Goal: Task Accomplishment & Management: Manage account settings

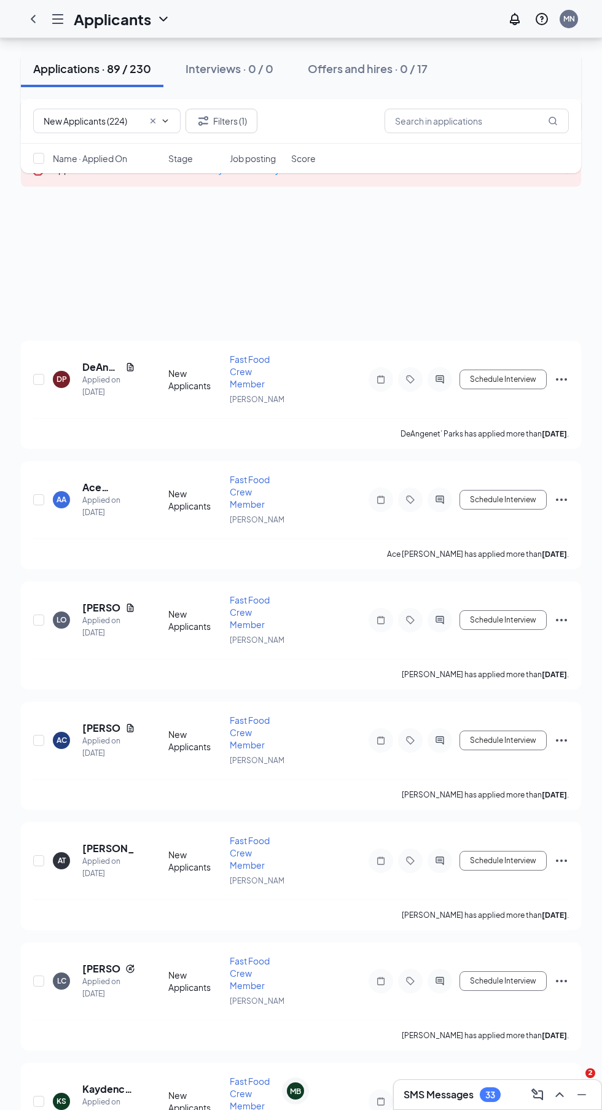
scroll to position [361, 0]
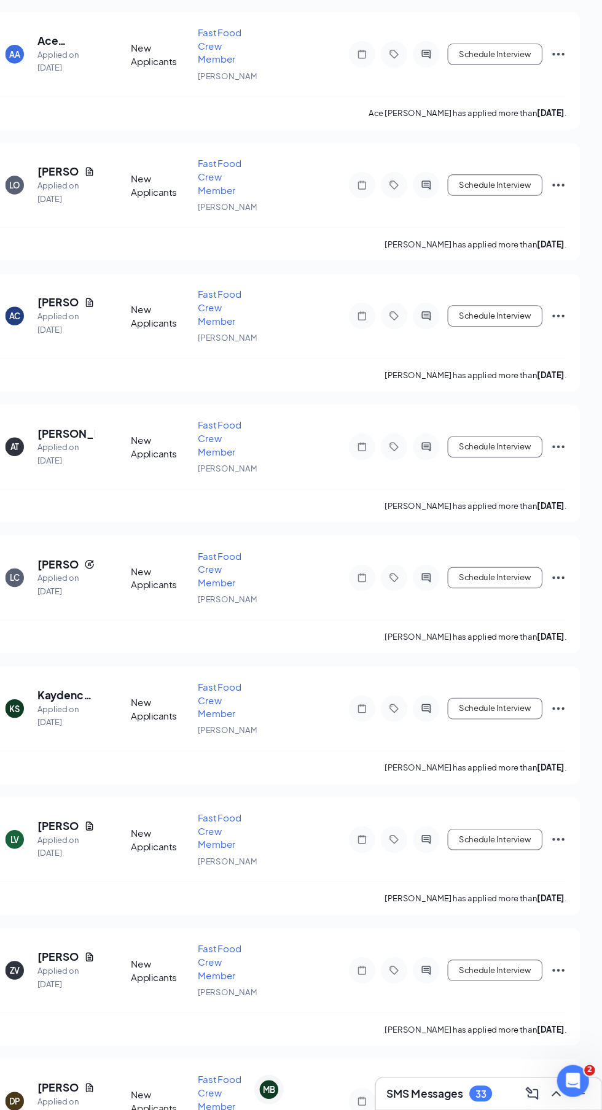
click at [569, 18] on div "MN" at bounding box center [569, 19] width 12 height 10
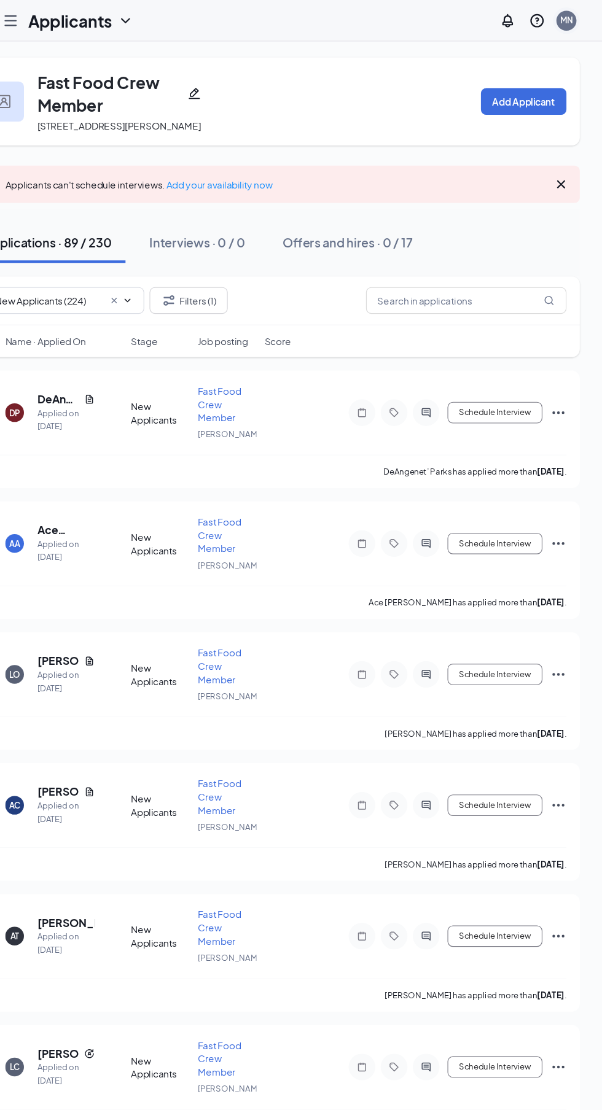
scroll to position [1, 0]
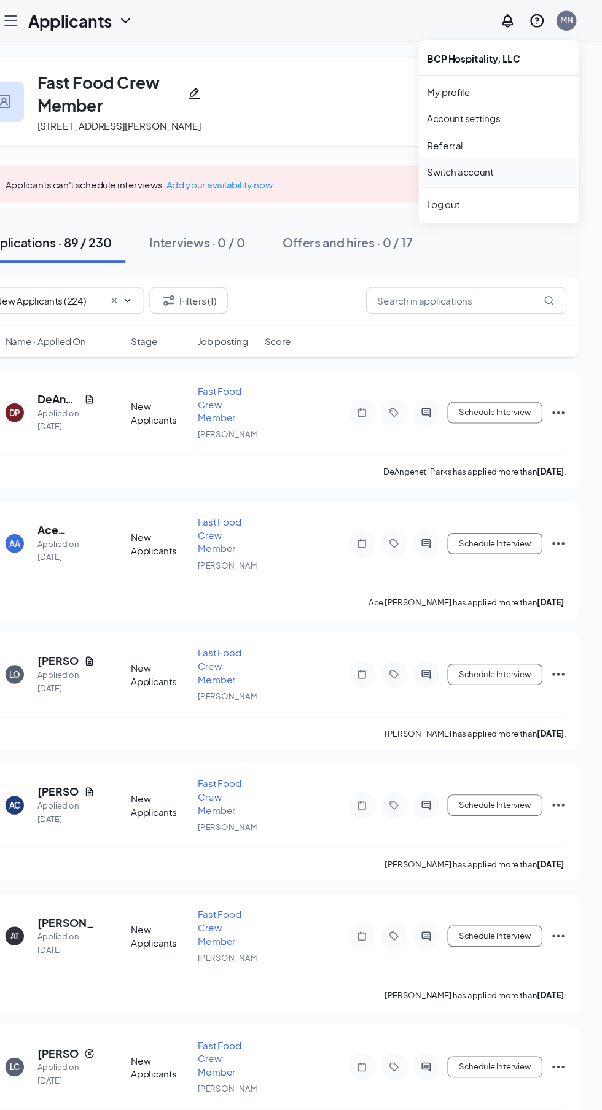
click at [458, 159] on link "Switch account" at bounding box center [470, 157] width 61 height 11
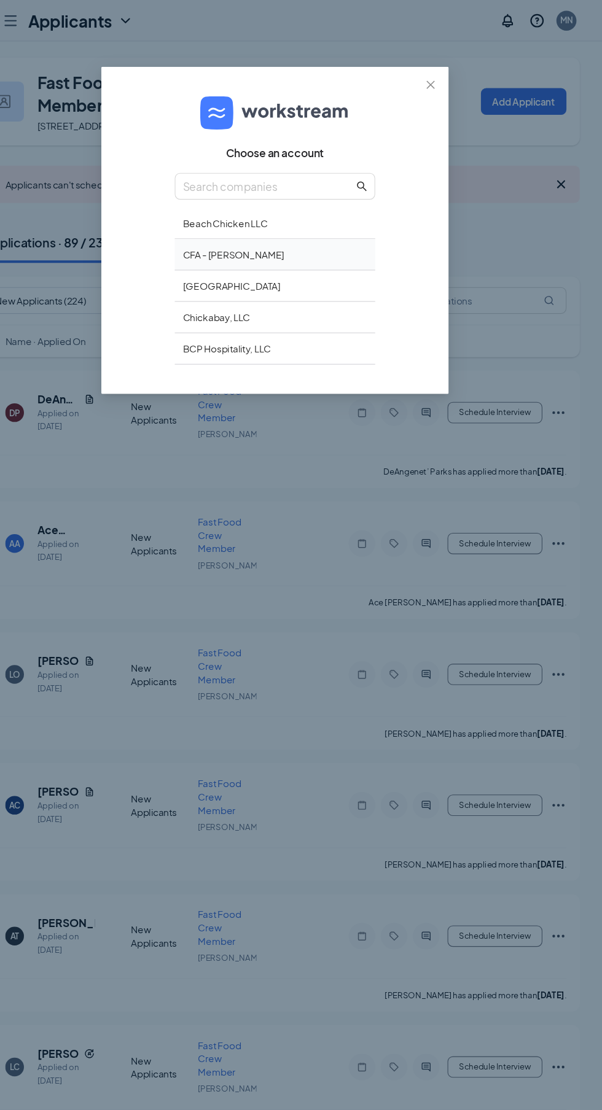
click at [246, 233] on div "CFA - Jason Barnes" at bounding box center [301, 234] width 184 height 29
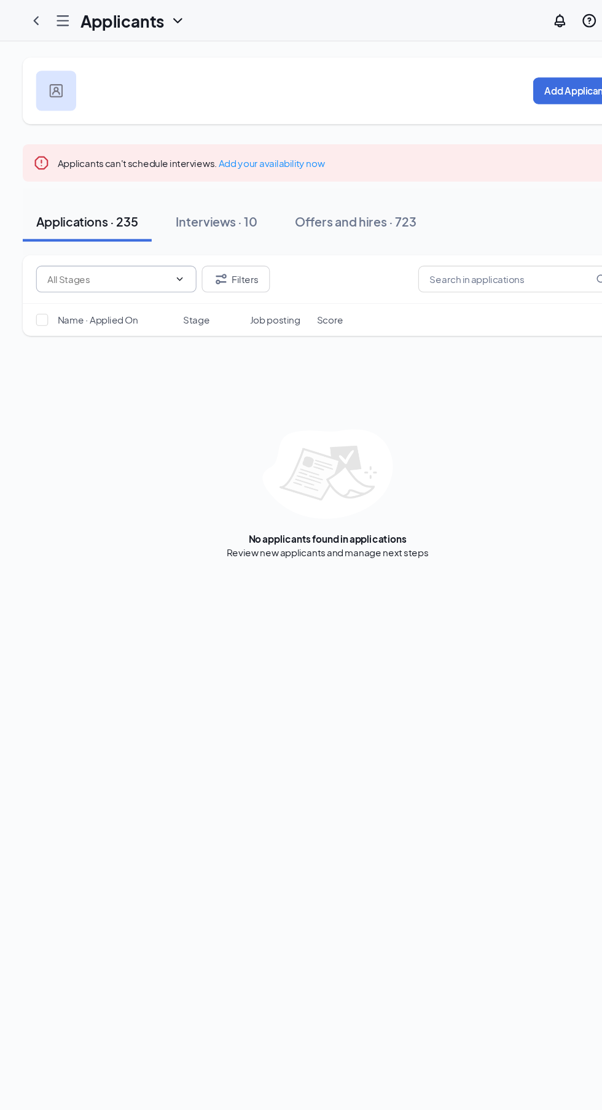
click at [63, 251] on input "text" at bounding box center [100, 257] width 112 height 14
click at [56, 17] on icon "Hamburger" at bounding box center [57, 19] width 15 height 15
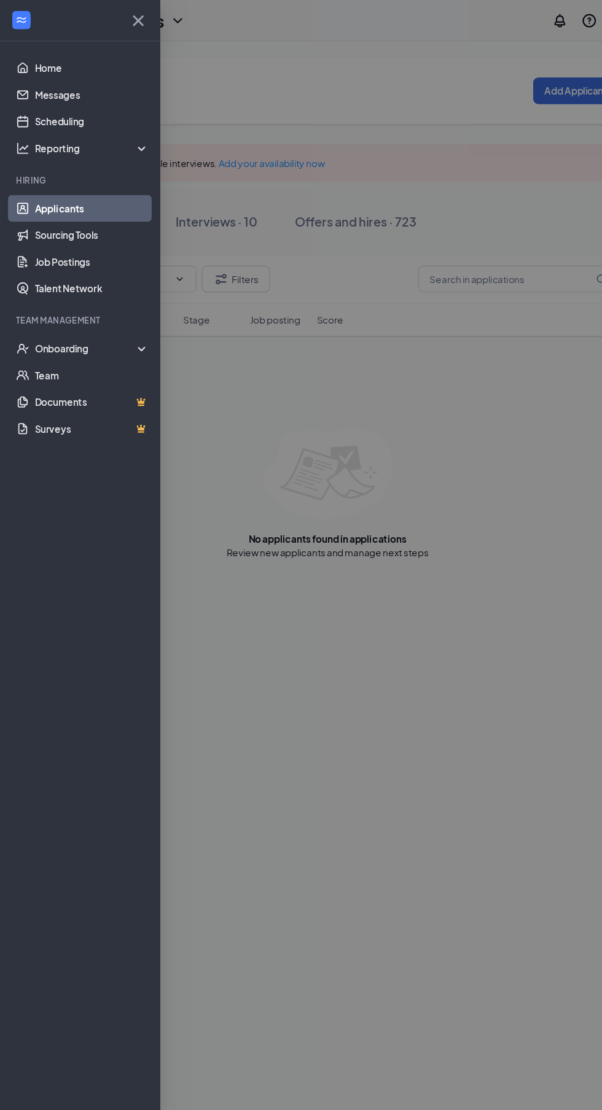
click at [43, 191] on link "Applicants" at bounding box center [84, 191] width 105 height 25
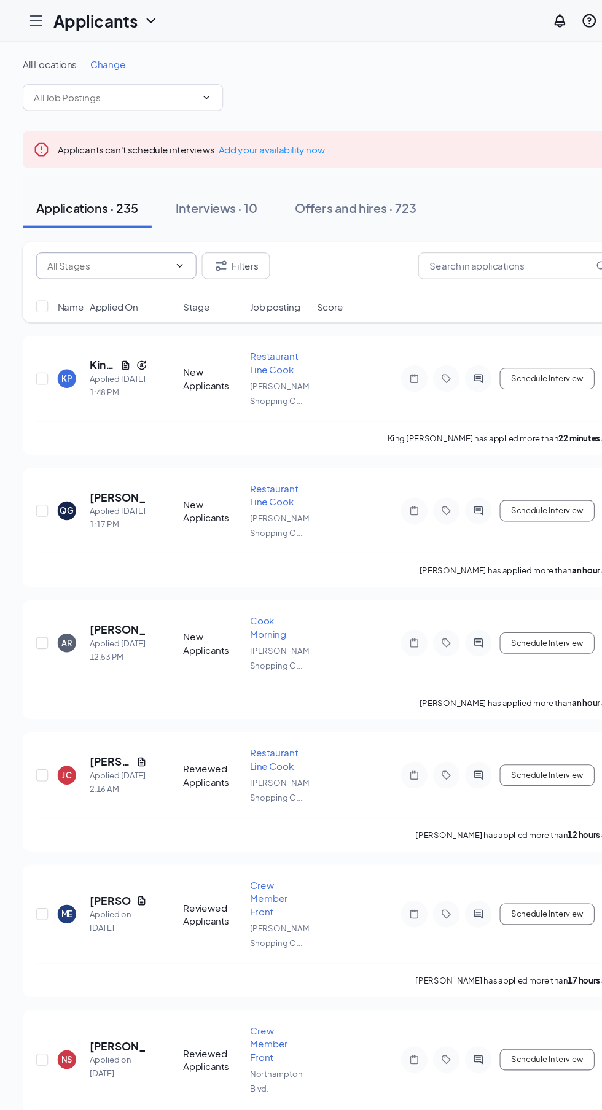
click at [59, 244] on input "text" at bounding box center [100, 245] width 112 height 14
click at [76, 319] on div "WAITLIST/HOLD (39)" at bounding box center [93, 324] width 80 height 14
type input "WAITLIST/HOLD (39)"
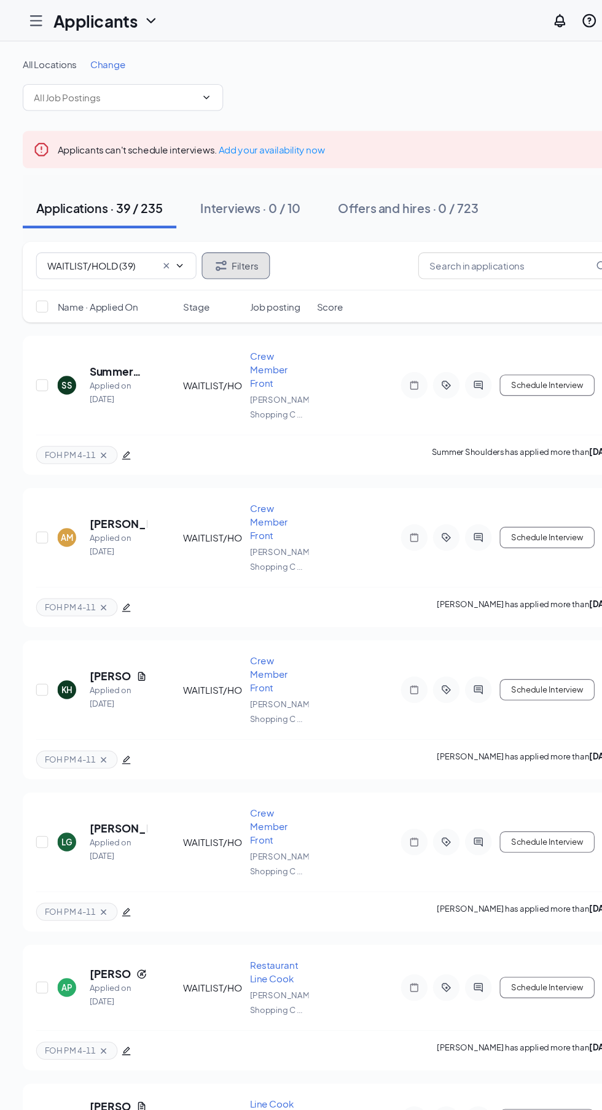
click at [217, 241] on button "Filters" at bounding box center [216, 244] width 63 height 25
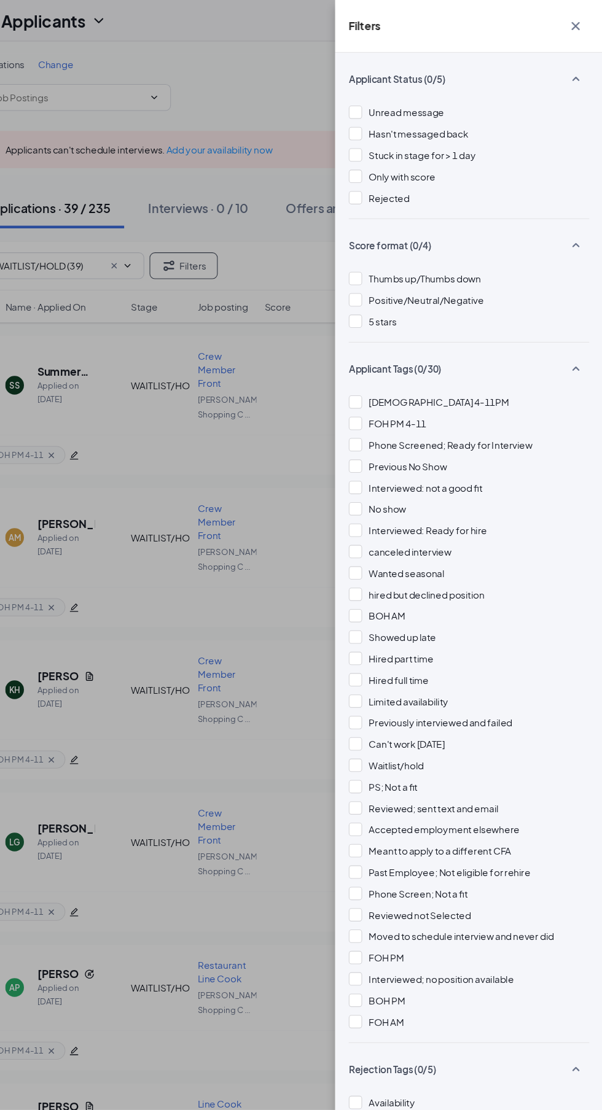
click at [577, 23] on icon "Cross" at bounding box center [576, 23] width 7 height 7
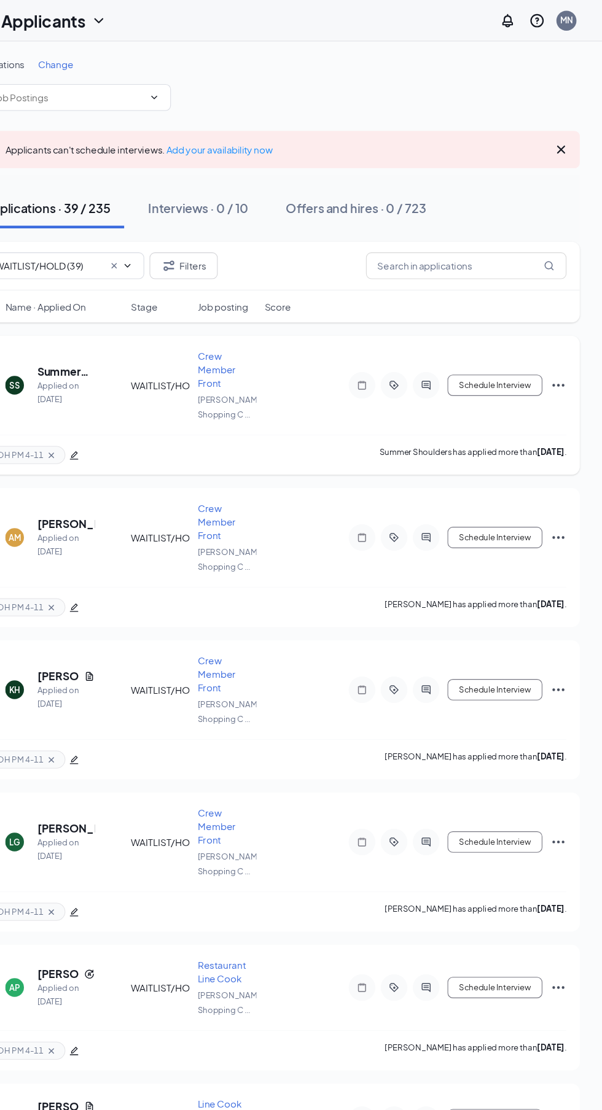
click at [91, 337] on h5 "Summer Shoulders" at bounding box center [108, 342] width 53 height 14
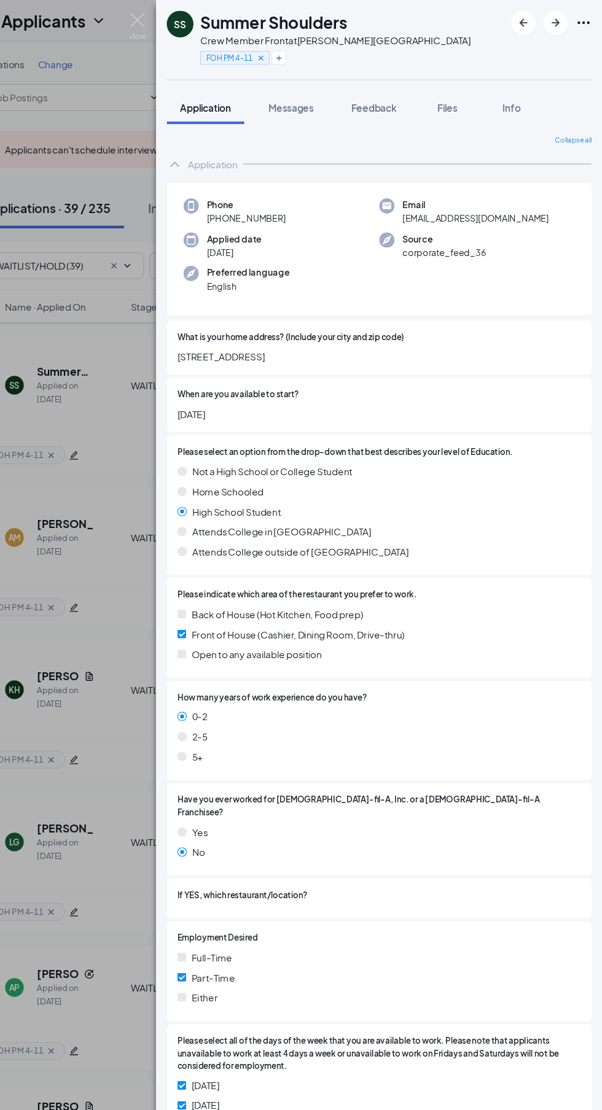
click at [287, 53] on icon "Cross" at bounding box center [287, 53] width 4 height 4
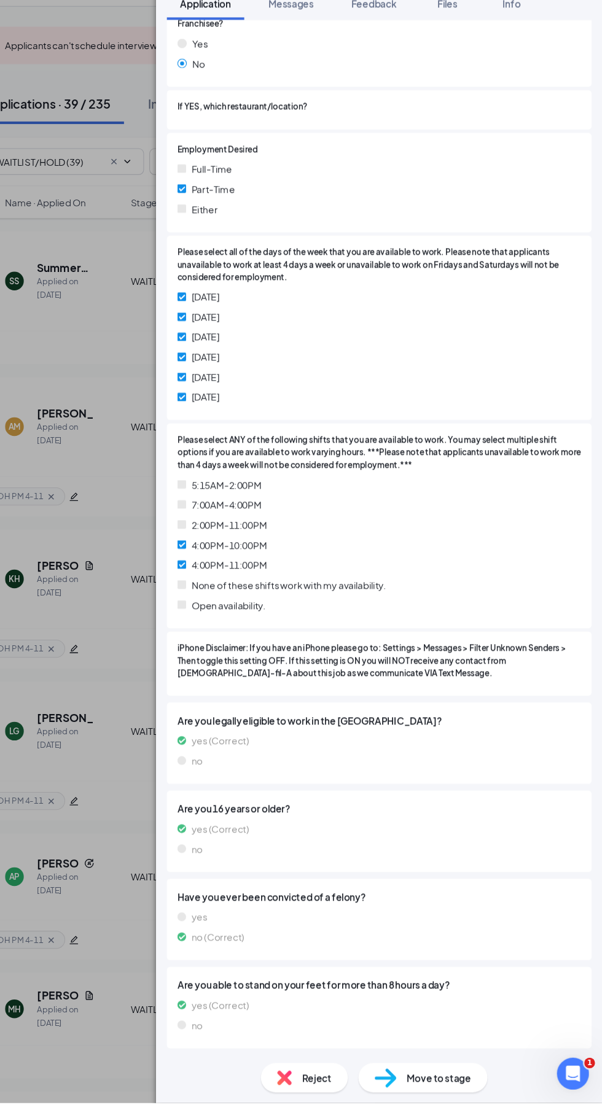
click at [435, 1093] on span "Move to stage" at bounding box center [451, 1087] width 59 height 14
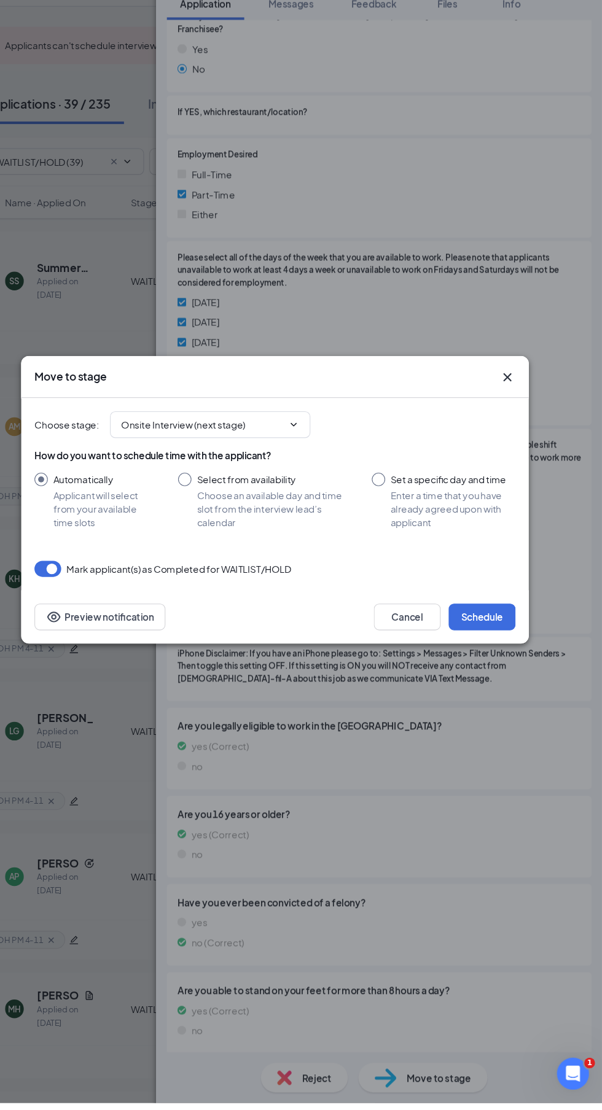
click at [187, 567] on div "How do you want to schedule time with the applicant? Automatically Applicant wi…" at bounding box center [301, 545] width 442 height 74
click at [181, 493] on input "Onsite Interview (next stage)" at bounding box center [234, 486] width 149 height 14
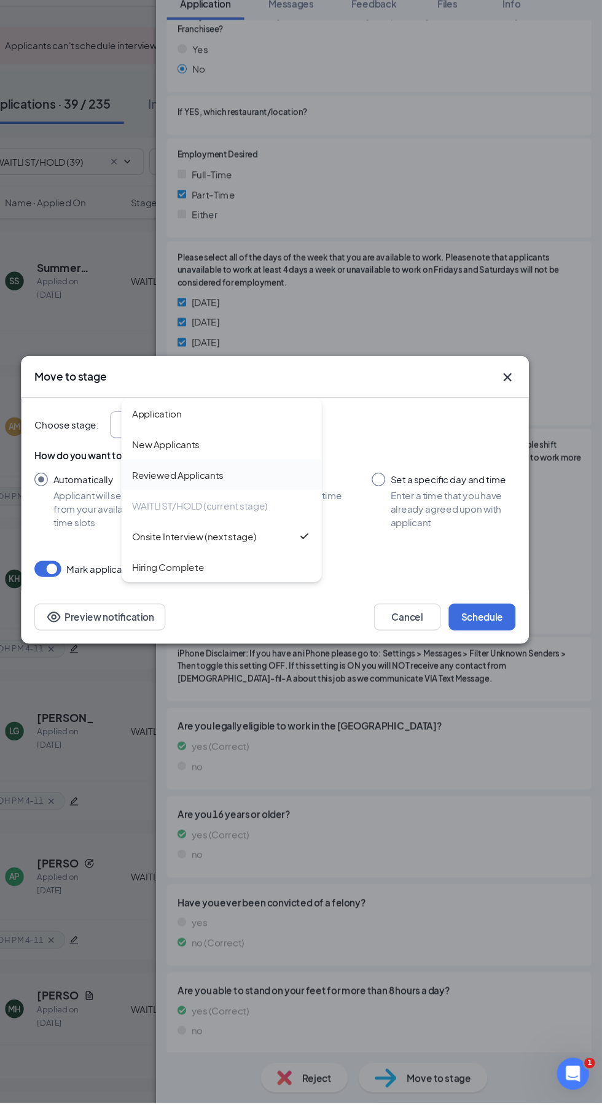
click at [176, 539] on div "Reviewed Applicants" at bounding box center [211, 532] width 84 height 14
type input "Reviewed Applicants"
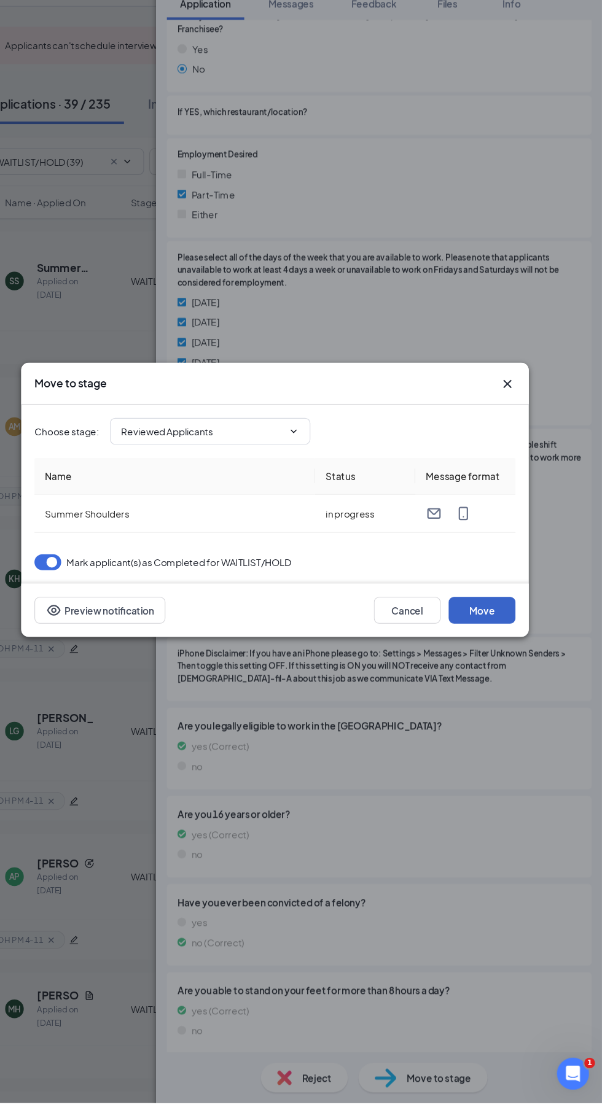
click at [497, 669] on button "Move" at bounding box center [490, 657] width 61 height 25
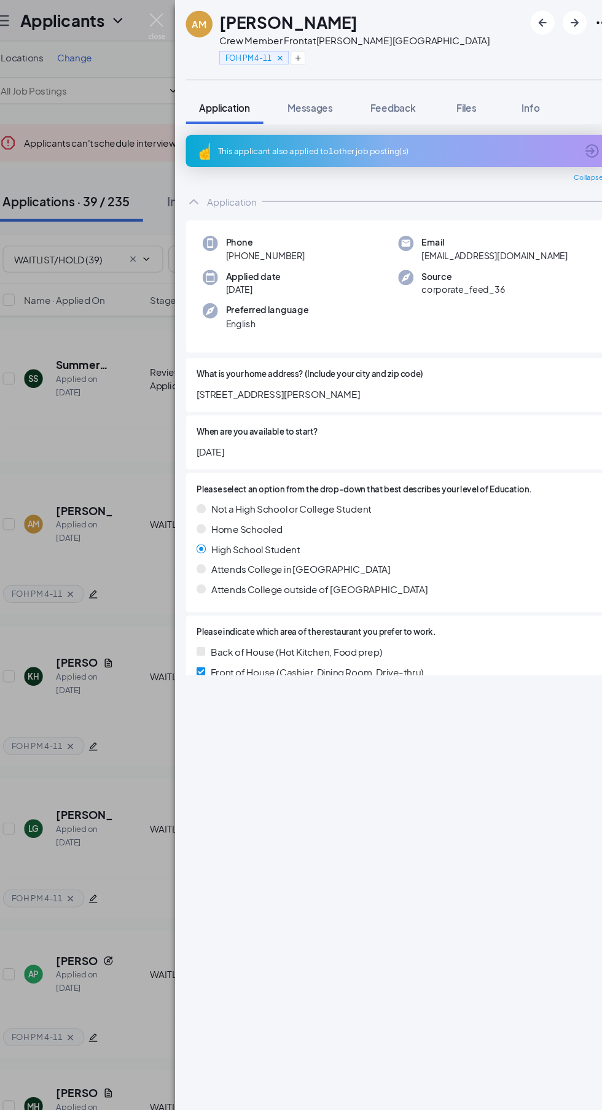
scroll to position [6, 0]
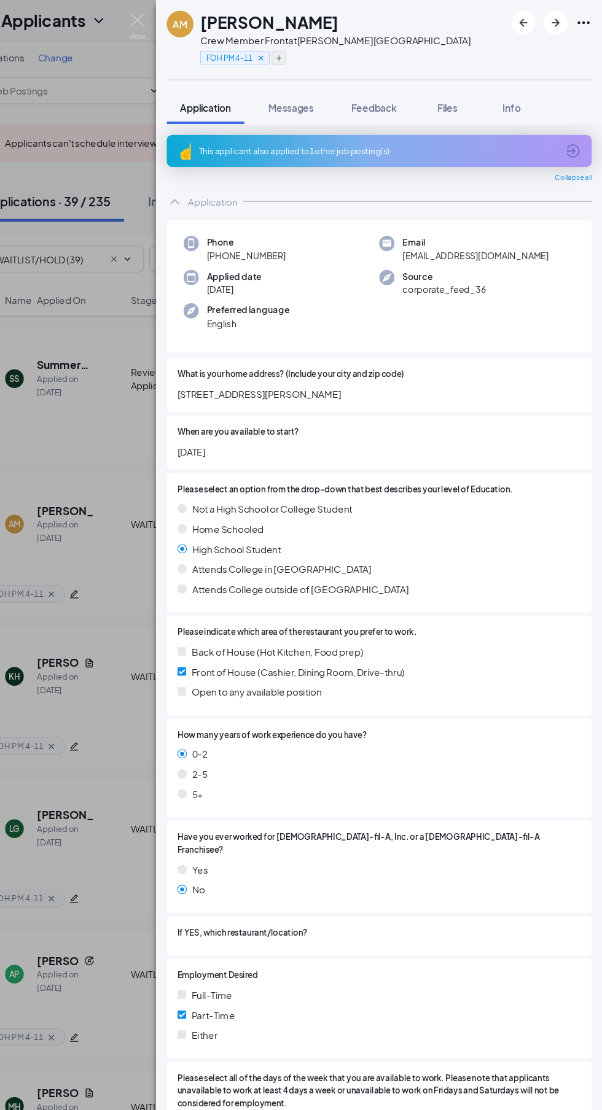
click at [304, 53] on icon "Plus" at bounding box center [304, 53] width 5 height 5
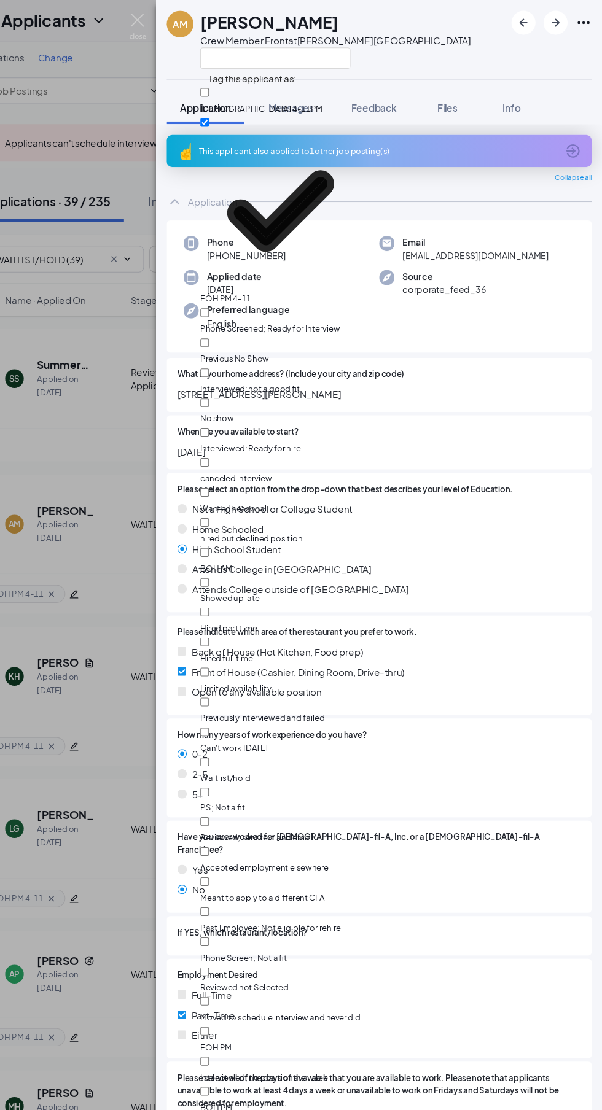
click at [456, 46] on div "AM [PERSON_NAME] Crew Member Front at [PERSON_NAME][GEOGRAPHIC_DATA]" at bounding box center [397, 36] width 410 height 73
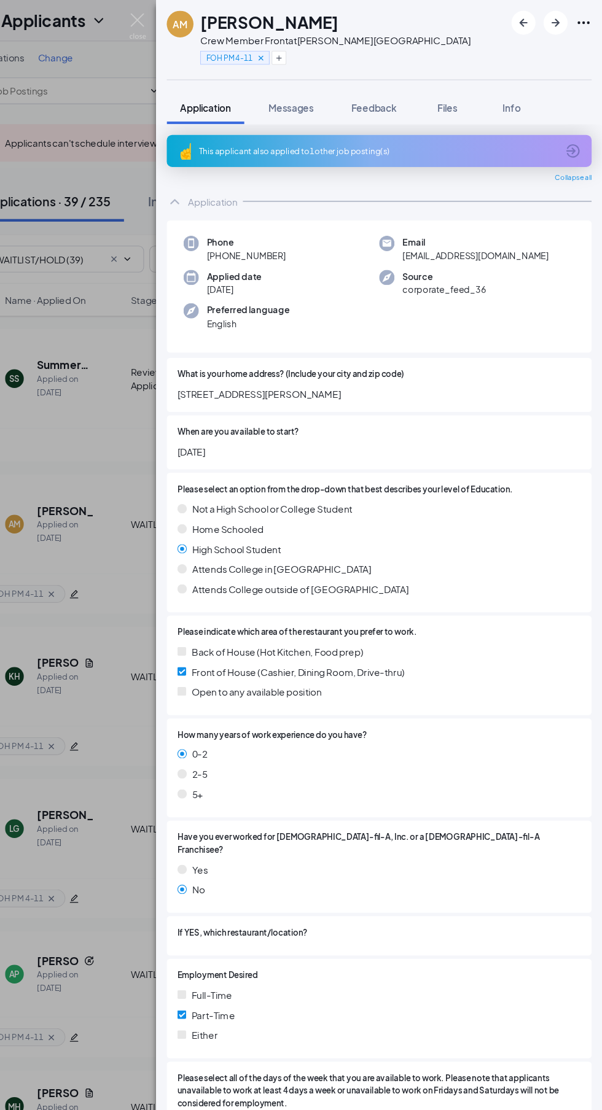
click at [287, 53] on icon "Cross" at bounding box center [287, 53] width 4 height 4
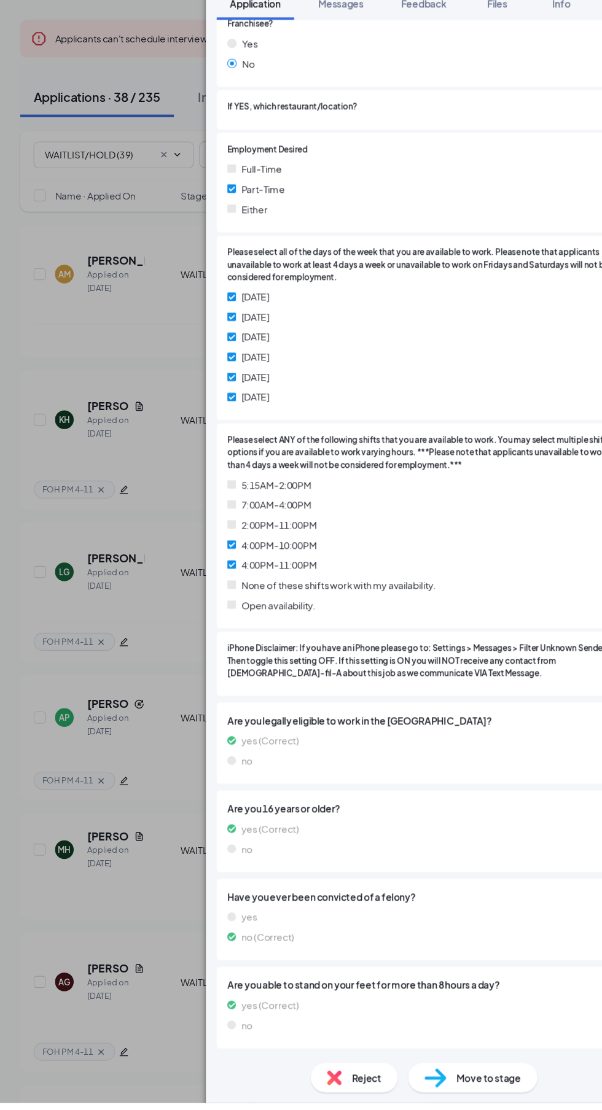
scroll to position [0, 0]
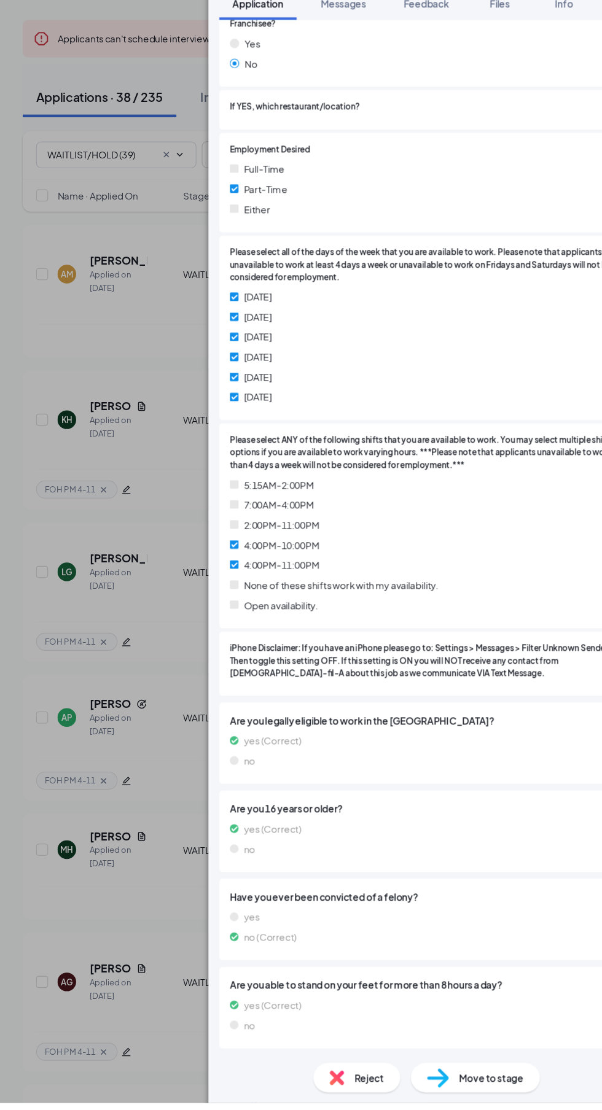
click at [434, 1093] on span "Move to stage" at bounding box center [451, 1087] width 59 height 14
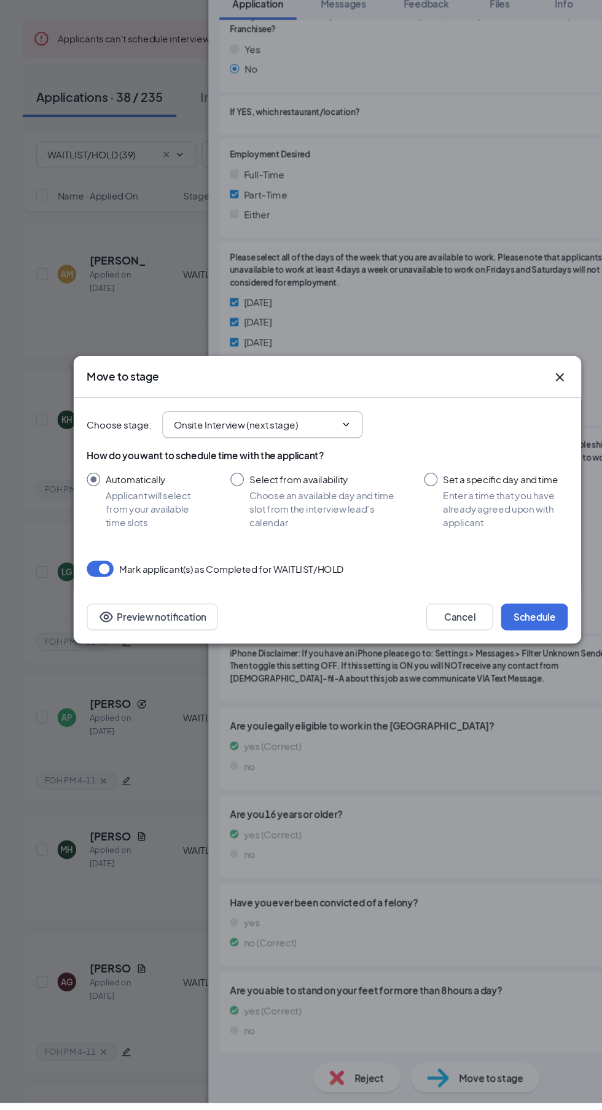
click at [179, 493] on input "Onsite Interview (next stage)" at bounding box center [234, 486] width 149 height 14
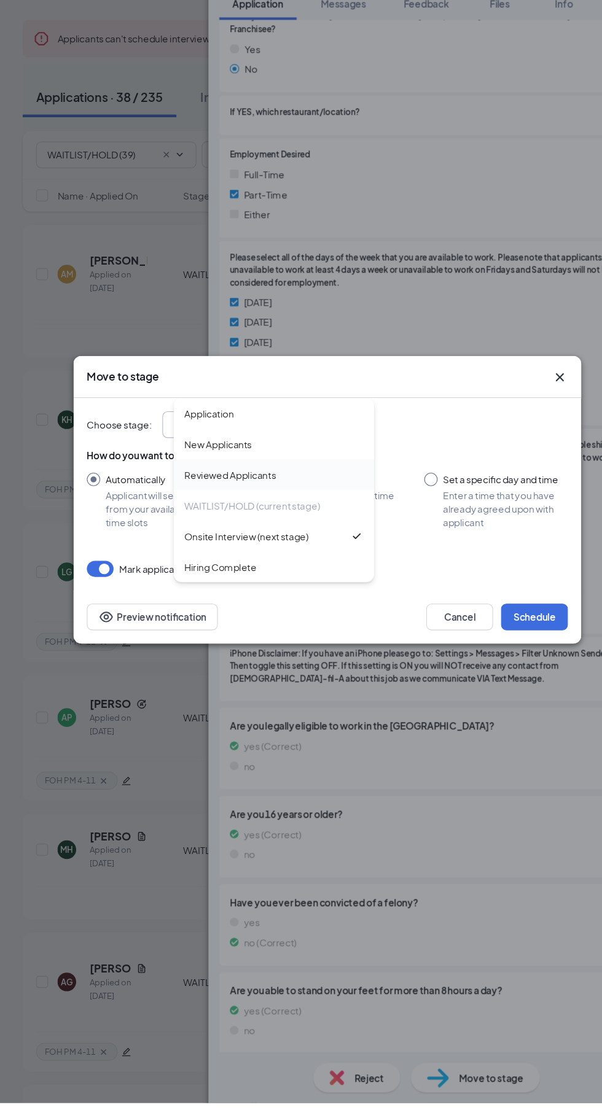
click at [177, 539] on div "Reviewed Applicants" at bounding box center [211, 532] width 84 height 14
type input "Reviewed Applicants"
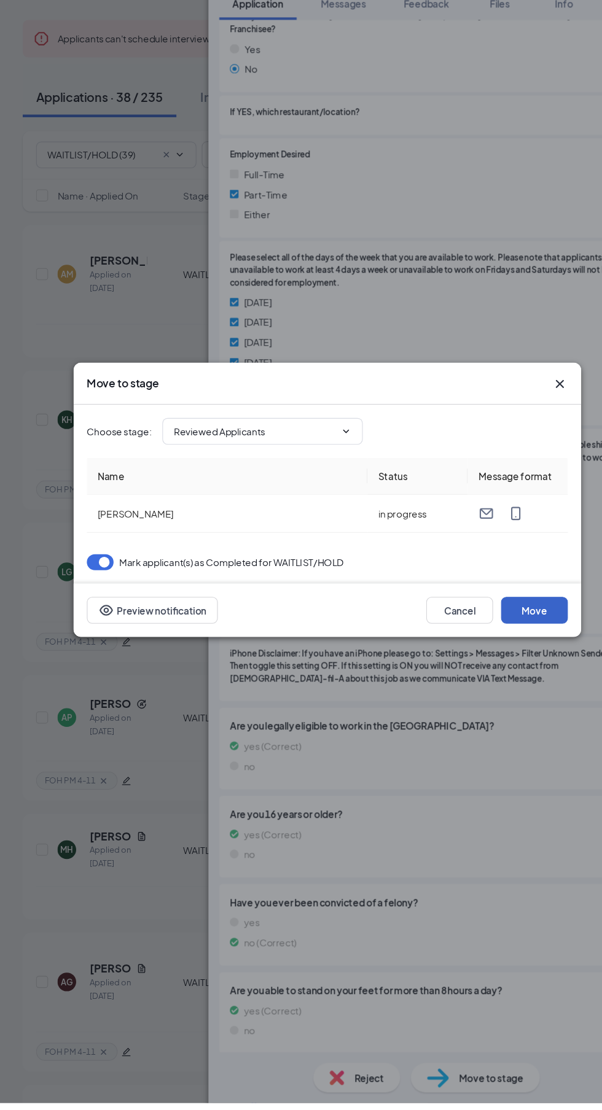
click at [501, 669] on button "Move" at bounding box center [490, 657] width 61 height 25
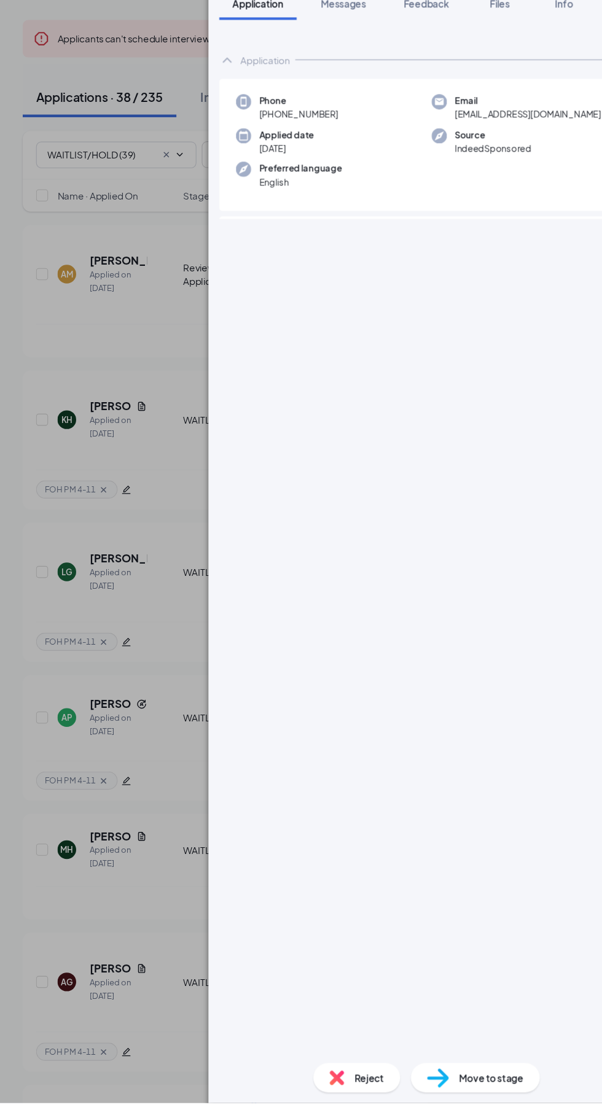
scroll to position [6, 0]
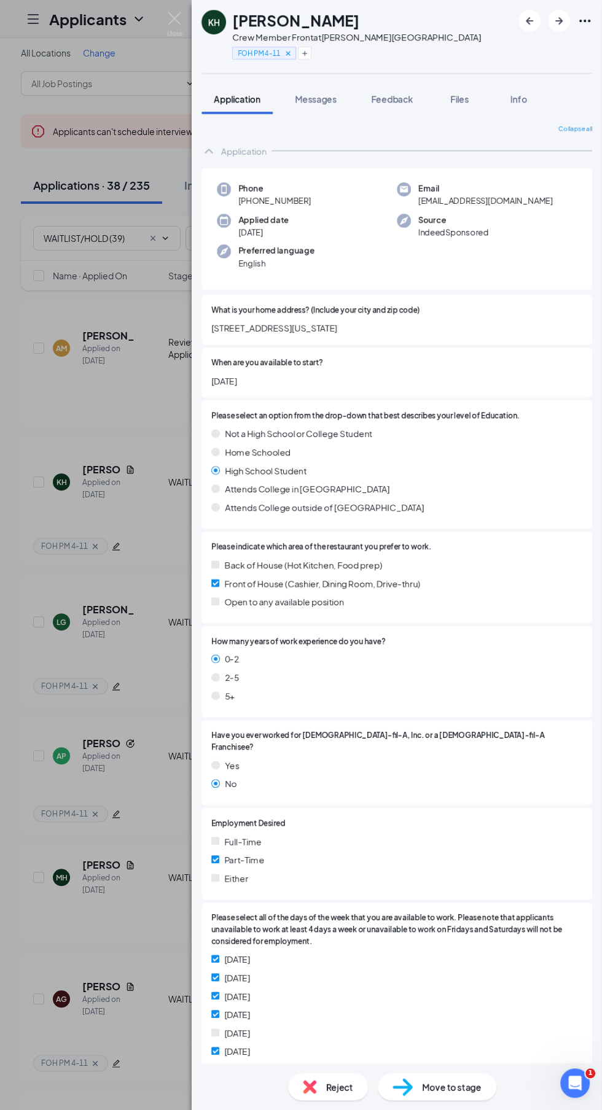
click at [309, 1093] on img at bounding box center [310, 1087] width 14 height 14
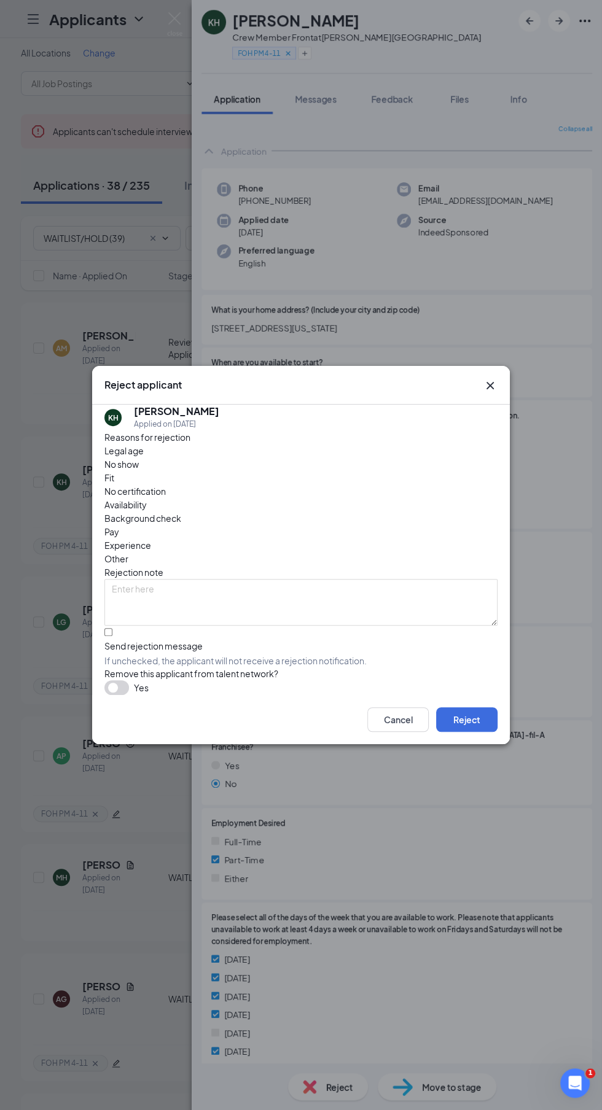
click at [147, 511] on span "Availability" at bounding box center [125, 505] width 42 height 14
click at [109, 636] on input "Send rejection message If unchecked, the applicant will not receive a rejection…" at bounding box center [108, 632] width 8 height 8
checkbox input "true"
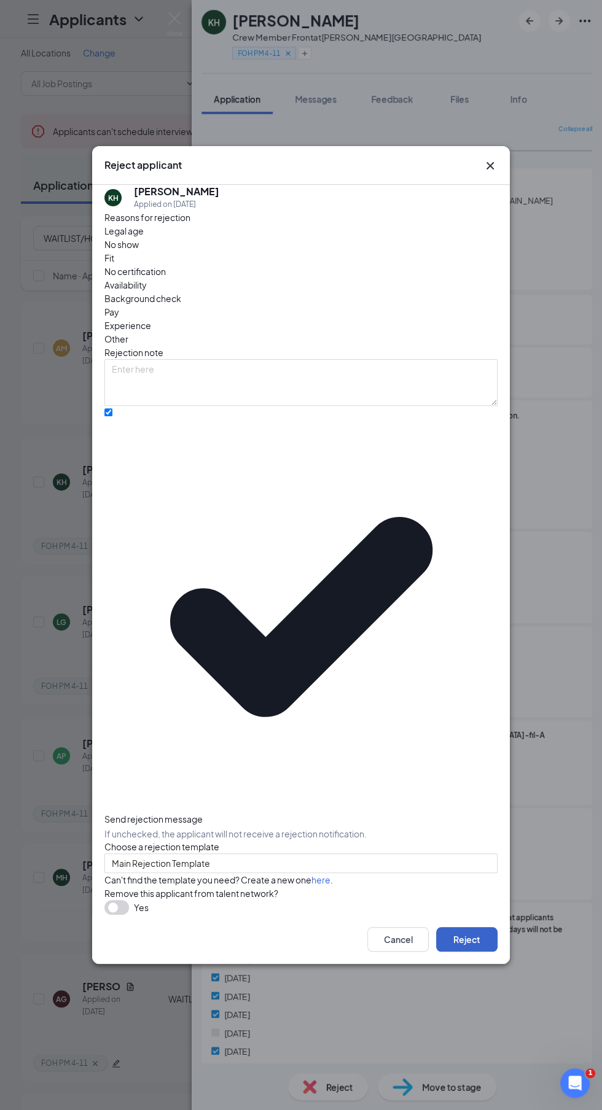
click at [477, 927] on button "Reject" at bounding box center [466, 939] width 61 height 25
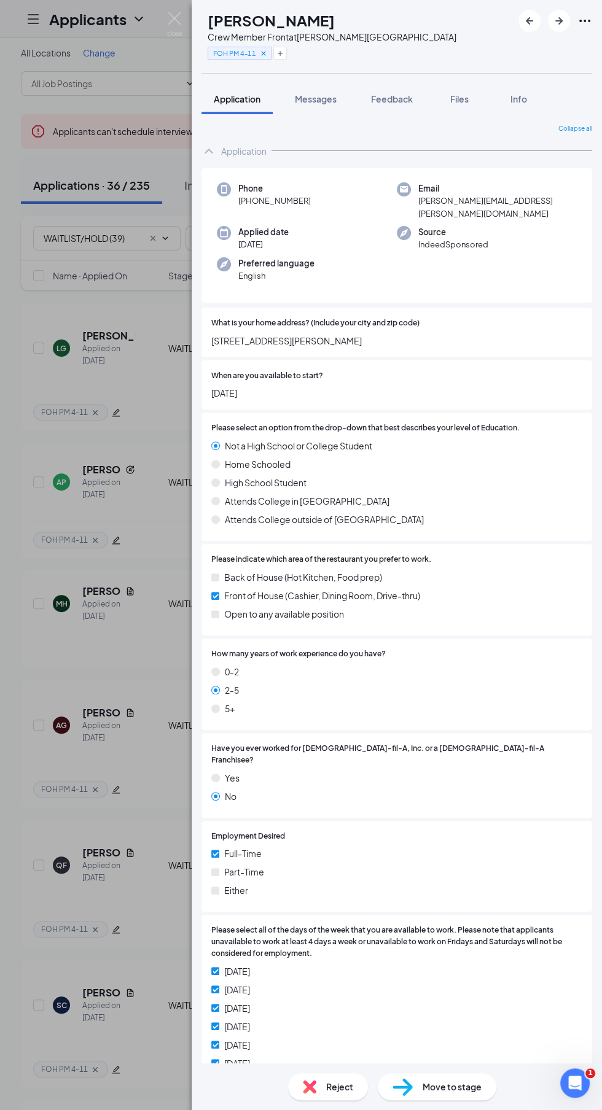
click at [265, 53] on icon "Cross" at bounding box center [263, 53] width 4 height 4
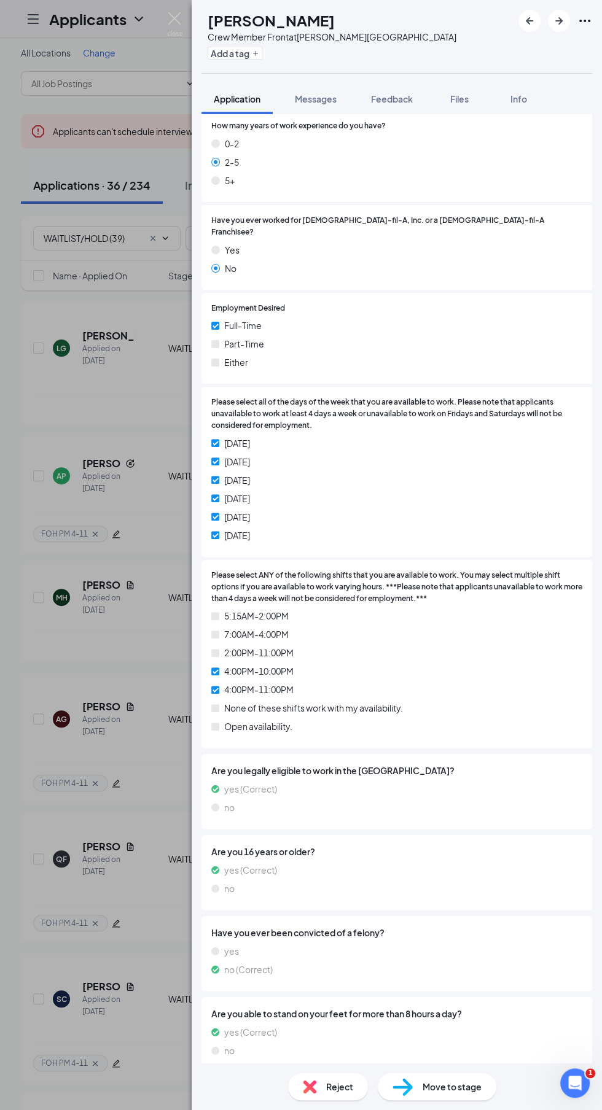
scroll to position [82, 0]
click at [455, 1092] on span "Move to stage" at bounding box center [451, 1087] width 59 height 14
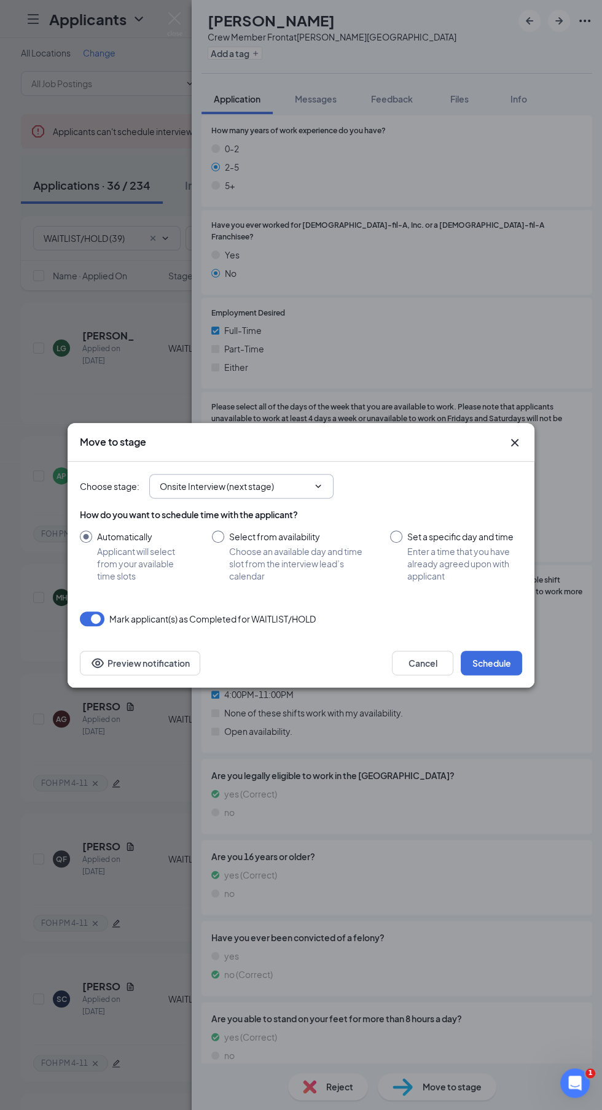
click at [279, 489] on input "Onsite Interview (next stage)" at bounding box center [234, 486] width 149 height 14
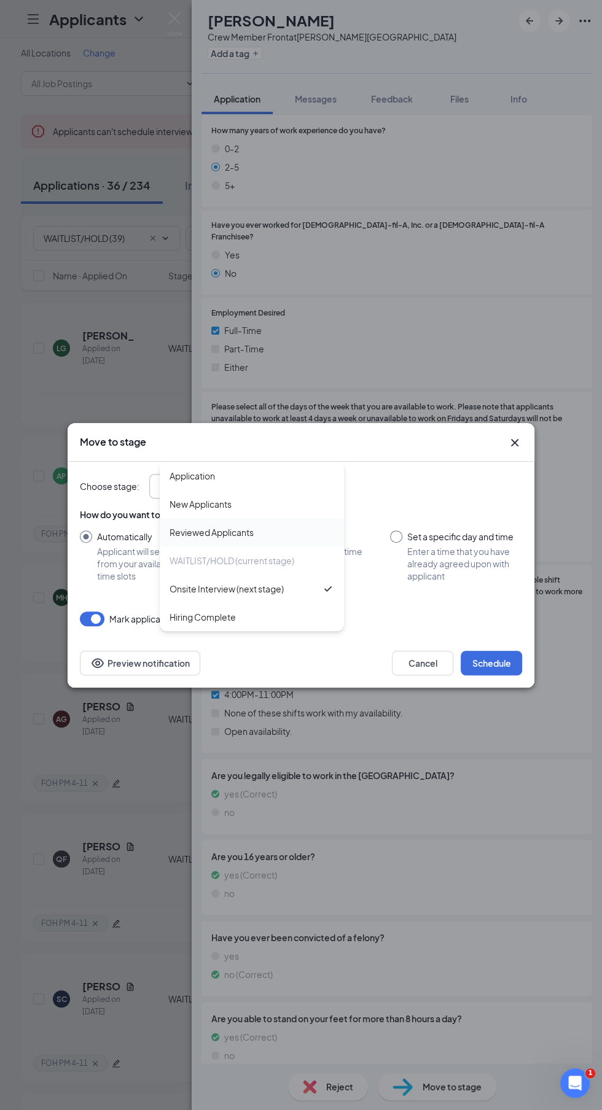
click at [292, 532] on div "Reviewed Applicants" at bounding box center [251, 532] width 165 height 14
type input "Reviewed Applicants"
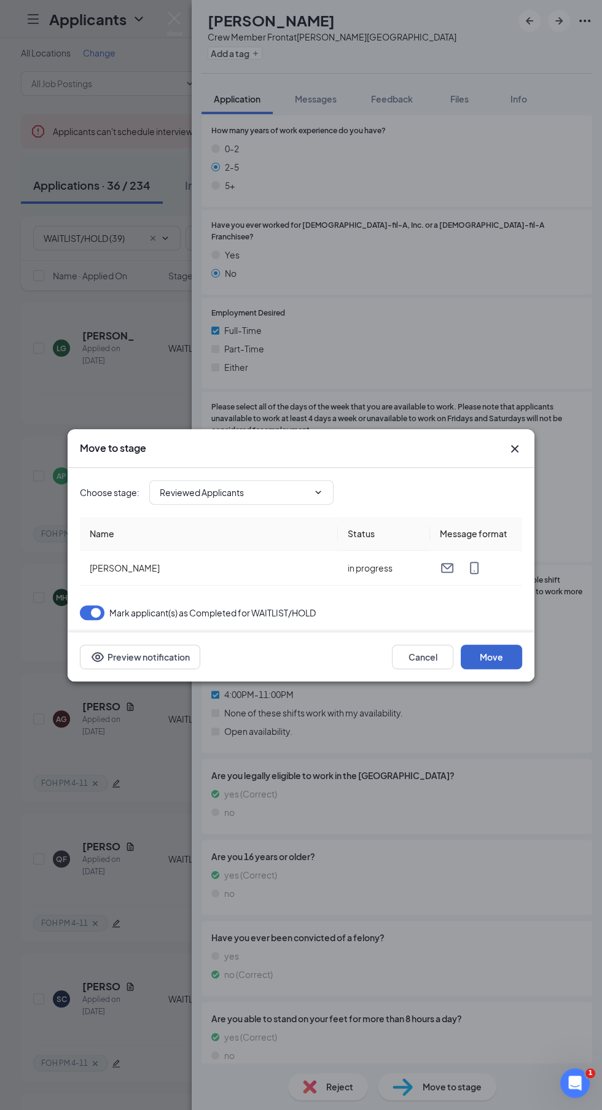
click at [520, 654] on button "Move" at bounding box center [490, 657] width 61 height 25
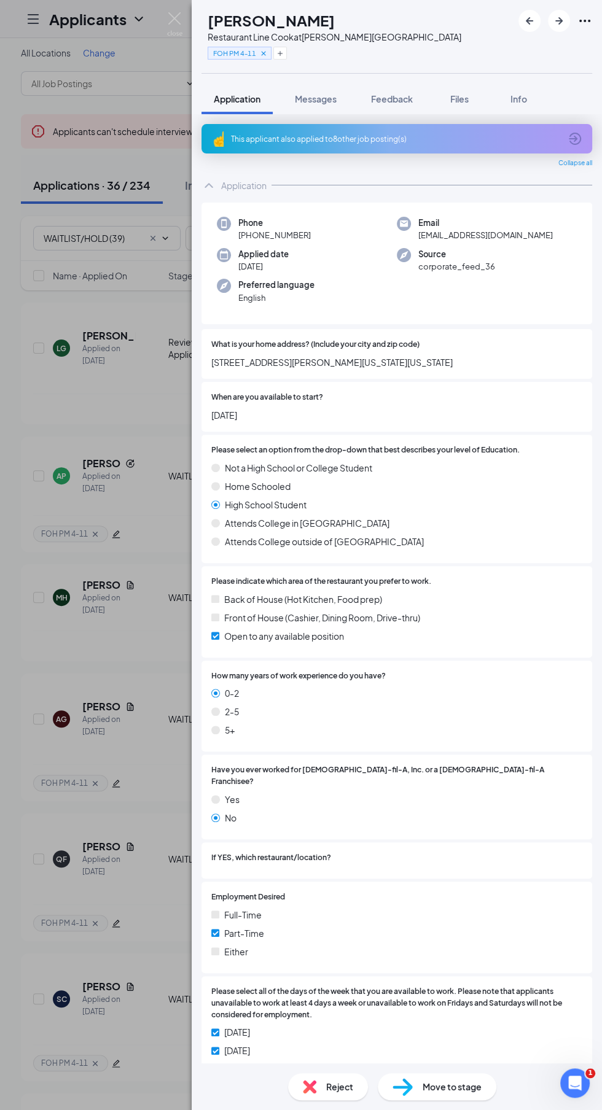
click at [265, 53] on icon "Cross" at bounding box center [263, 53] width 4 height 4
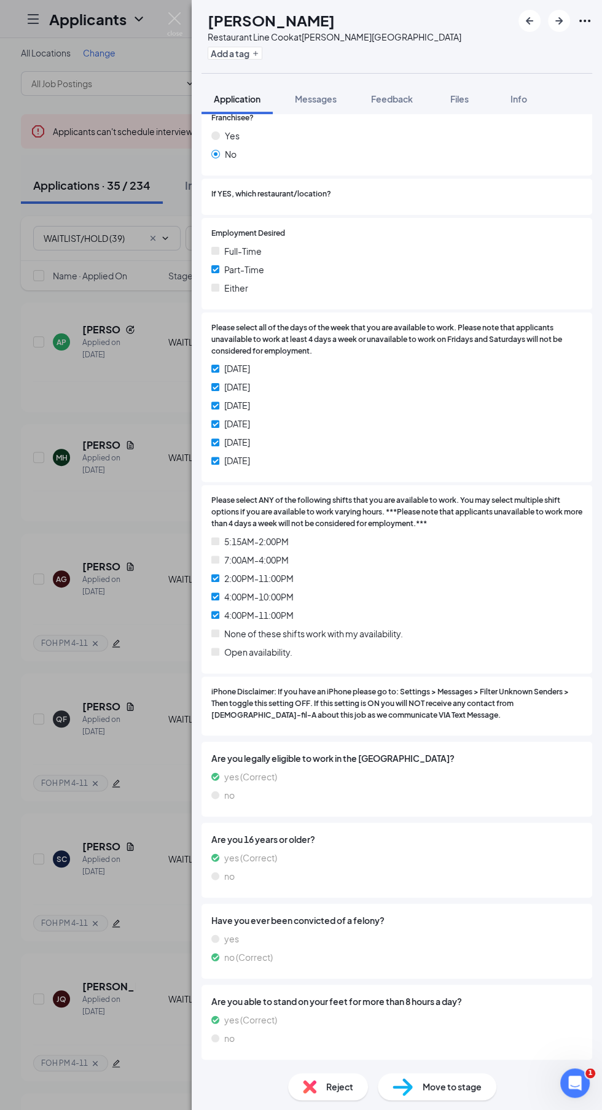
scroll to position [82, 0]
click at [468, 1088] on span "Move to stage" at bounding box center [451, 1087] width 59 height 14
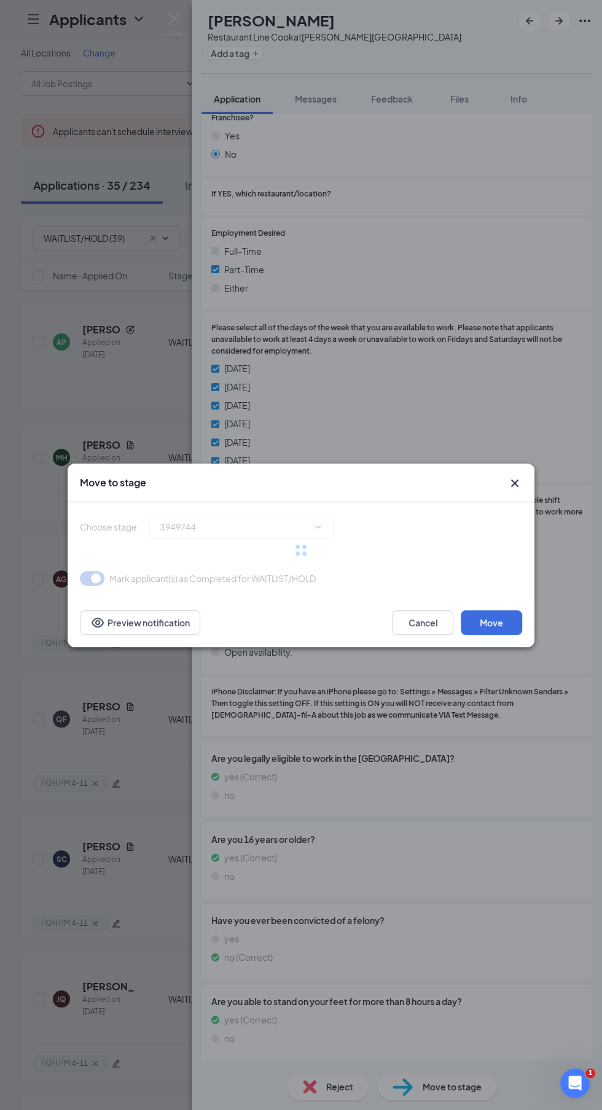
scroll to position [659, 0]
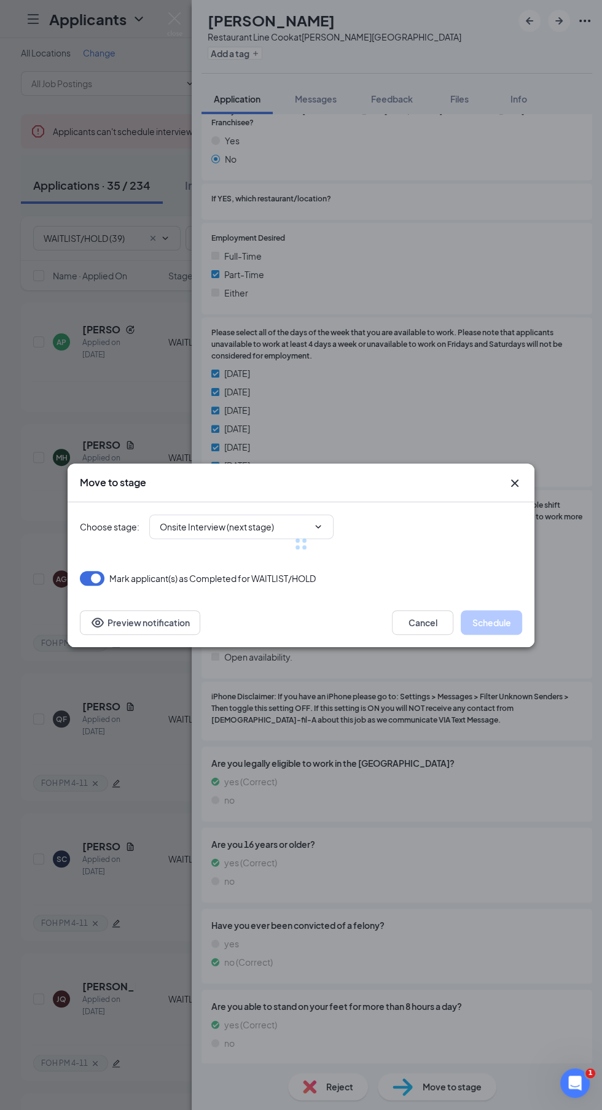
click at [178, 522] on div at bounding box center [301, 543] width 442 height 83
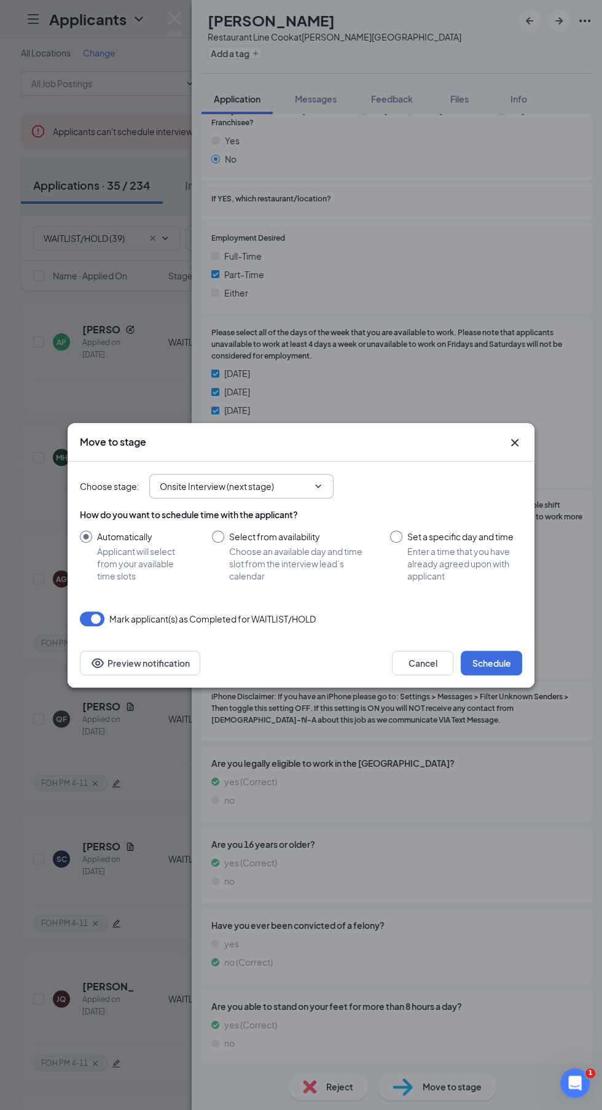
click at [174, 490] on input "Onsite Interview (next stage)" at bounding box center [234, 486] width 149 height 14
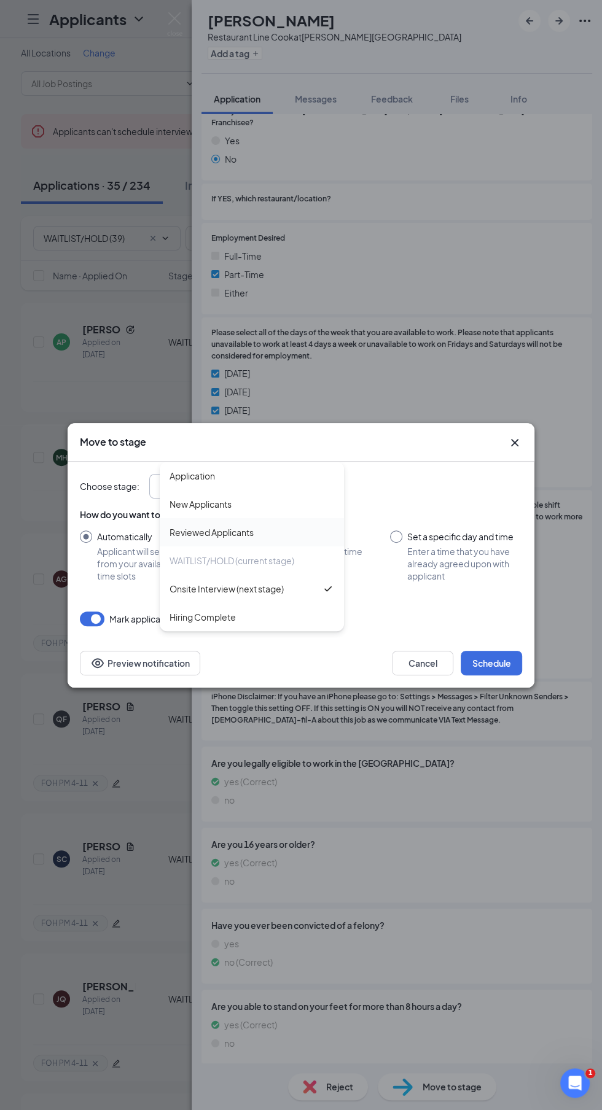
click at [175, 538] on div "Reviewed Applicants" at bounding box center [211, 532] width 84 height 14
type input "Reviewed Applicants"
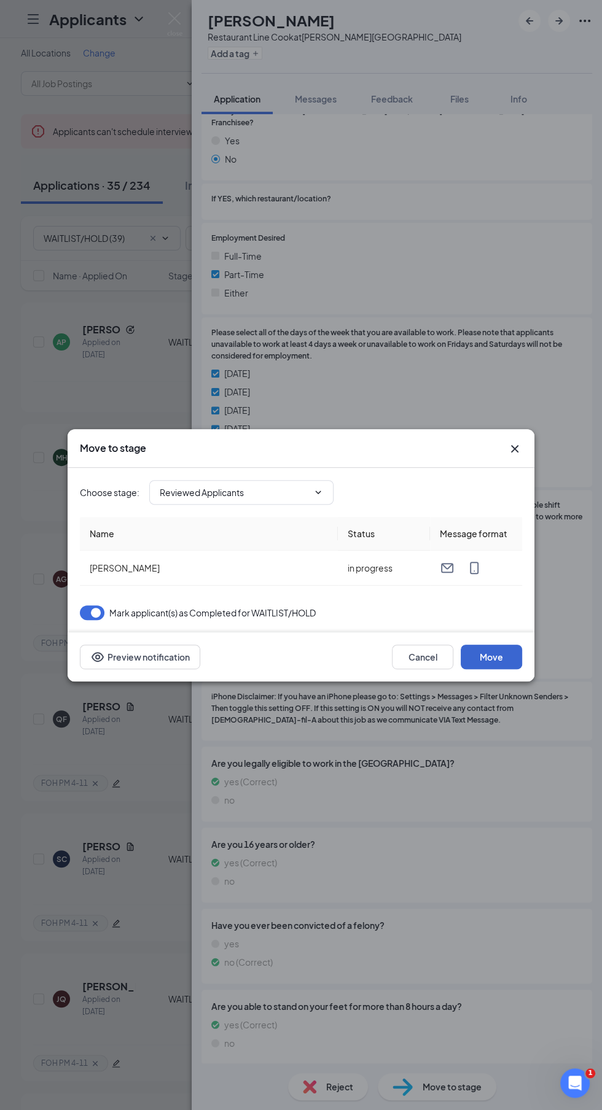
click at [521, 661] on button "Move" at bounding box center [490, 657] width 61 height 25
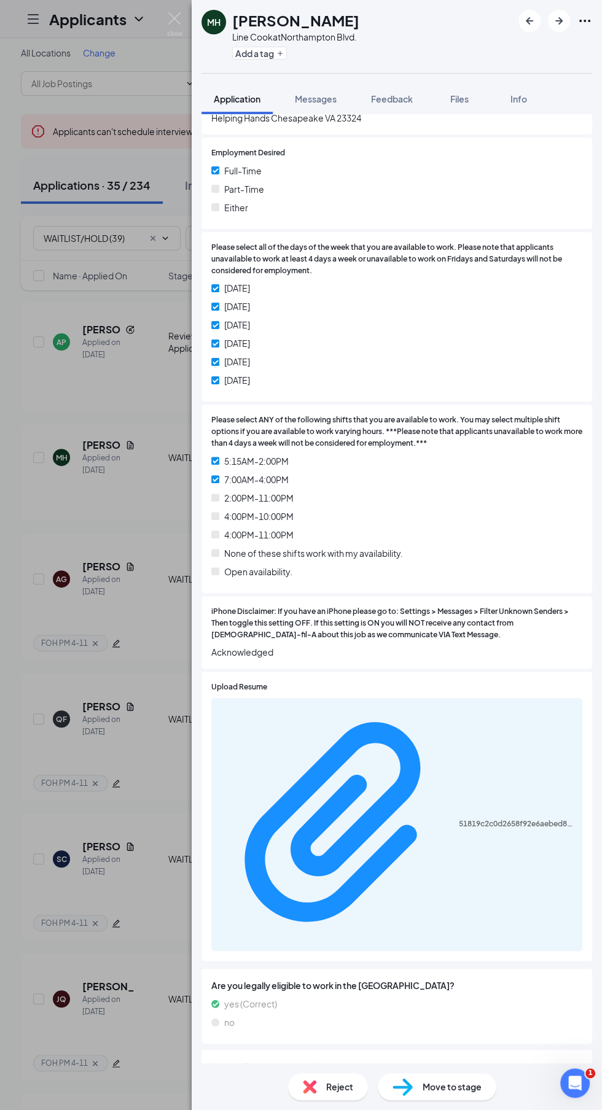
scroll to position [82, 0]
click at [447, 1085] on span "Move to stage" at bounding box center [451, 1087] width 59 height 14
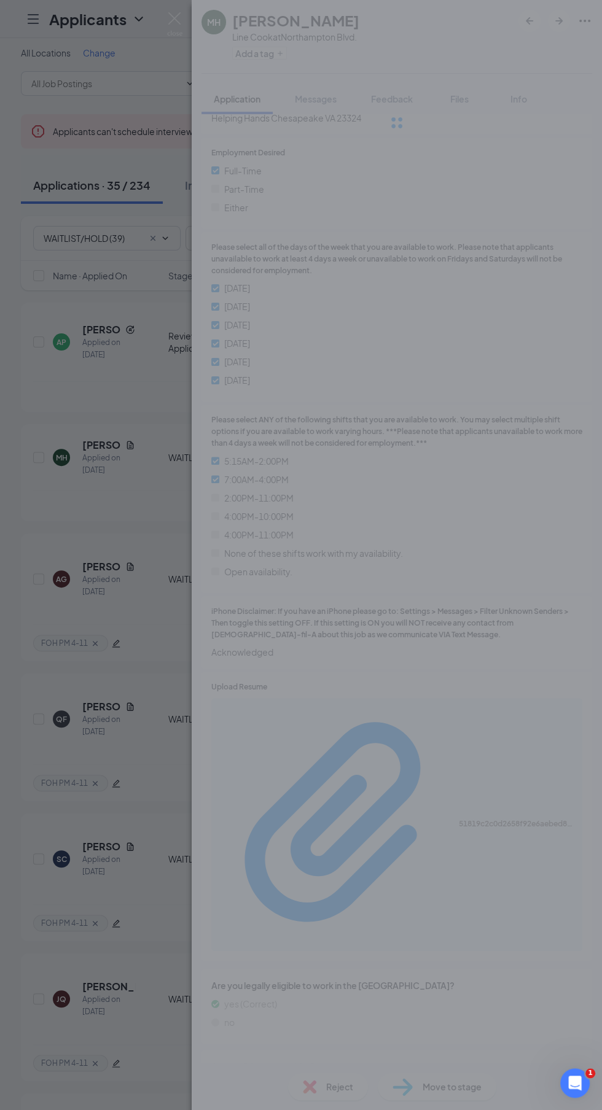
scroll to position [718, 0]
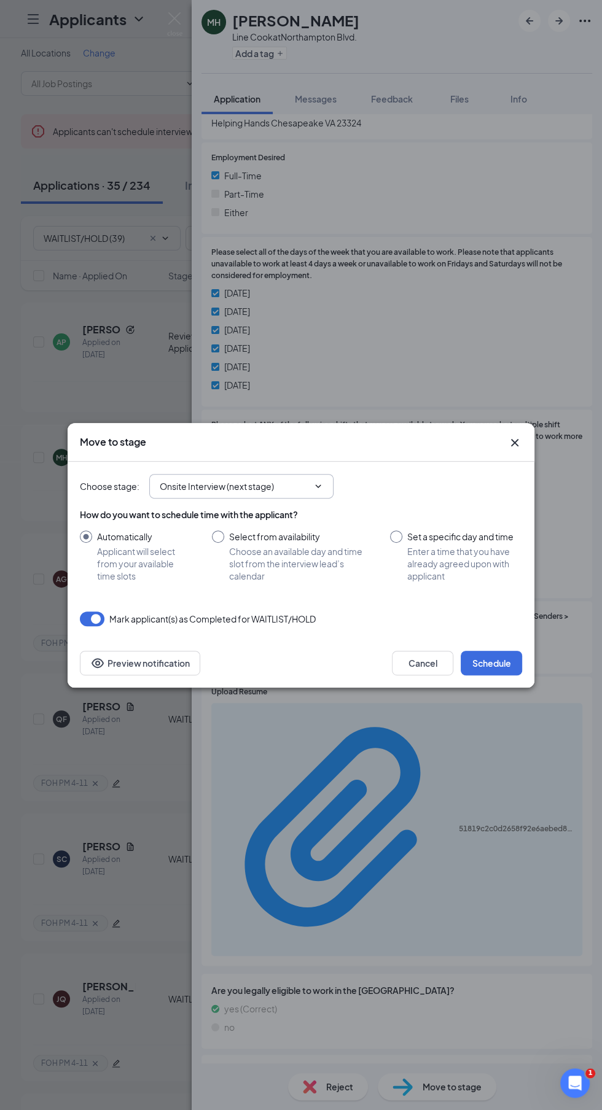
click at [173, 479] on input "Onsite Interview (next stage)" at bounding box center [234, 486] width 149 height 14
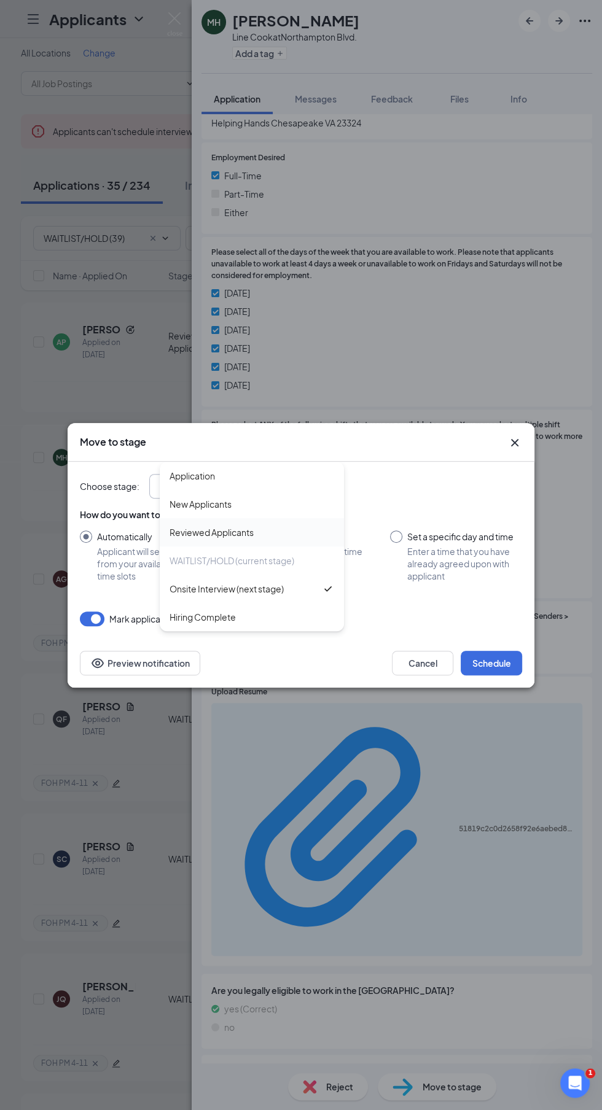
click at [183, 532] on div "Reviewed Applicants" at bounding box center [211, 532] width 84 height 14
type input "Reviewed Applicants"
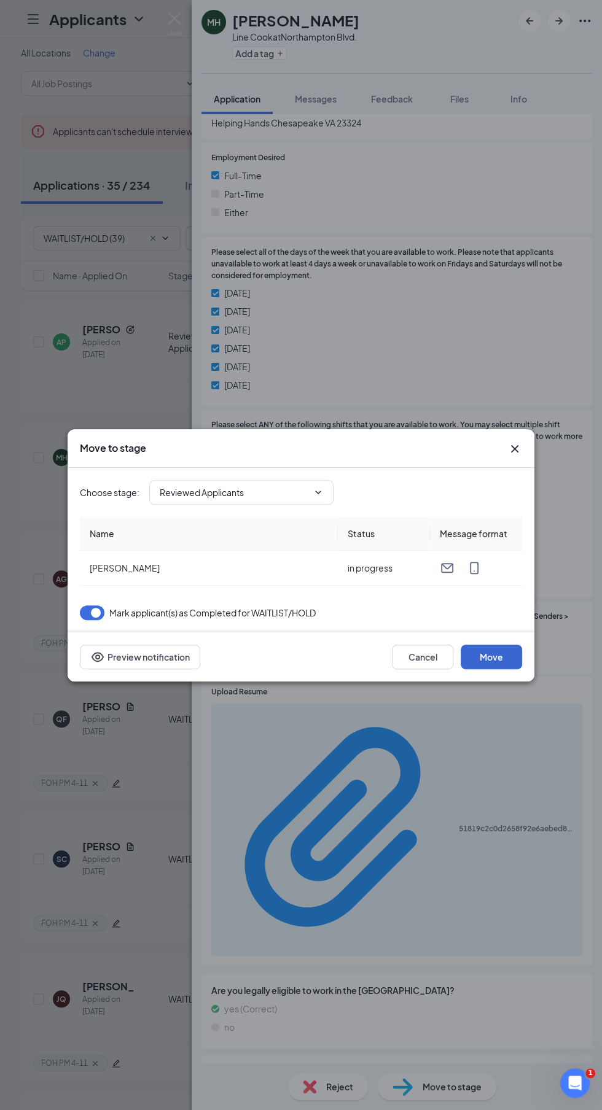
click at [517, 654] on button "Move" at bounding box center [490, 657] width 61 height 25
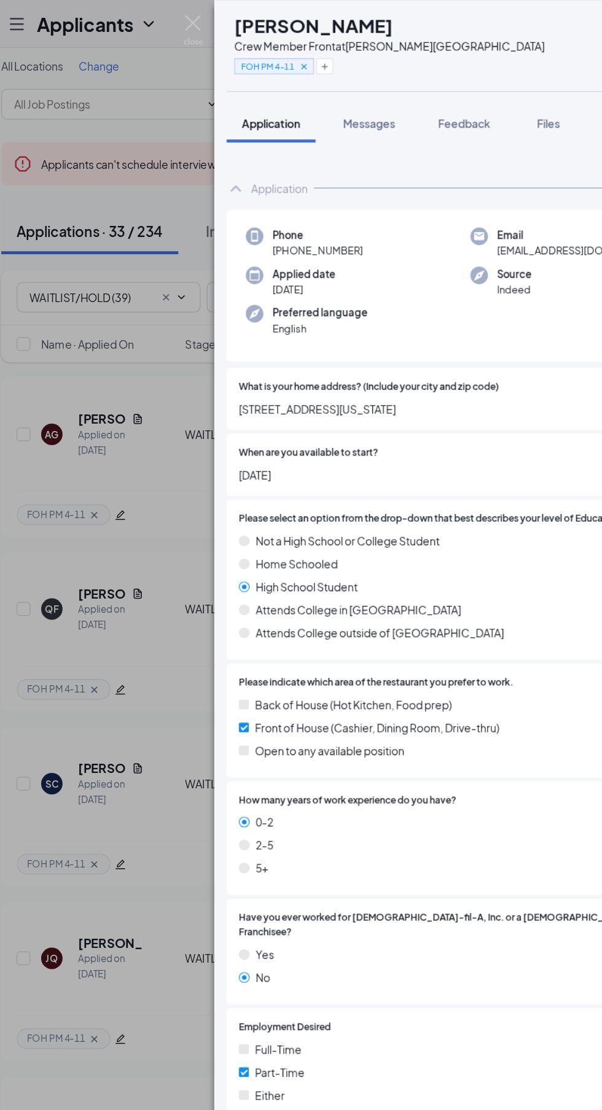
scroll to position [1, 0]
click at [265, 52] on icon "Cross" at bounding box center [263, 53] width 4 height 4
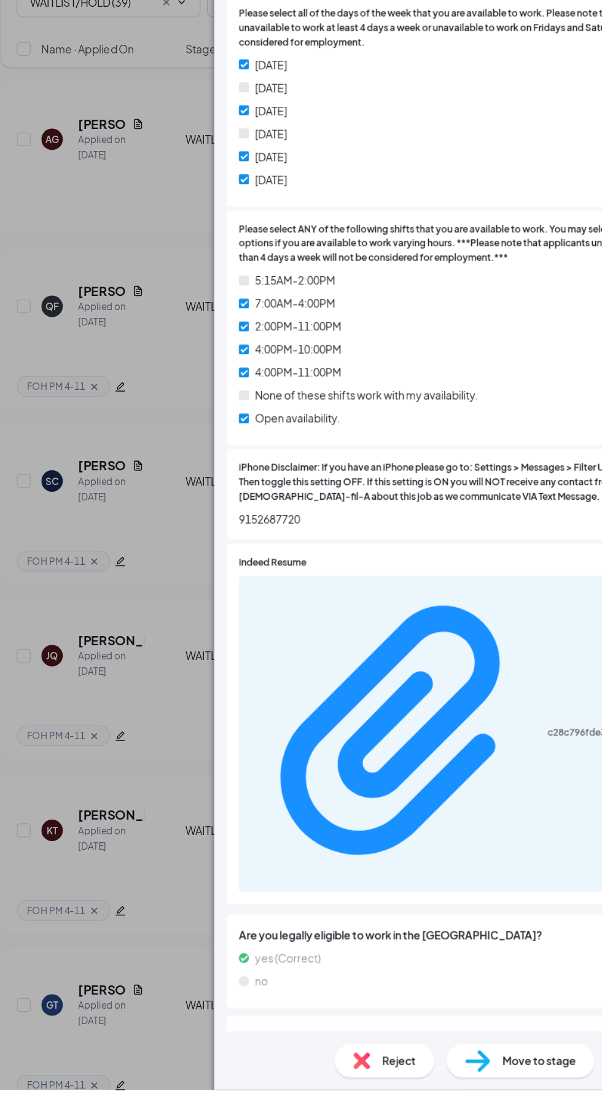
scroll to position [0, 0]
click at [437, 1100] on div "Move to stage" at bounding box center [437, 1086] width 118 height 27
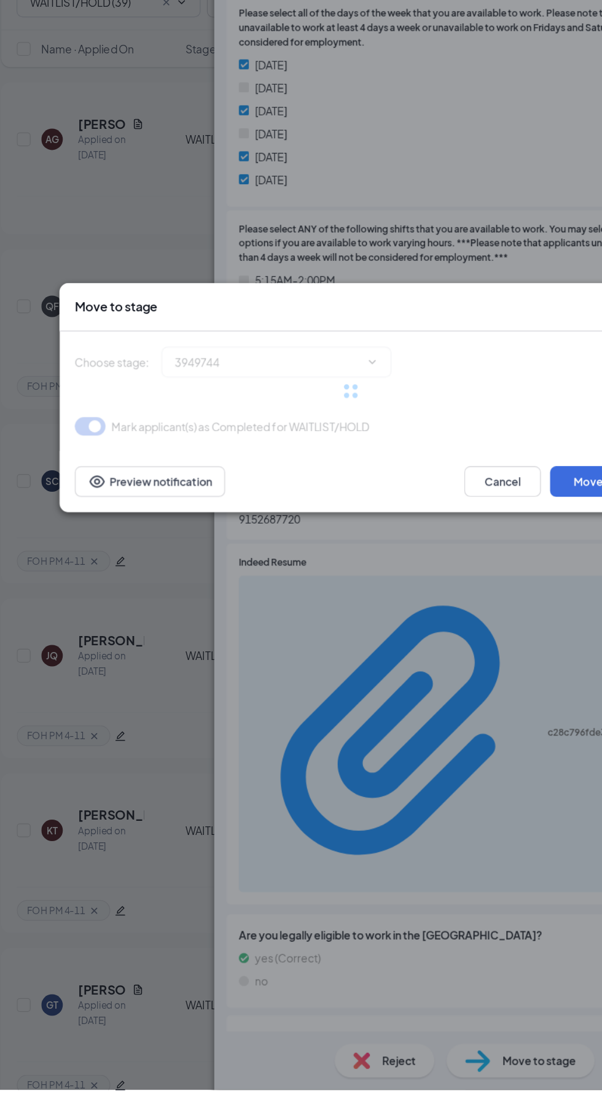
scroll to position [665, 0]
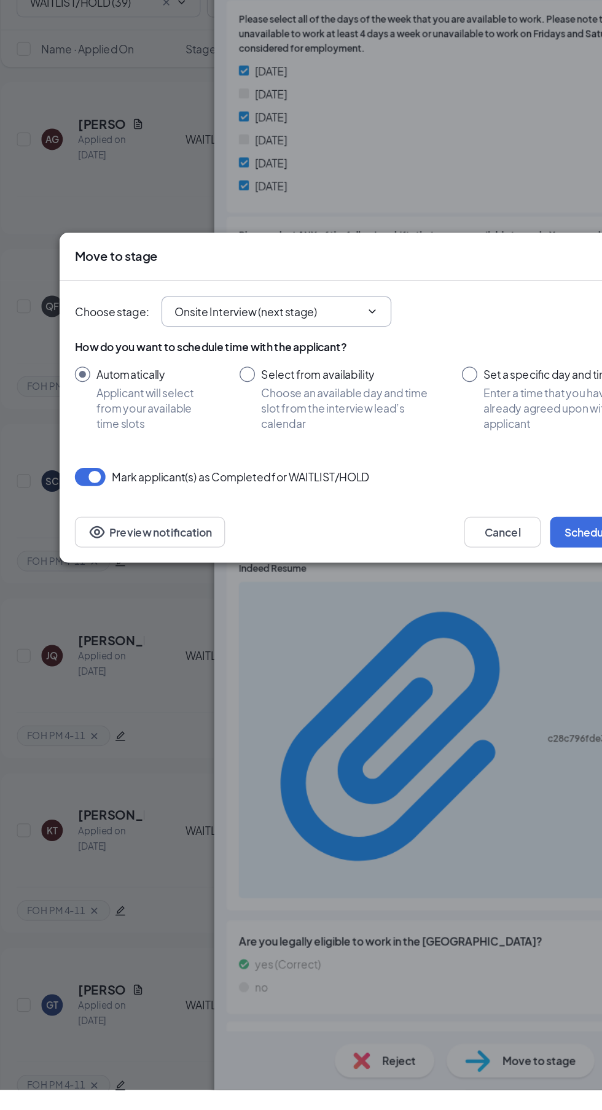
click at [181, 493] on input "Onsite Interview (next stage)" at bounding box center [234, 486] width 149 height 14
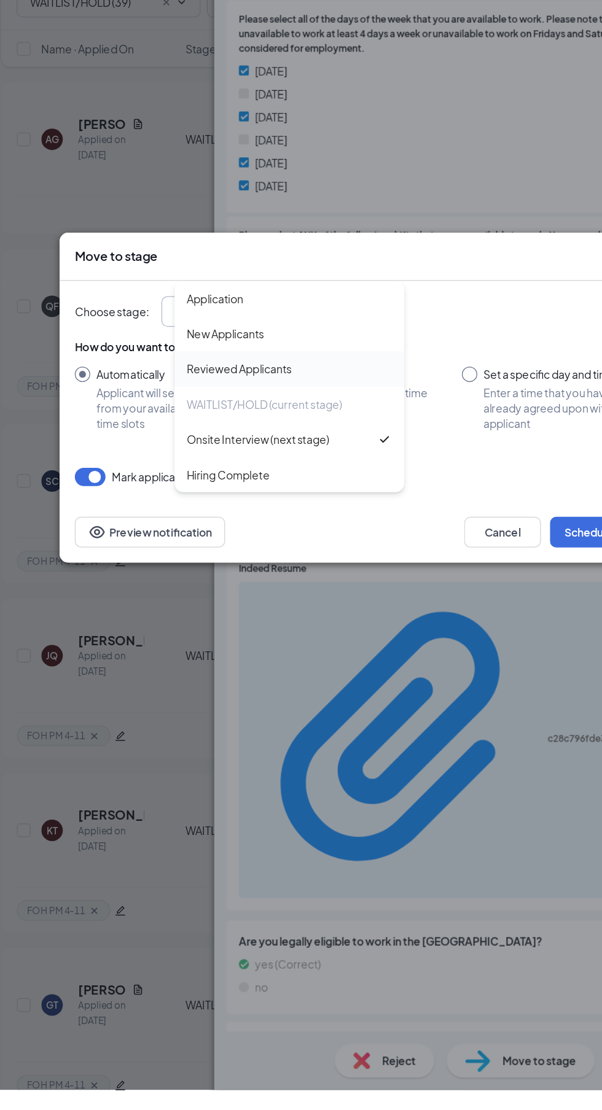
click at [180, 539] on div "Reviewed Applicants" at bounding box center [211, 532] width 84 height 14
type input "Reviewed Applicants"
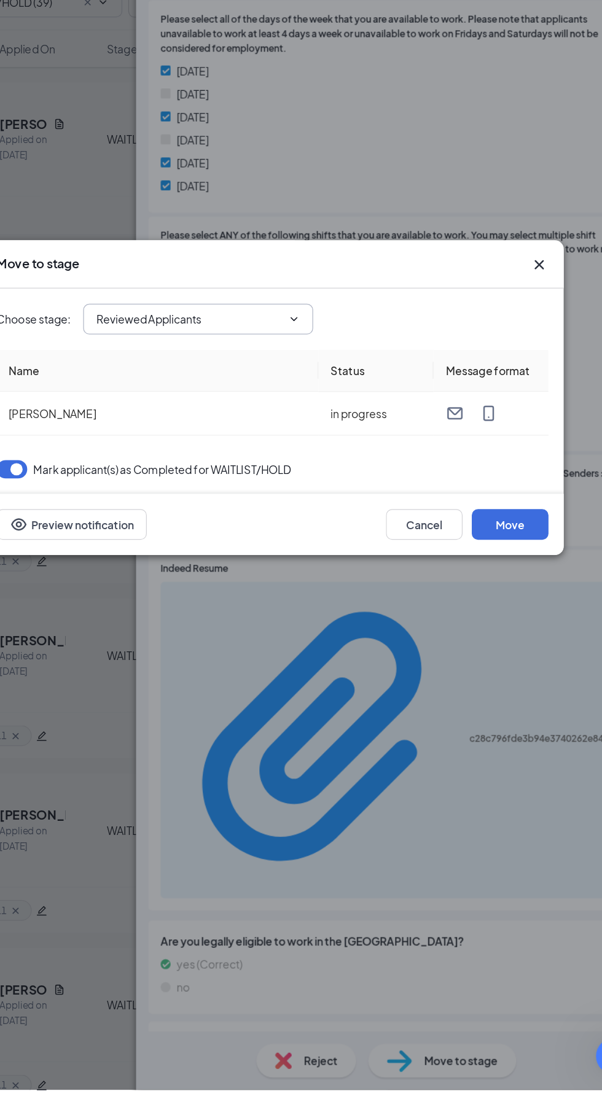
scroll to position [6, 0]
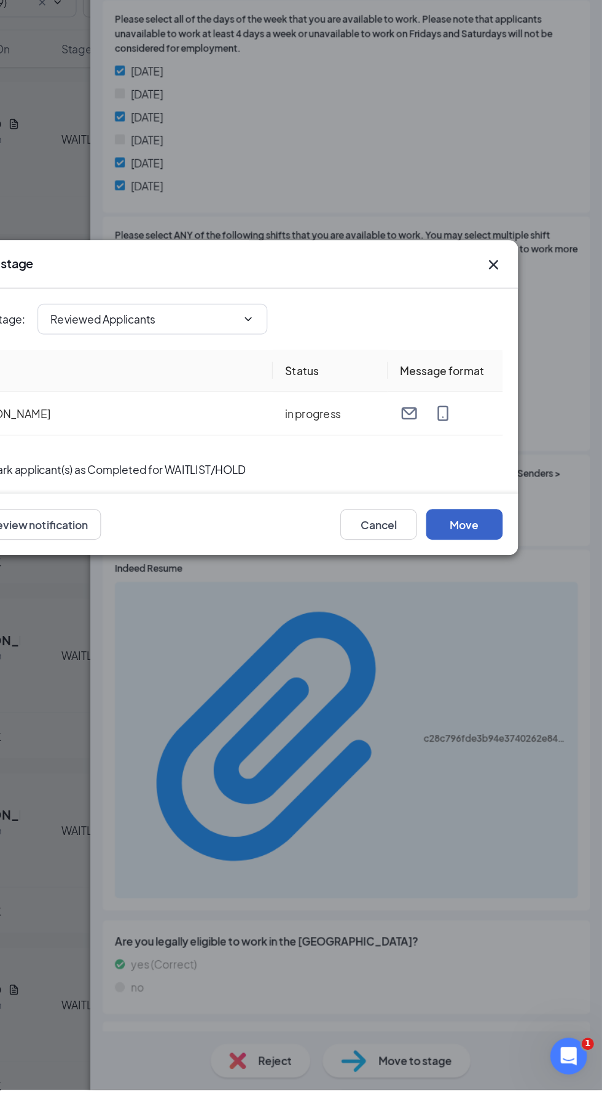
click at [484, 669] on button "Move" at bounding box center [490, 657] width 61 height 25
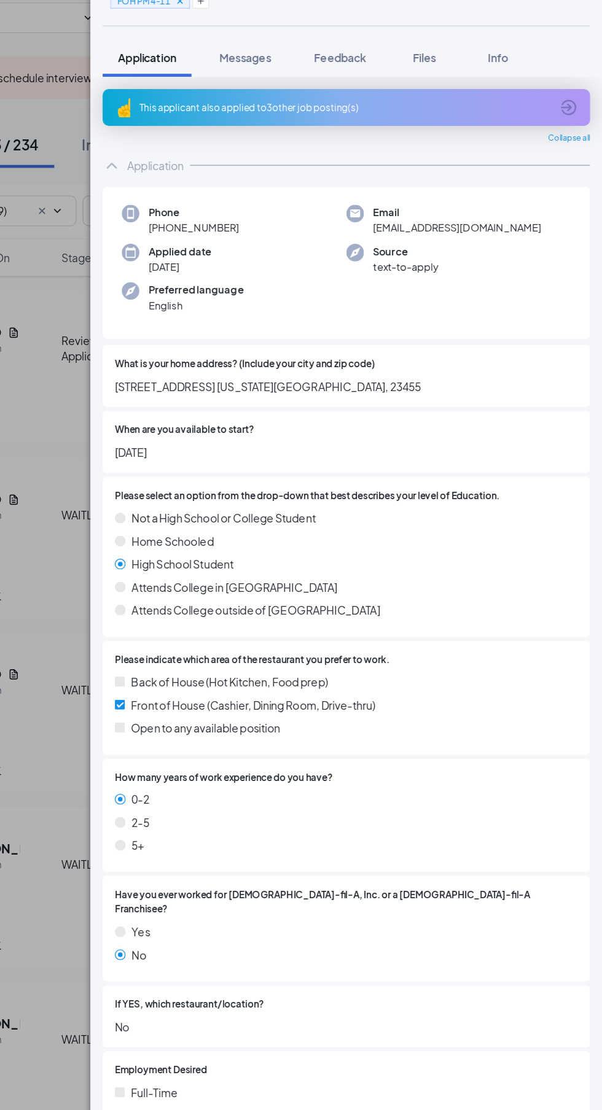
scroll to position [23, 0]
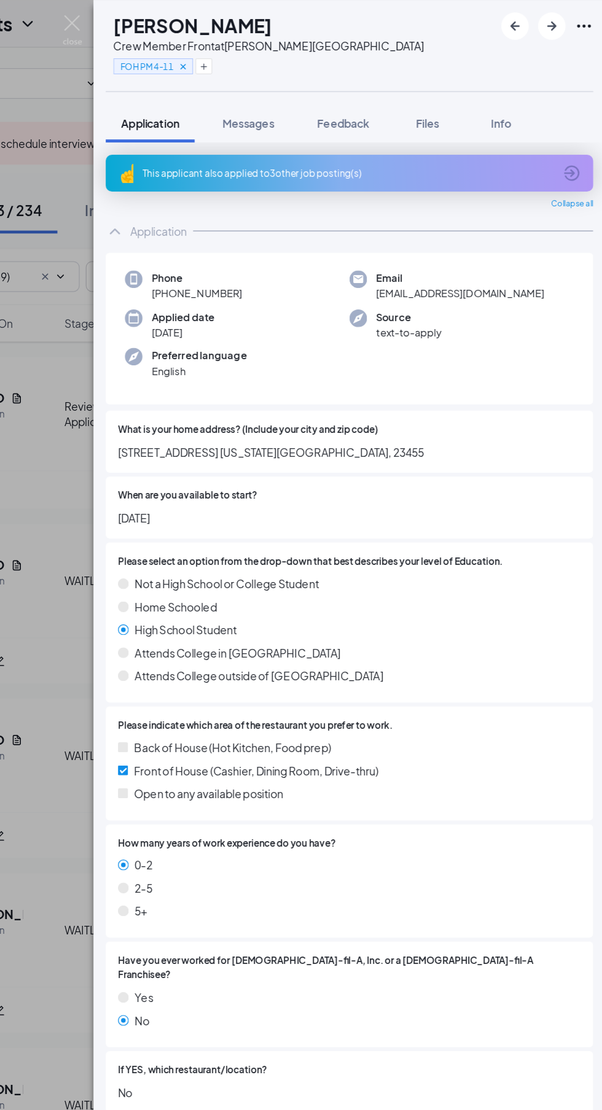
click at [265, 53] on icon "Cross" at bounding box center [263, 53] width 4 height 4
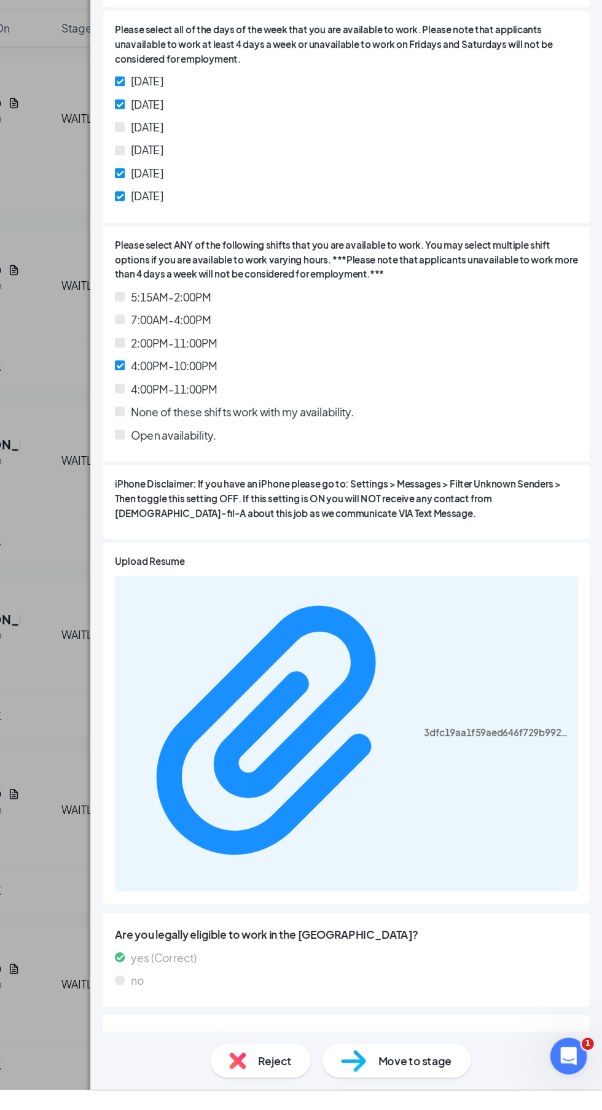
click at [456, 1093] on span "Move to stage" at bounding box center [451, 1087] width 59 height 14
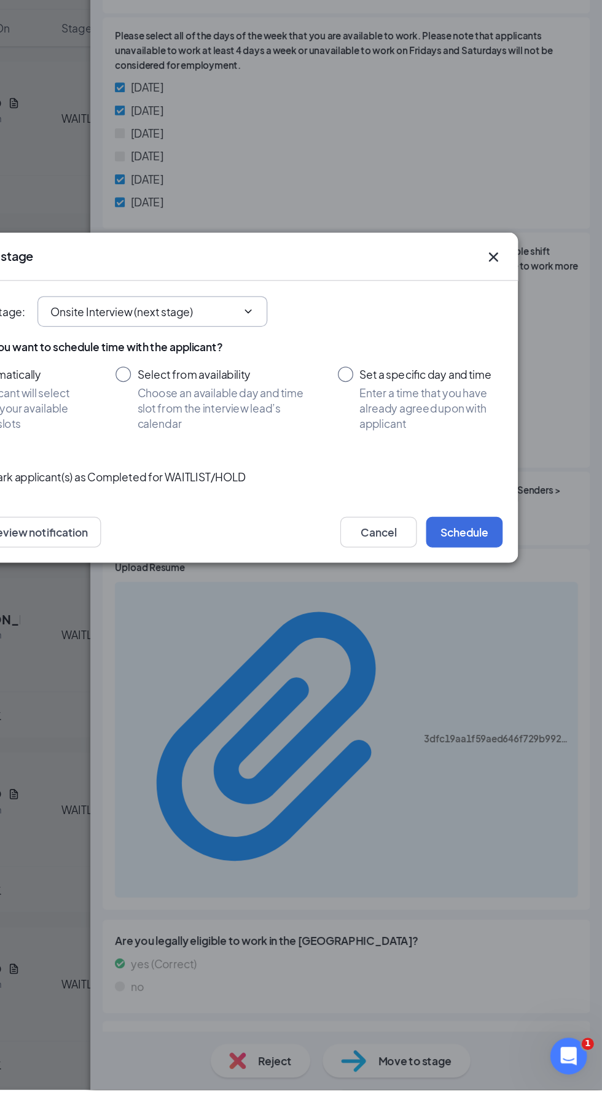
click at [198, 493] on input "Onsite Interview (next stage)" at bounding box center [234, 486] width 149 height 14
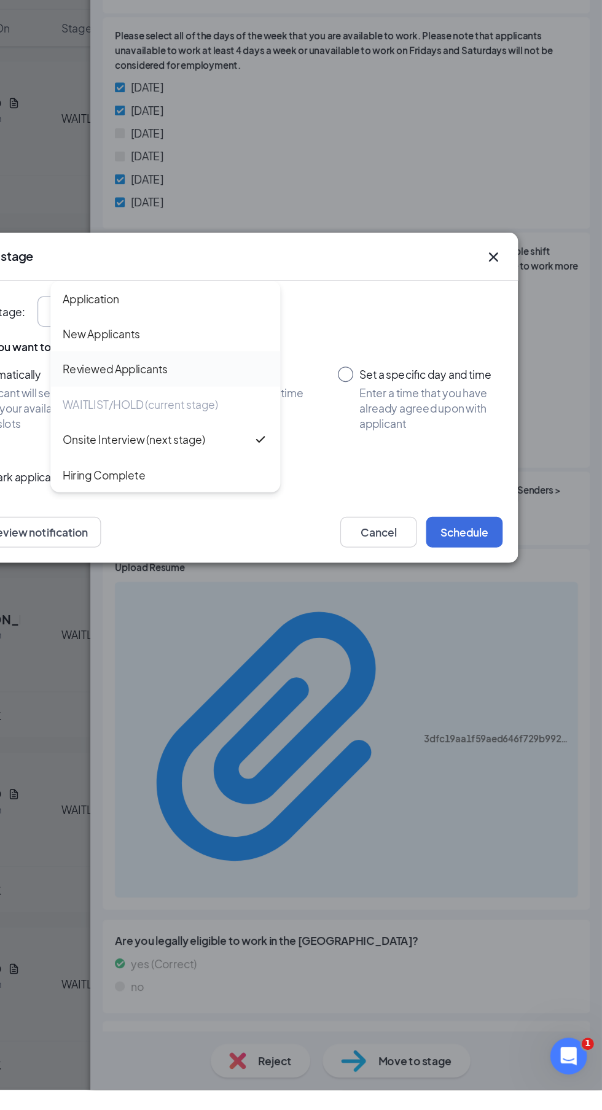
click at [193, 539] on div "Reviewed Applicants" at bounding box center [211, 532] width 84 height 14
type input "Reviewed Applicants"
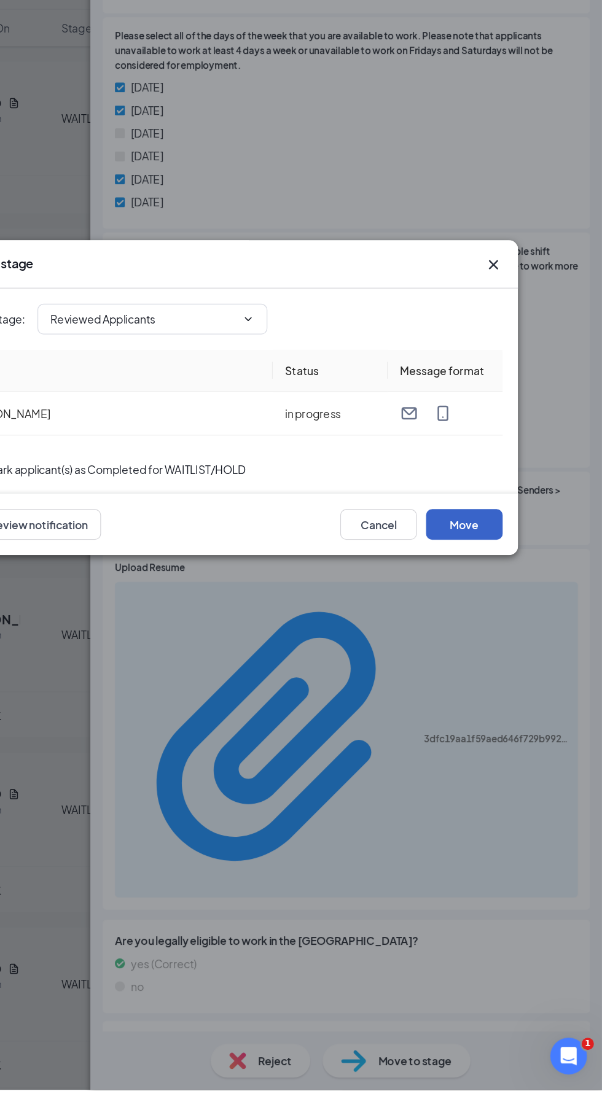
click at [498, 669] on button "Move" at bounding box center [490, 657] width 61 height 25
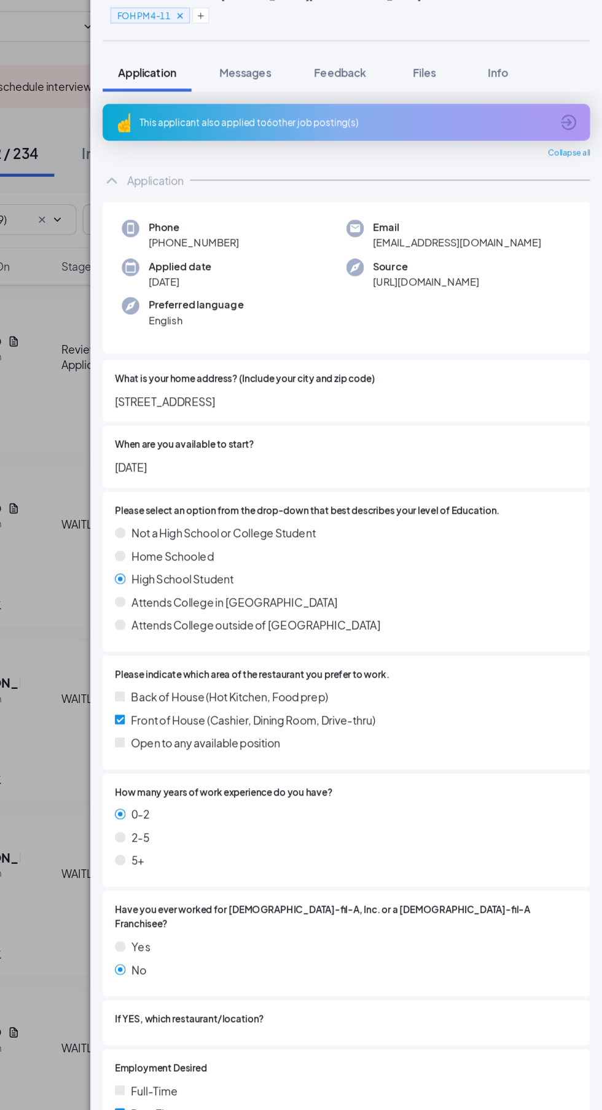
scroll to position [39, 0]
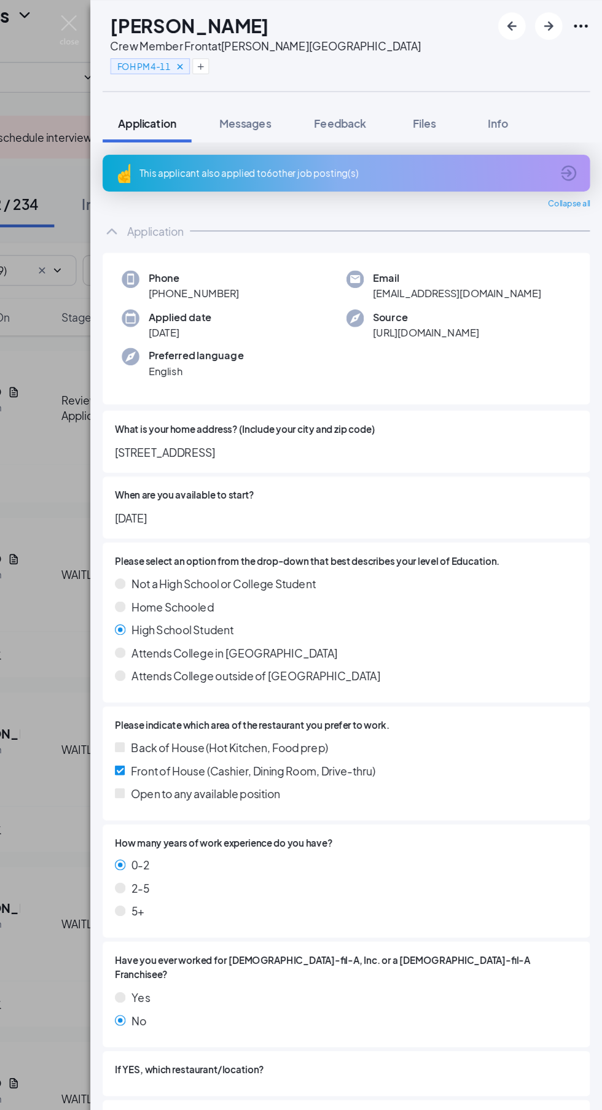
click at [268, 51] on icon "Cross" at bounding box center [263, 53] width 9 height 9
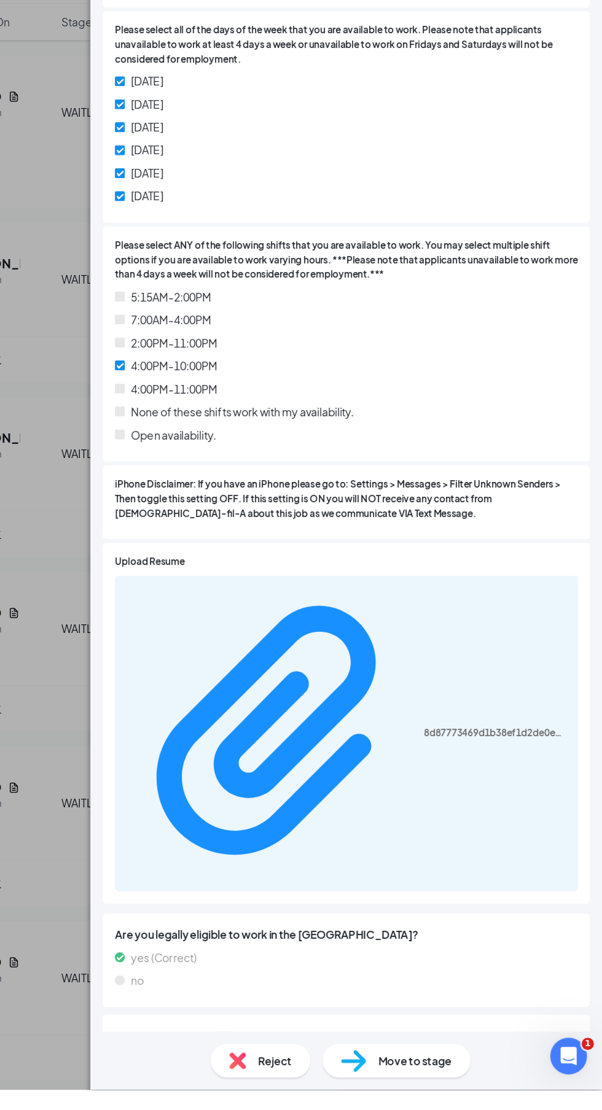
scroll to position [0, 0]
click at [459, 1093] on span "Move to stage" at bounding box center [451, 1087] width 59 height 14
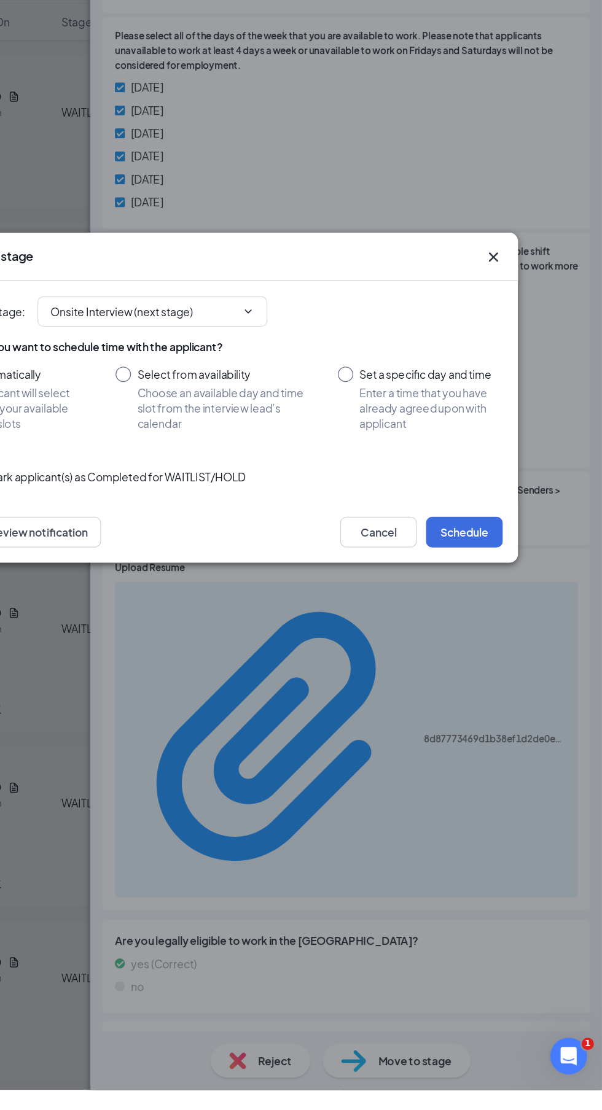
click at [184, 575] on input "Automatically Applicant will select from your available time slots" at bounding box center [133, 556] width 107 height 52
click at [190, 493] on input "Onsite Interview (next stage)" at bounding box center [234, 486] width 149 height 14
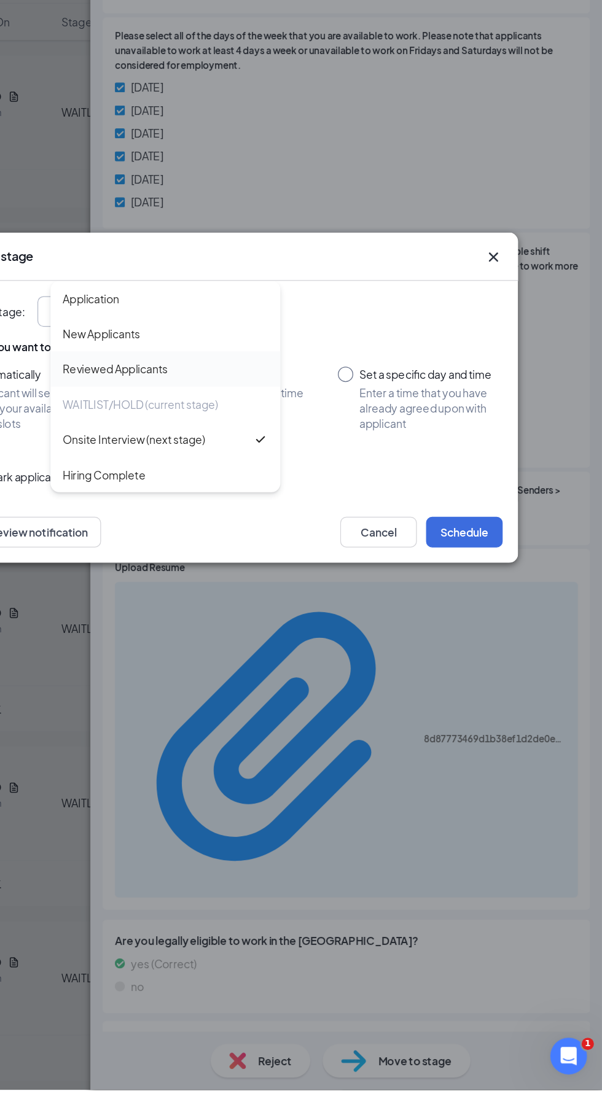
click at [191, 546] on div "Reviewed Applicants" at bounding box center [252, 532] width 184 height 28
type input "Reviewed Applicants"
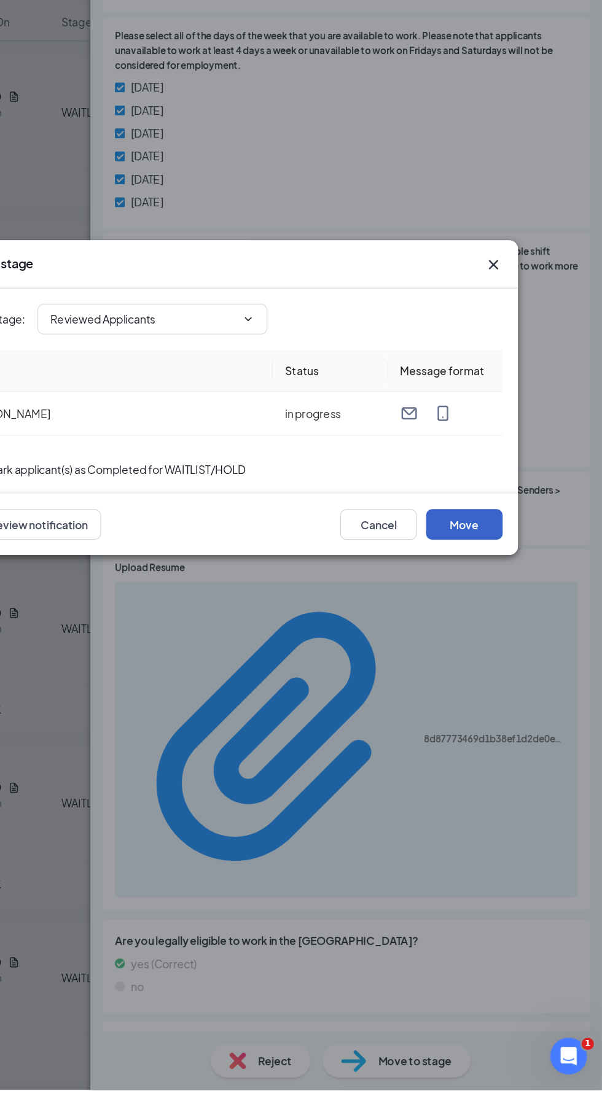
click at [513, 669] on button "Move" at bounding box center [490, 657] width 61 height 25
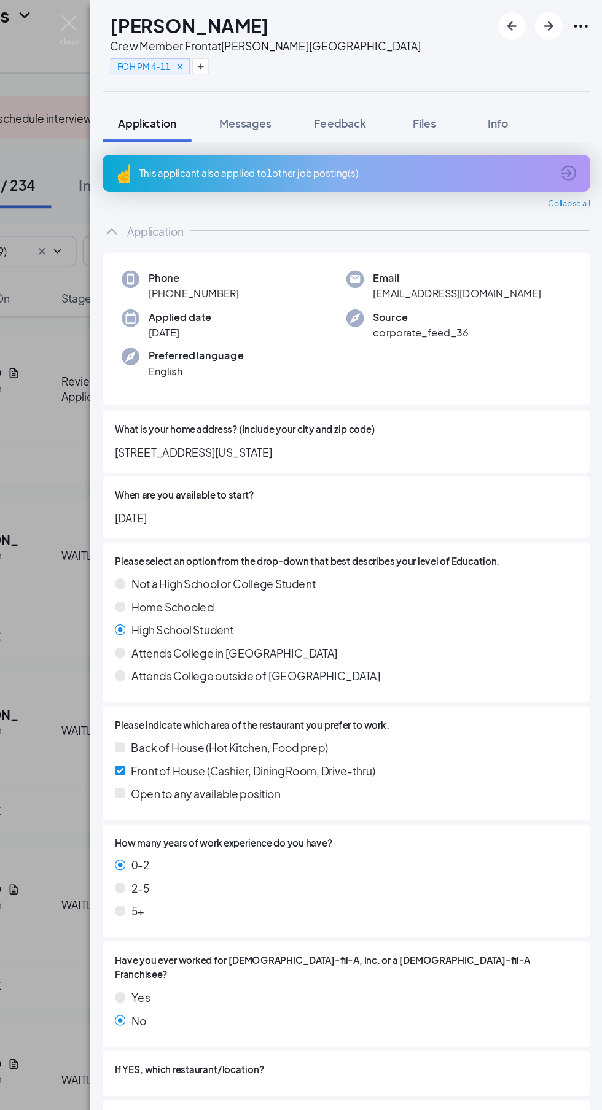
scroll to position [54, 0]
click at [265, 53] on icon "Cross" at bounding box center [263, 53] width 4 height 4
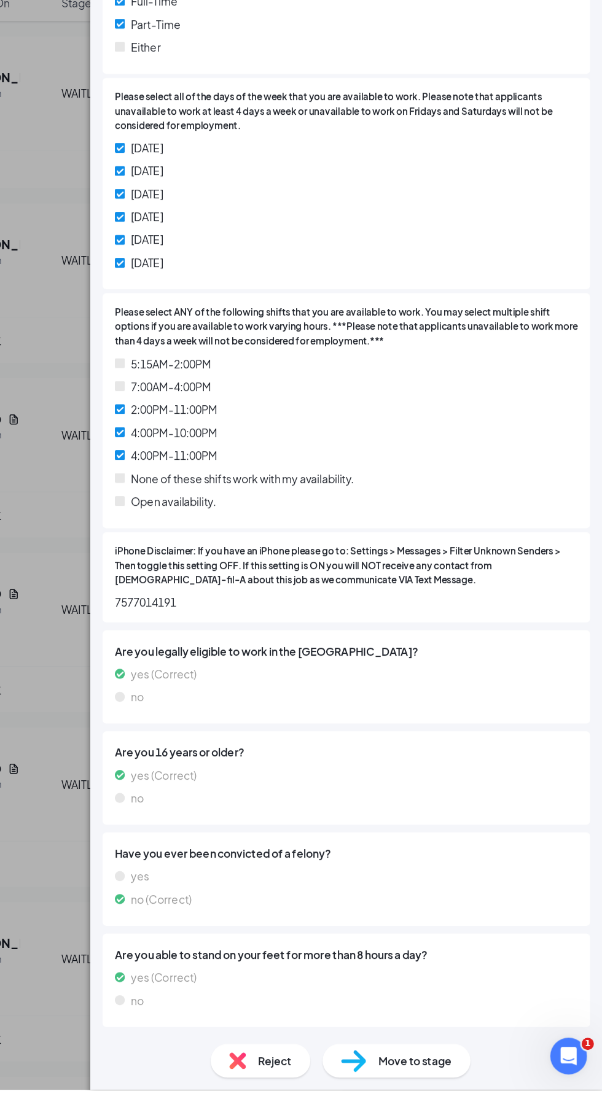
scroll to position [0, 0]
click at [461, 1093] on span "Move to stage" at bounding box center [451, 1087] width 59 height 14
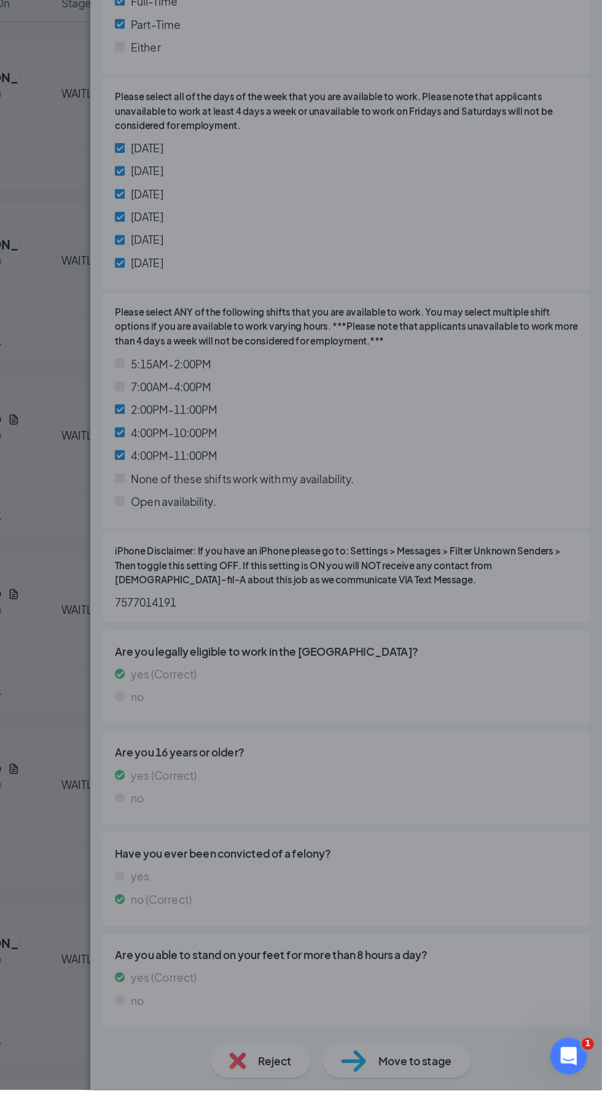
scroll to position [672, 0]
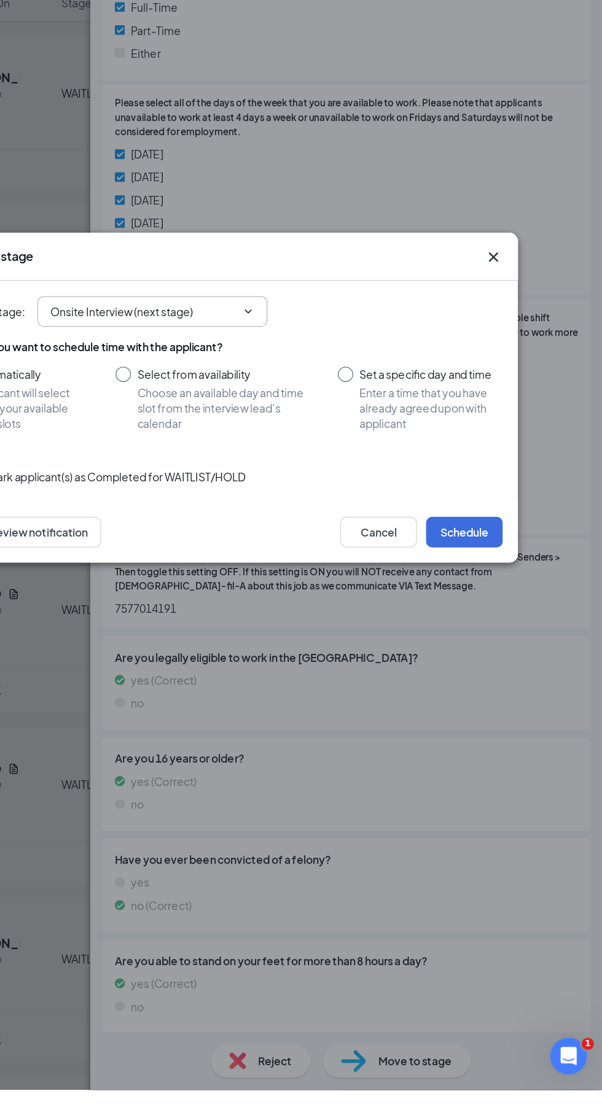
click at [181, 493] on input "Onsite Interview (next stage)" at bounding box center [234, 486] width 149 height 14
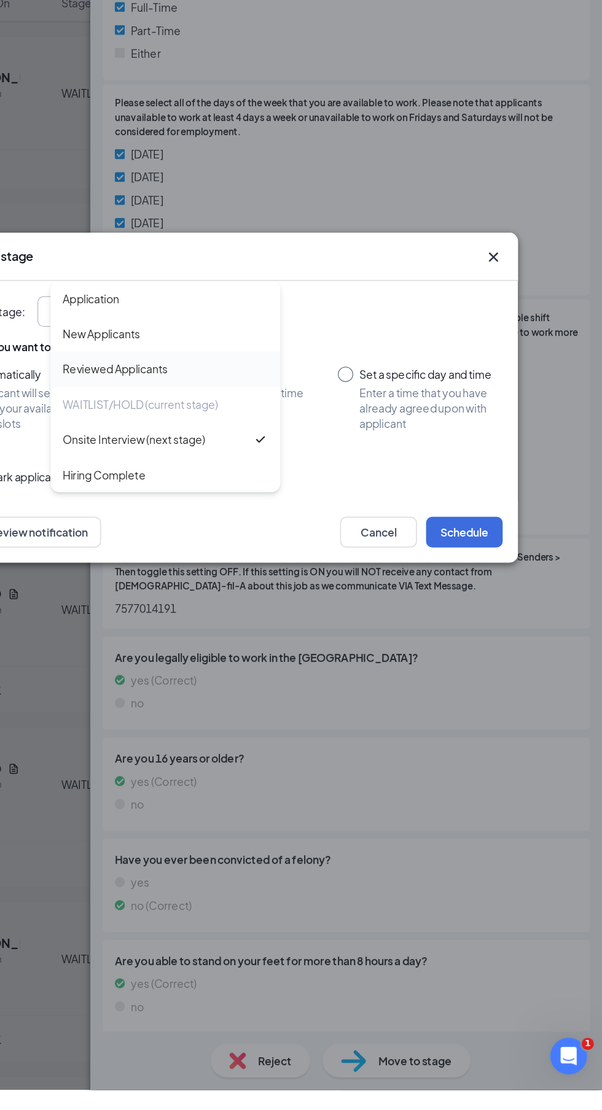
click at [179, 539] on div "Reviewed Applicants" at bounding box center [211, 532] width 84 height 14
type input "Reviewed Applicants"
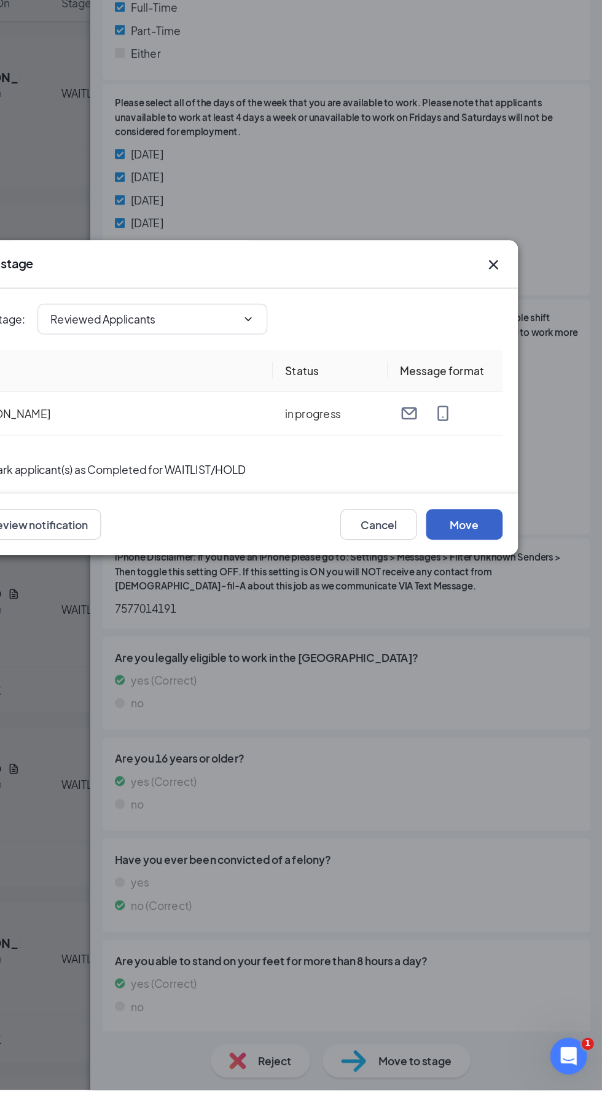
click at [498, 669] on button "Move" at bounding box center [490, 657] width 61 height 25
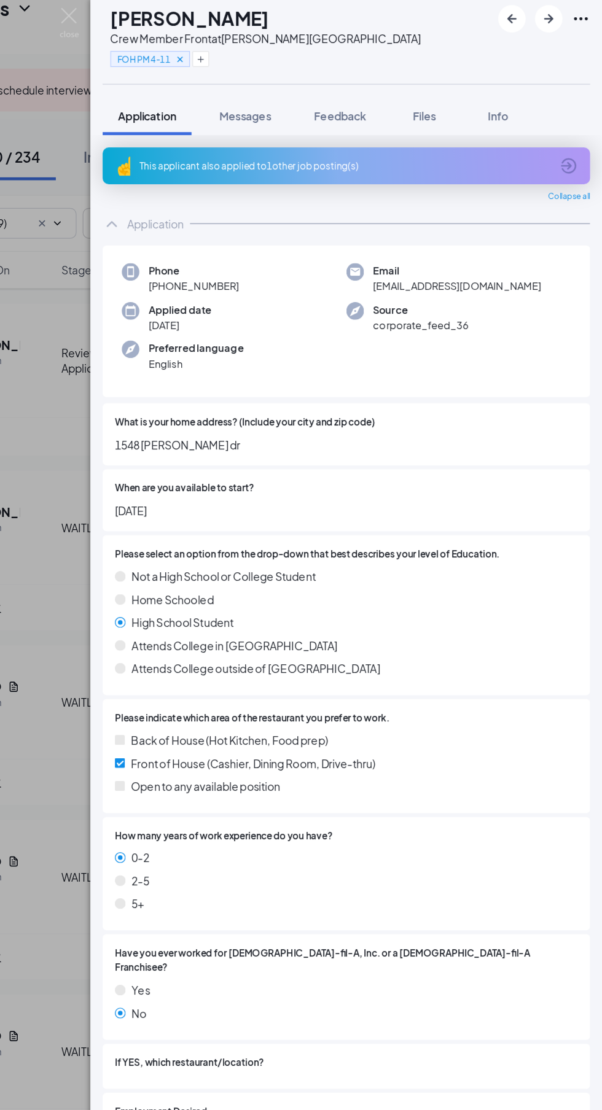
scroll to position [71, 0]
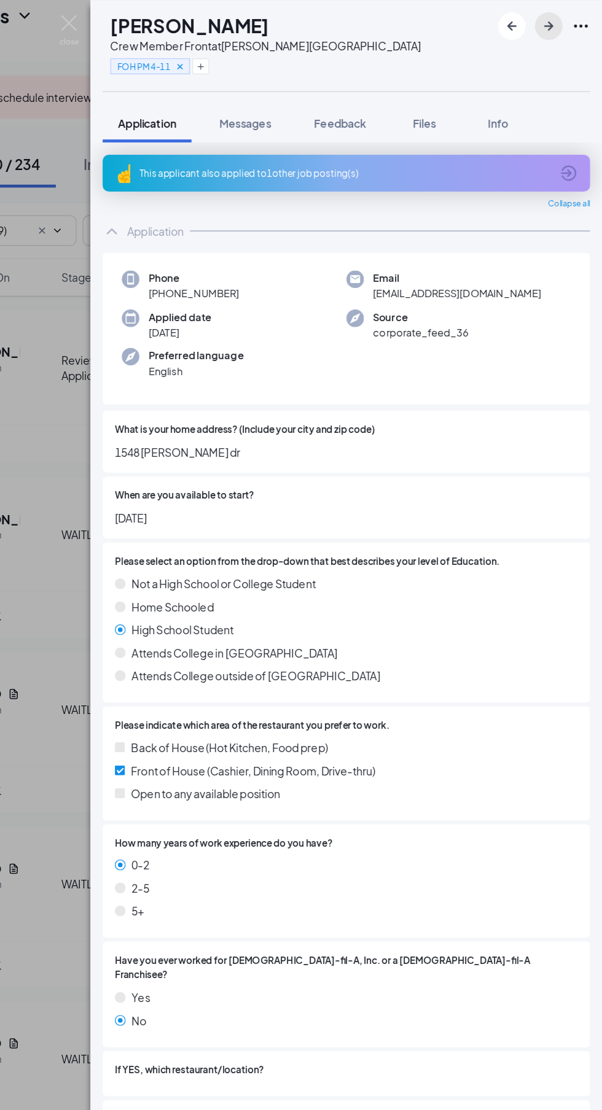
click at [559, 20] on icon "ArrowRight" at bounding box center [558, 21] width 15 height 15
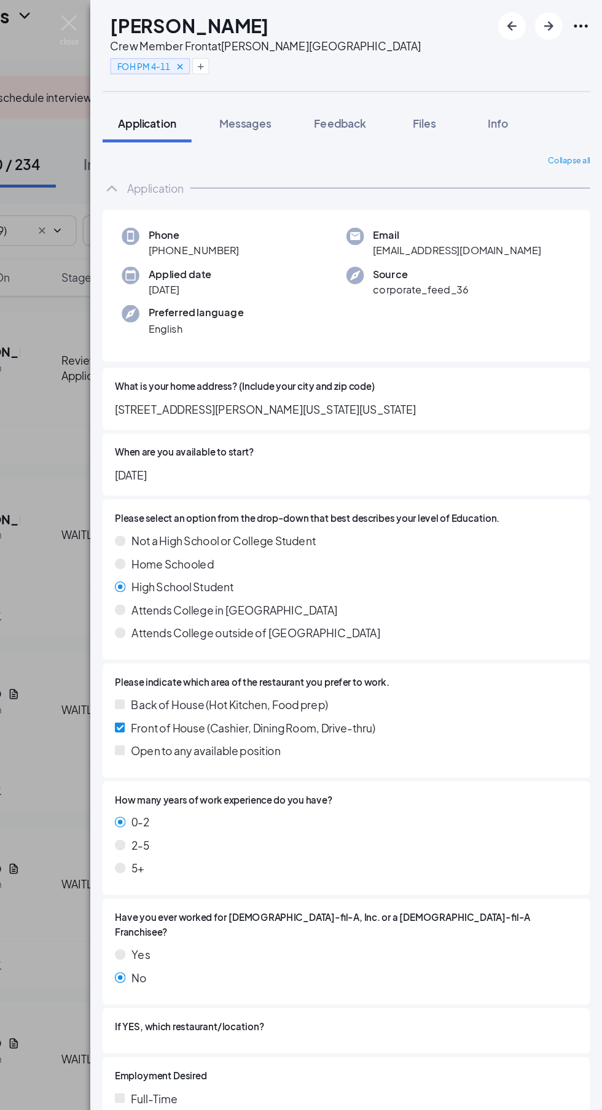
click at [268, 51] on icon "Cross" at bounding box center [263, 53] width 9 height 9
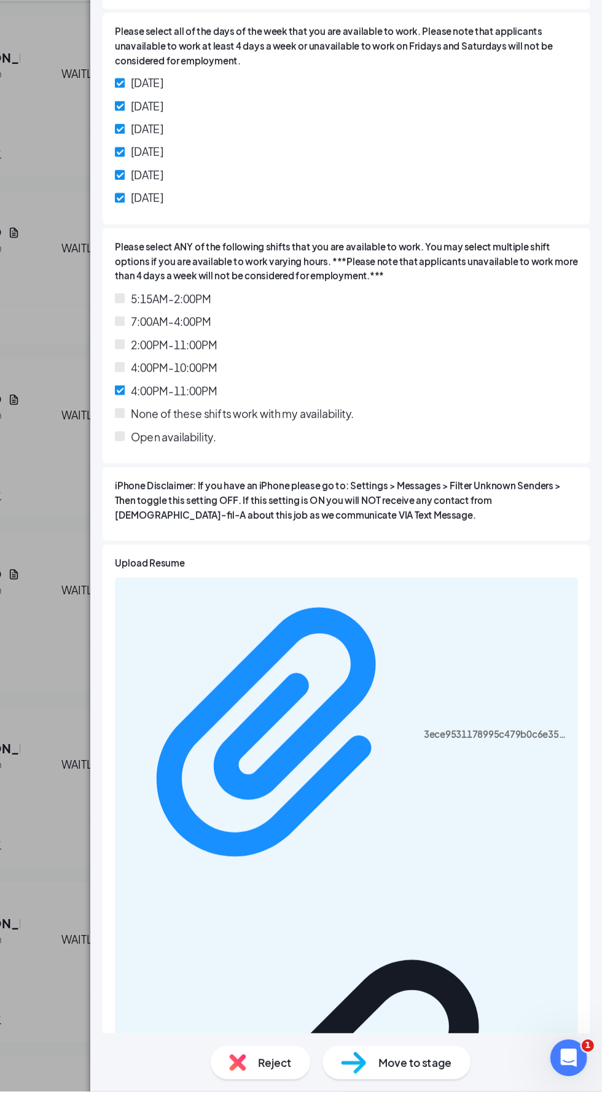
scroll to position [71, 0]
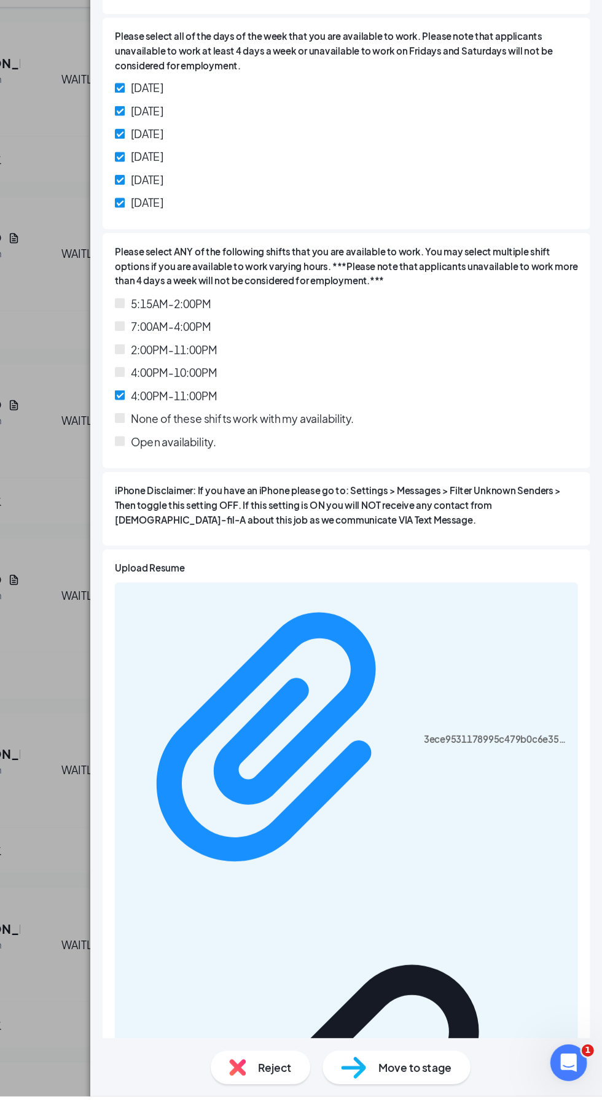
click at [463, 1093] on span "Move to stage" at bounding box center [451, 1087] width 59 height 14
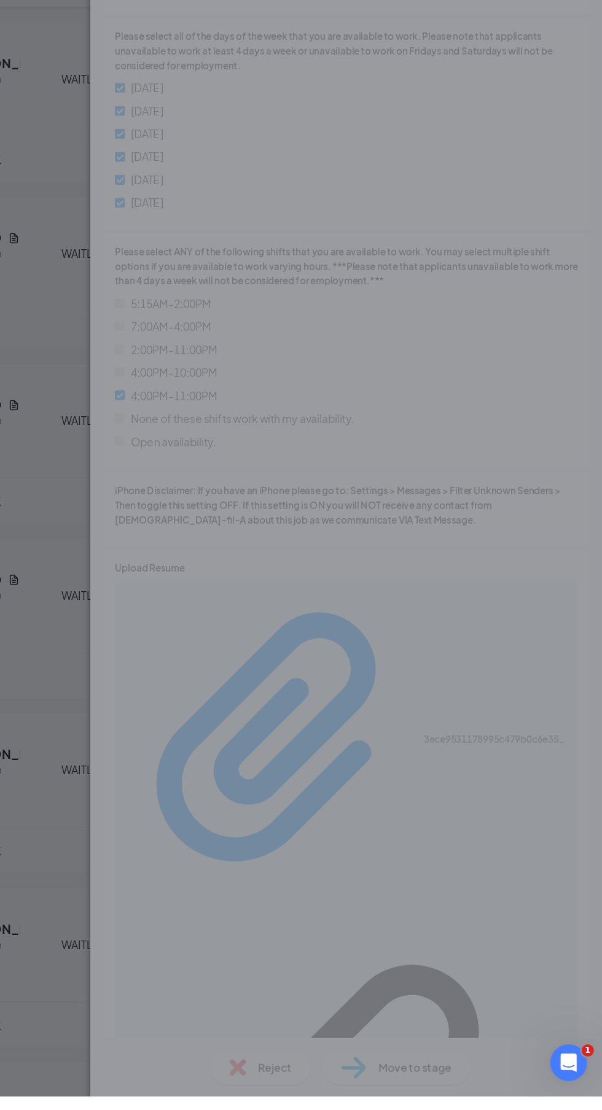
scroll to position [691, 0]
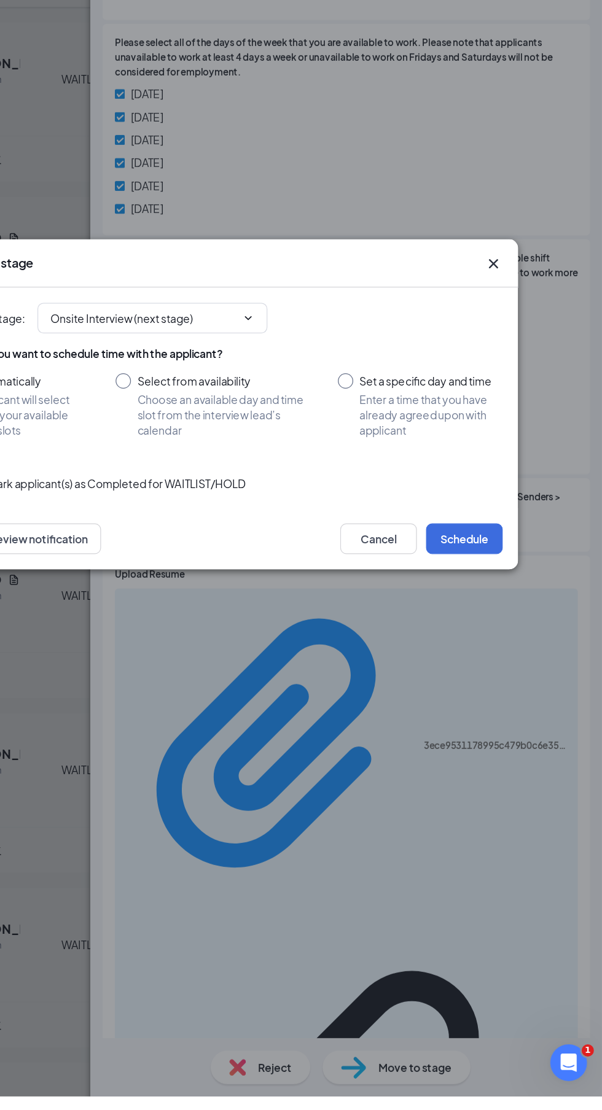
click at [185, 574] on input "Automatically Applicant will select from your available time slots" at bounding box center [133, 556] width 107 height 52
click at [180, 493] on input "Onsite Interview (next stage)" at bounding box center [234, 486] width 149 height 14
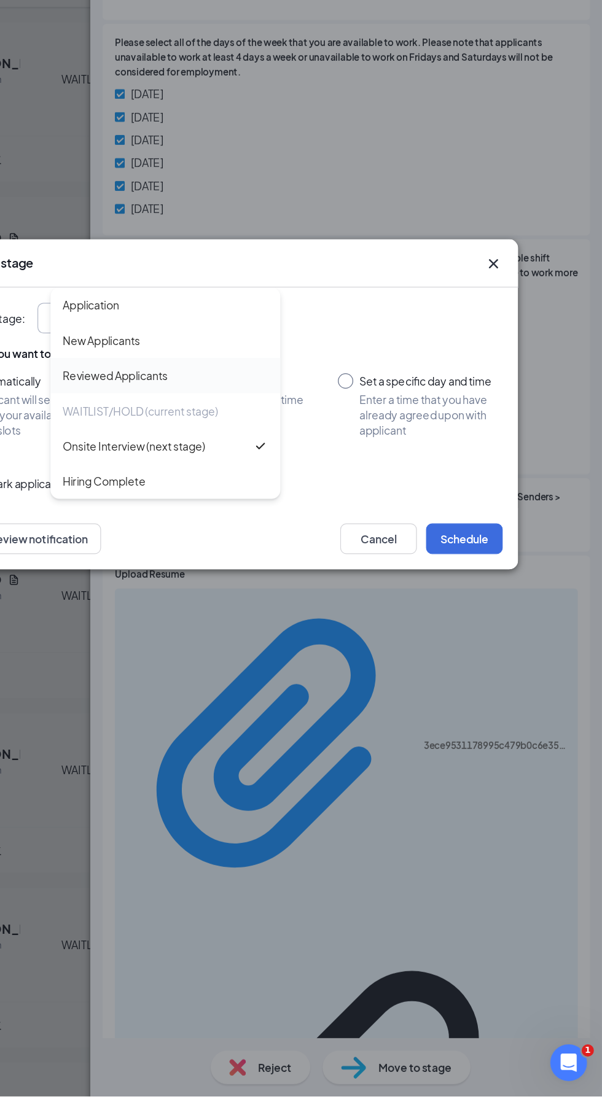
click at [190, 539] on div "Reviewed Applicants" at bounding box center [211, 532] width 84 height 14
type input "Reviewed Applicants"
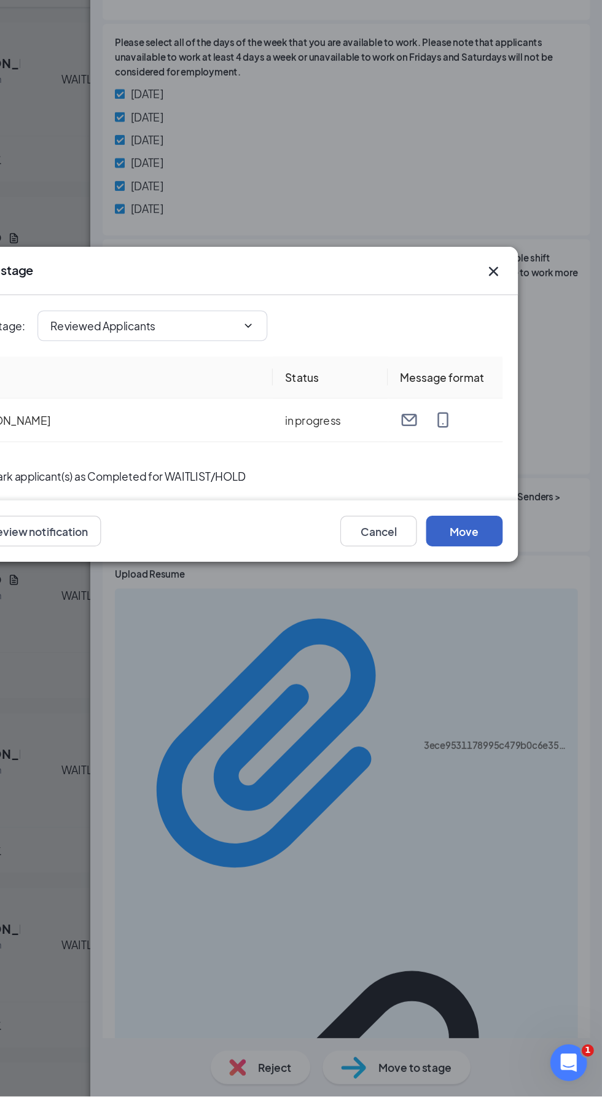
click at [482, 669] on button "Move" at bounding box center [490, 657] width 61 height 25
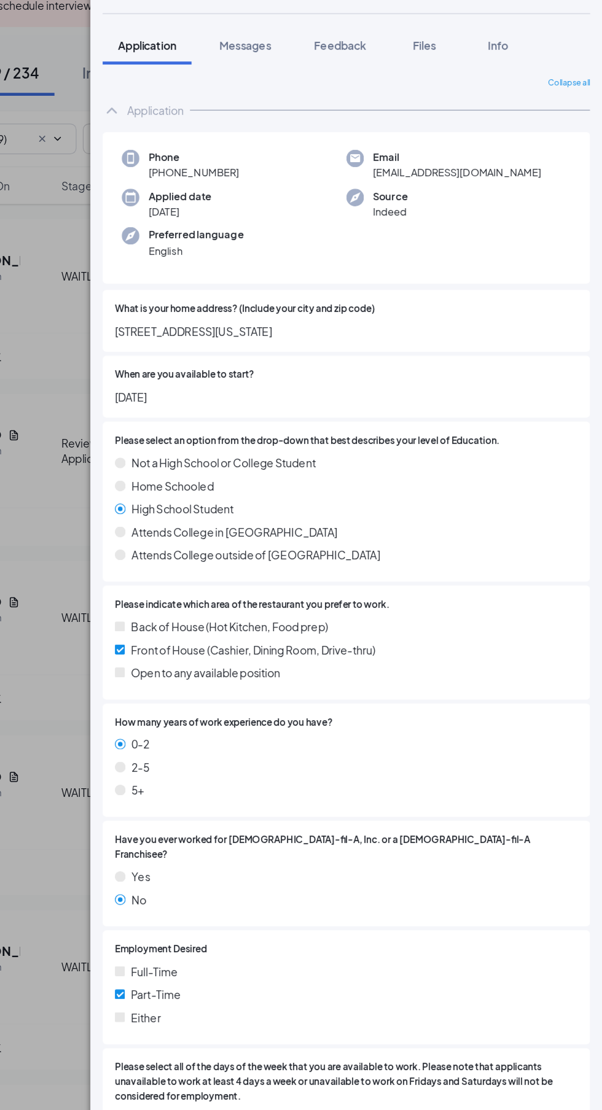
scroll to position [82, 0]
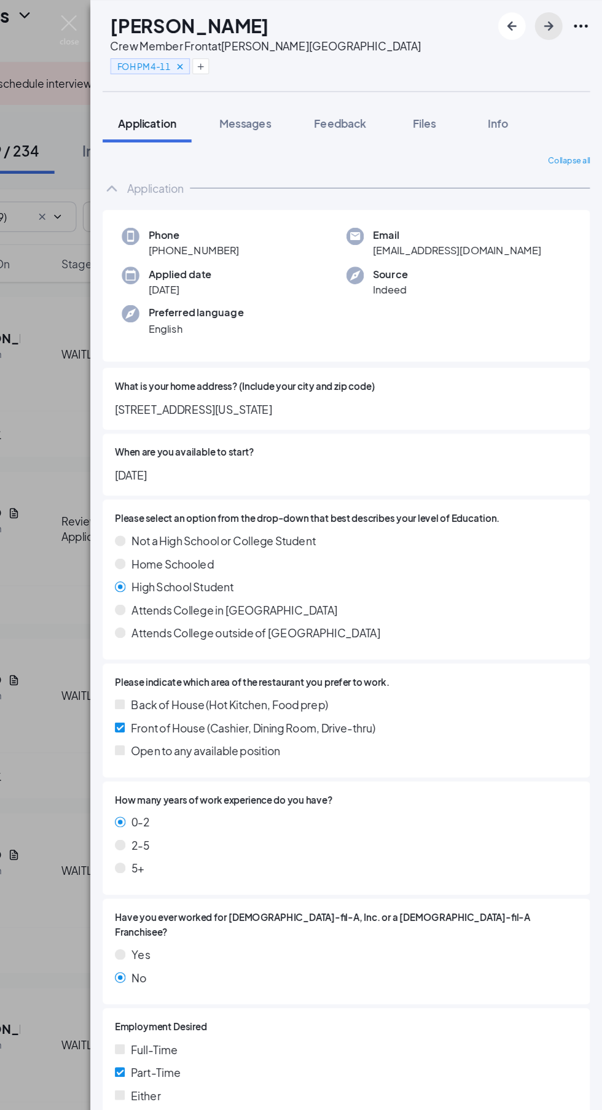
click at [556, 17] on icon "ArrowRight" at bounding box center [558, 21] width 15 height 15
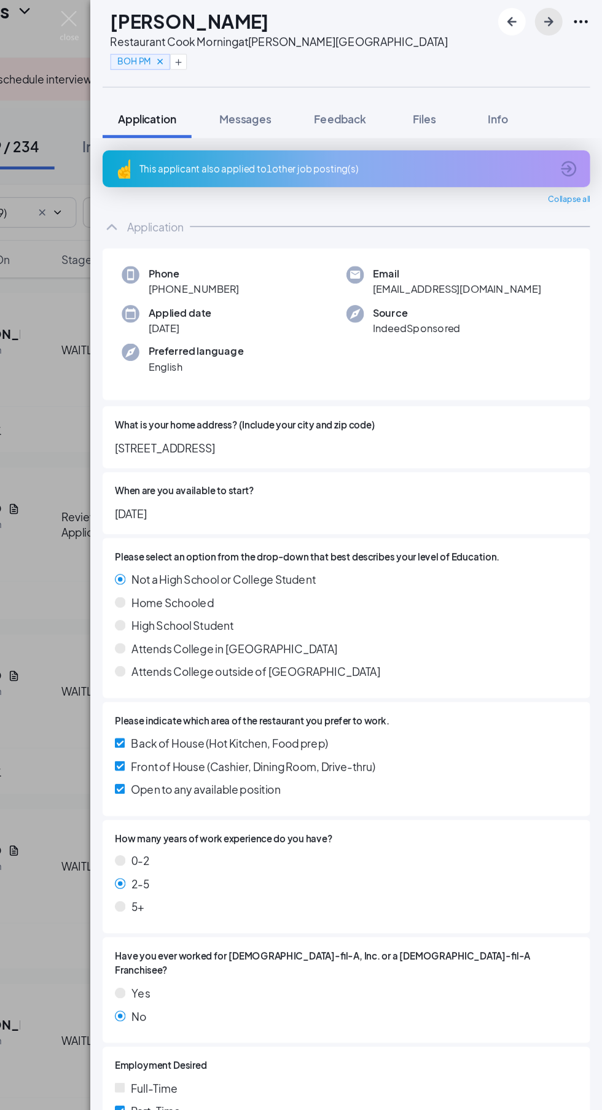
scroll to position [82, 0]
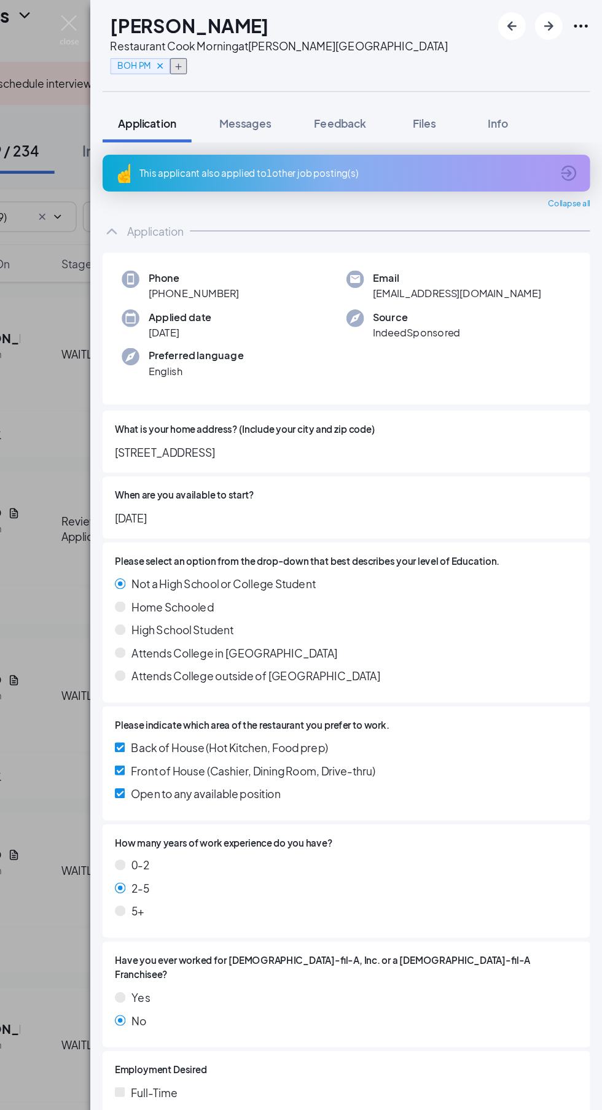
click at [265, 53] on icon "Plus" at bounding box center [262, 53] width 5 height 5
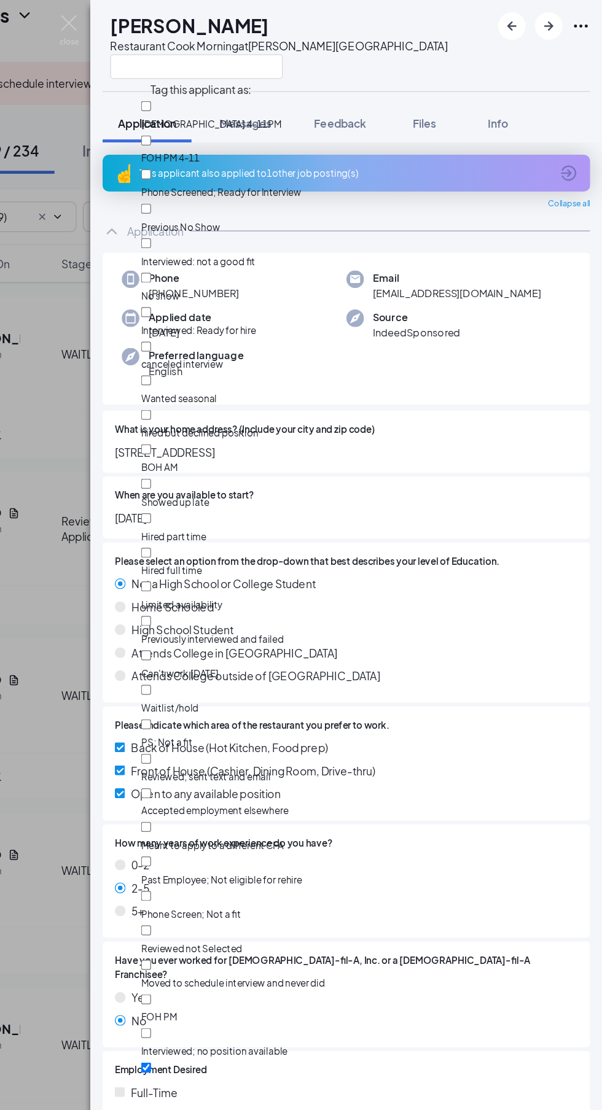
click at [447, 50] on div at bounding box center [342, 53] width 270 height 20
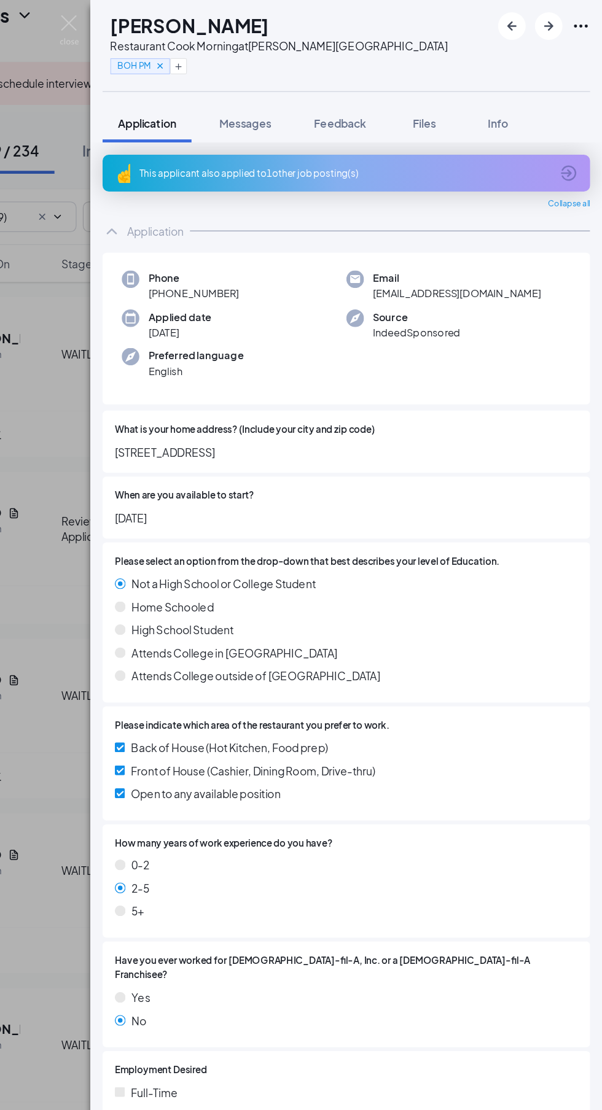
click at [249, 53] on icon "Cross" at bounding box center [247, 52] width 4 height 4
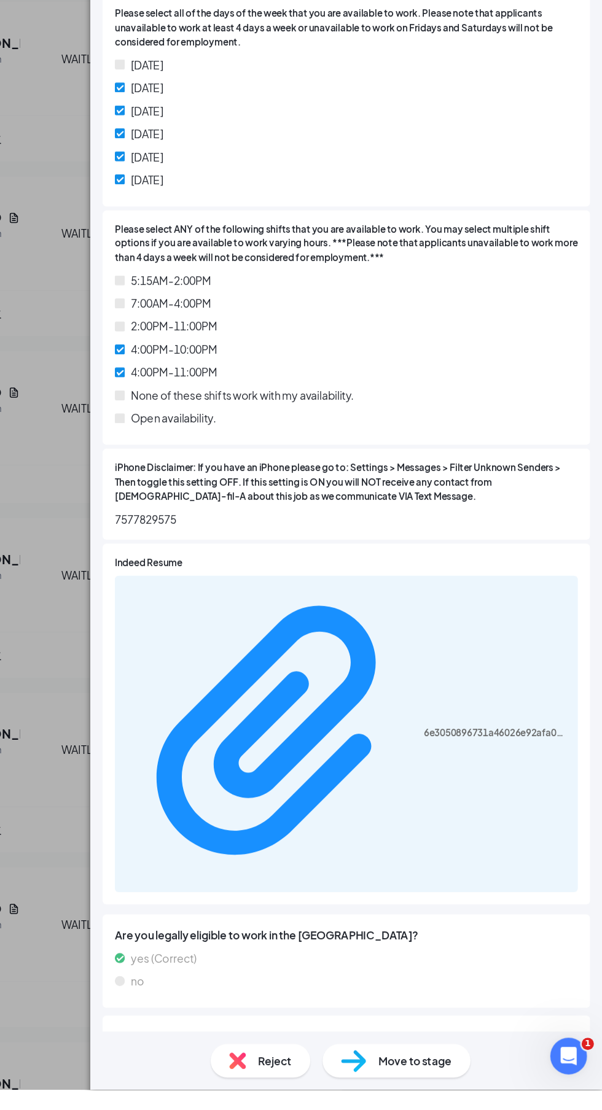
scroll to position [0, 0]
click at [441, 1093] on span "Move to stage" at bounding box center [451, 1087] width 59 height 14
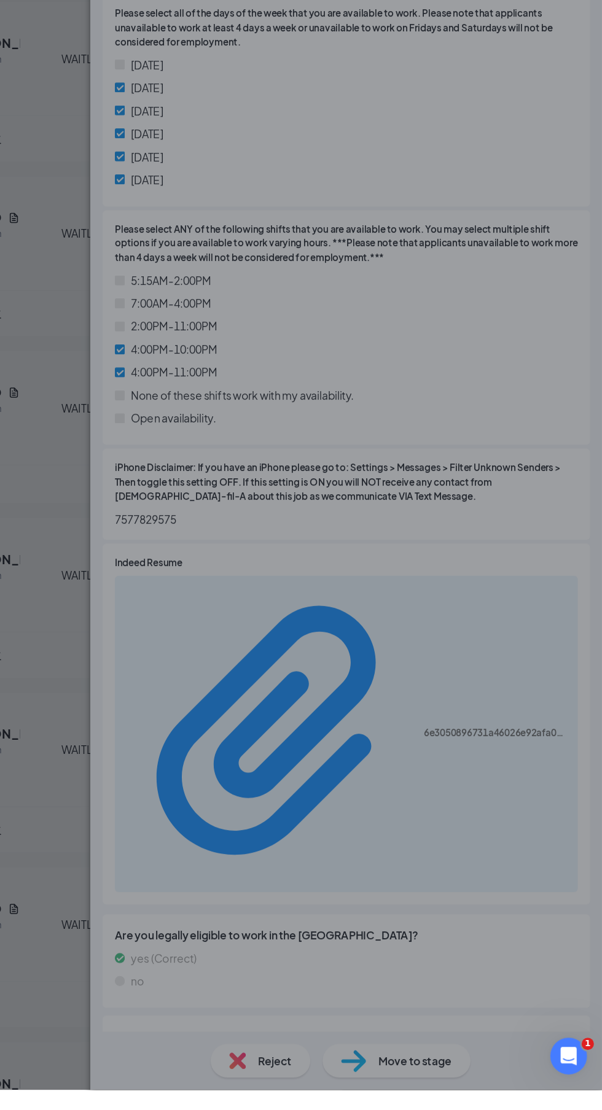
scroll to position [700, 0]
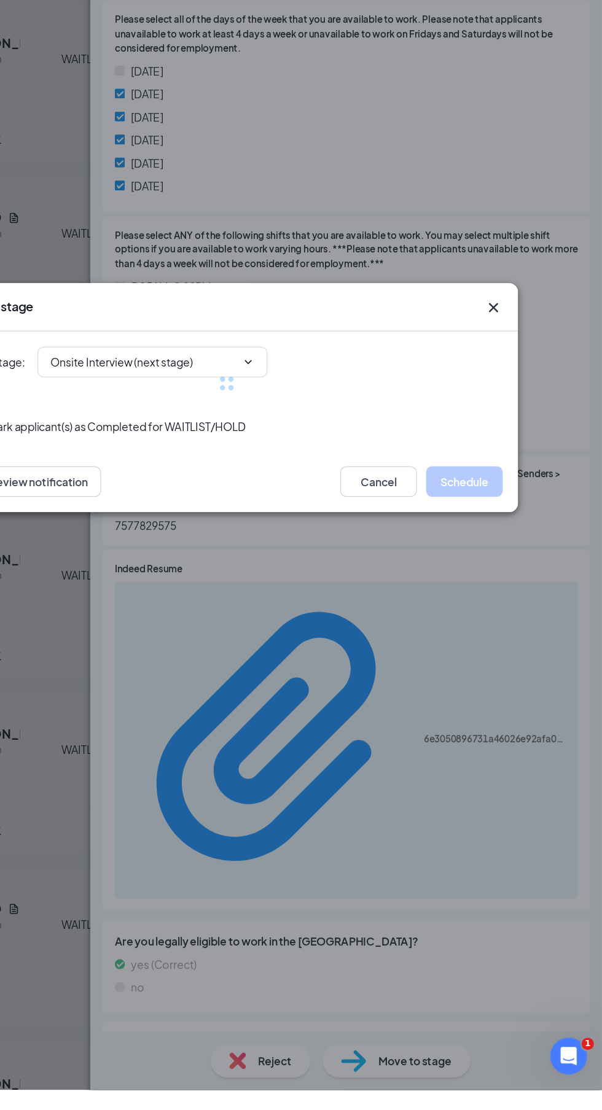
click at [204, 560] on div at bounding box center [301, 543] width 442 height 83
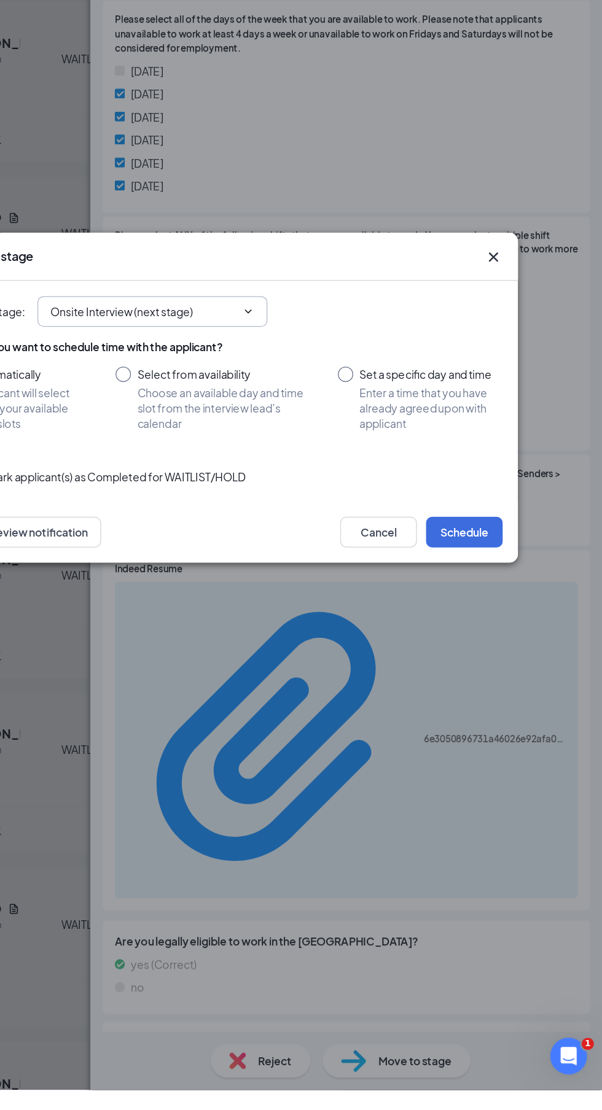
click at [193, 493] on input "Onsite Interview (next stage)" at bounding box center [234, 486] width 149 height 14
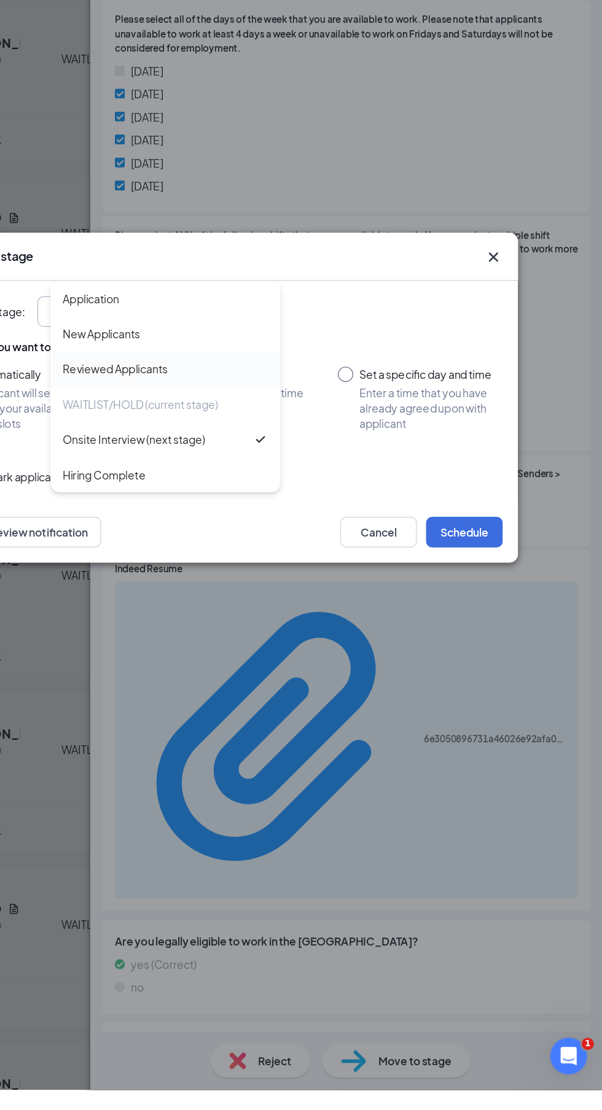
click at [180, 539] on div "Reviewed Applicants" at bounding box center [211, 532] width 84 height 14
type input "Reviewed Applicants"
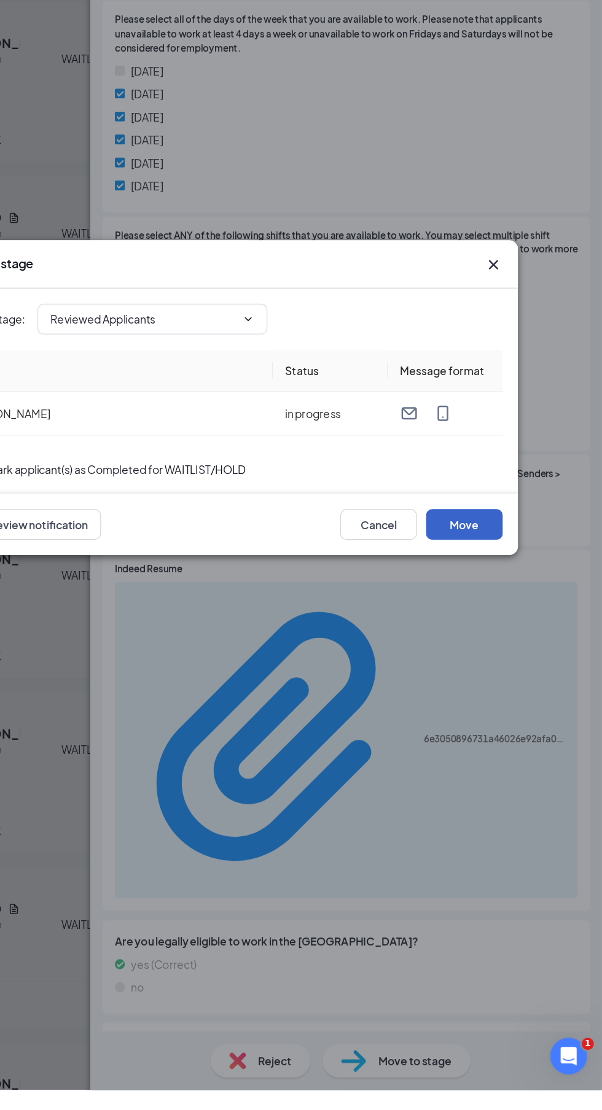
click at [498, 669] on button "Move" at bounding box center [490, 657] width 61 height 25
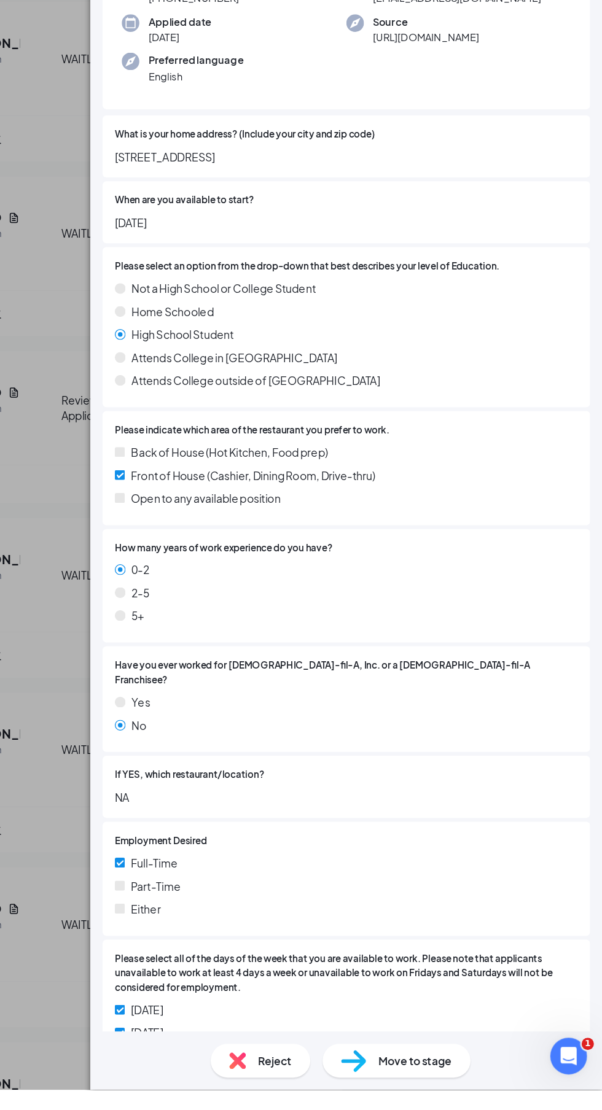
scroll to position [98, 0]
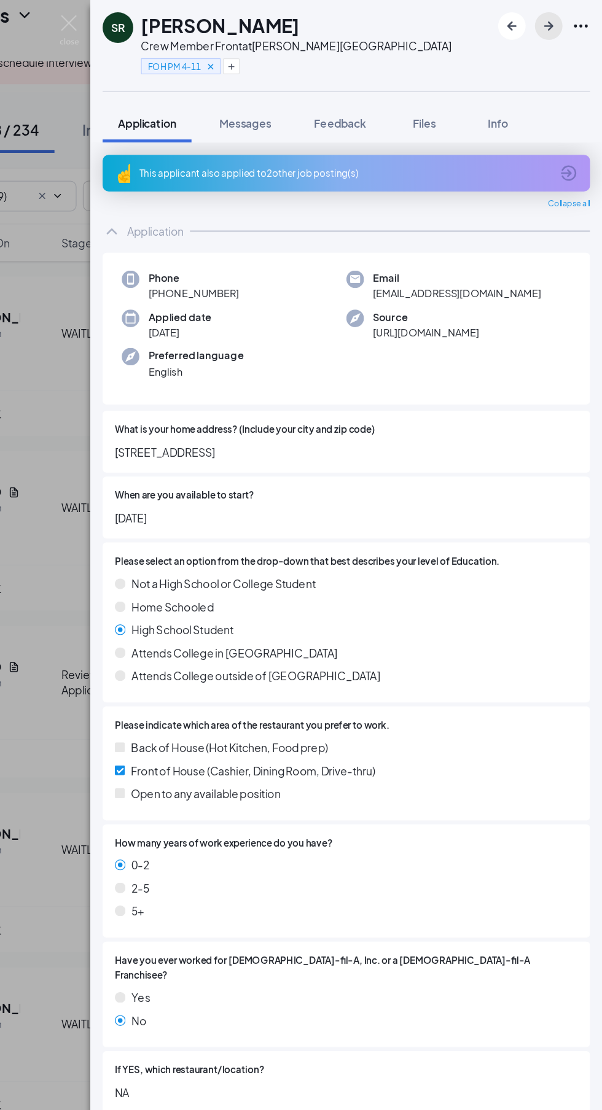
click at [556, 21] on icon "ArrowRight" at bounding box center [558, 20] width 7 height 7
click at [559, 20] on icon "ArrowRight" at bounding box center [558, 20] width 7 height 7
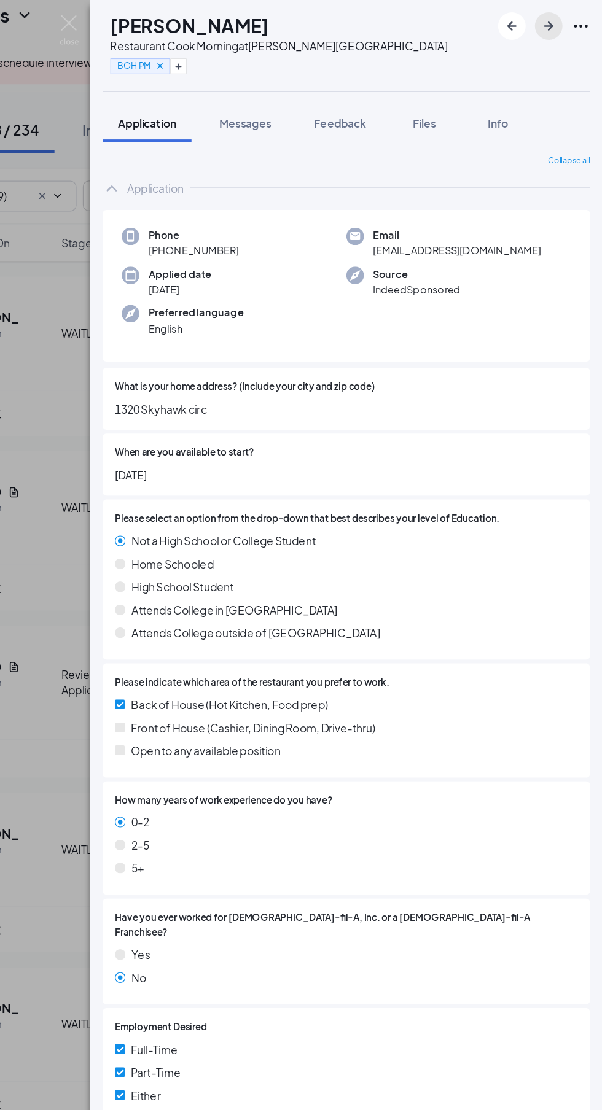
click at [559, 20] on icon "ArrowRight" at bounding box center [558, 20] width 7 height 7
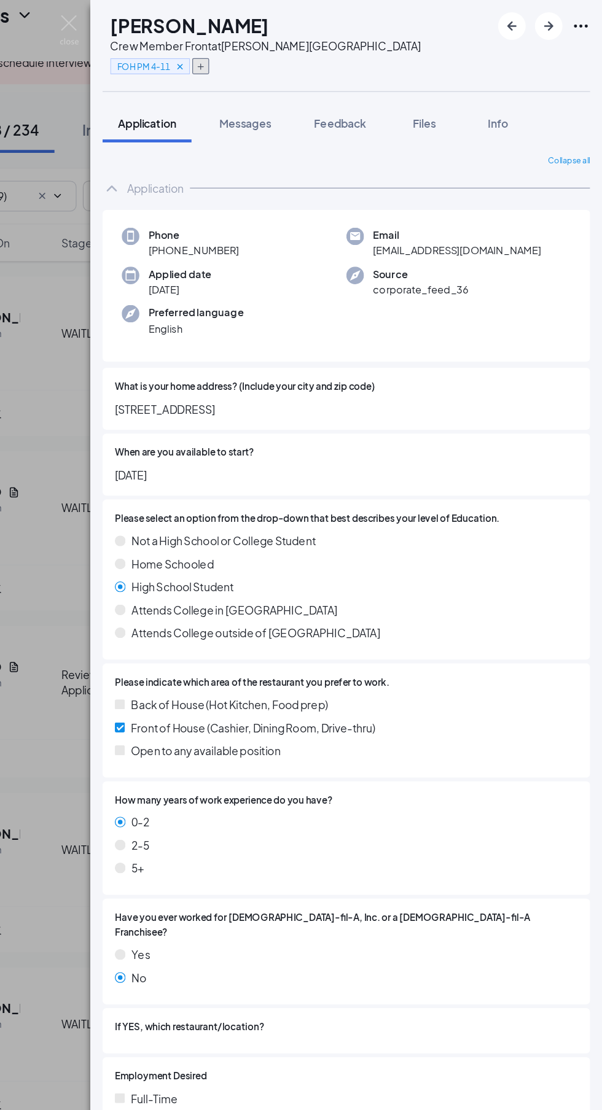
click at [282, 53] on icon "Plus" at bounding box center [279, 53] width 5 height 5
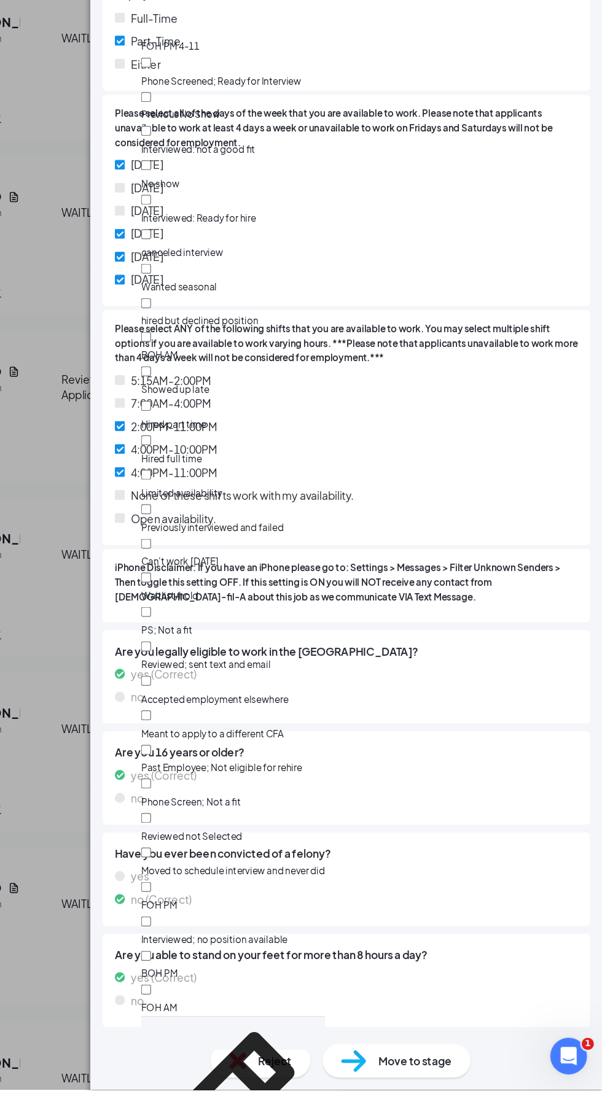
click at [452, 1093] on span "Move to stage" at bounding box center [451, 1087] width 59 height 14
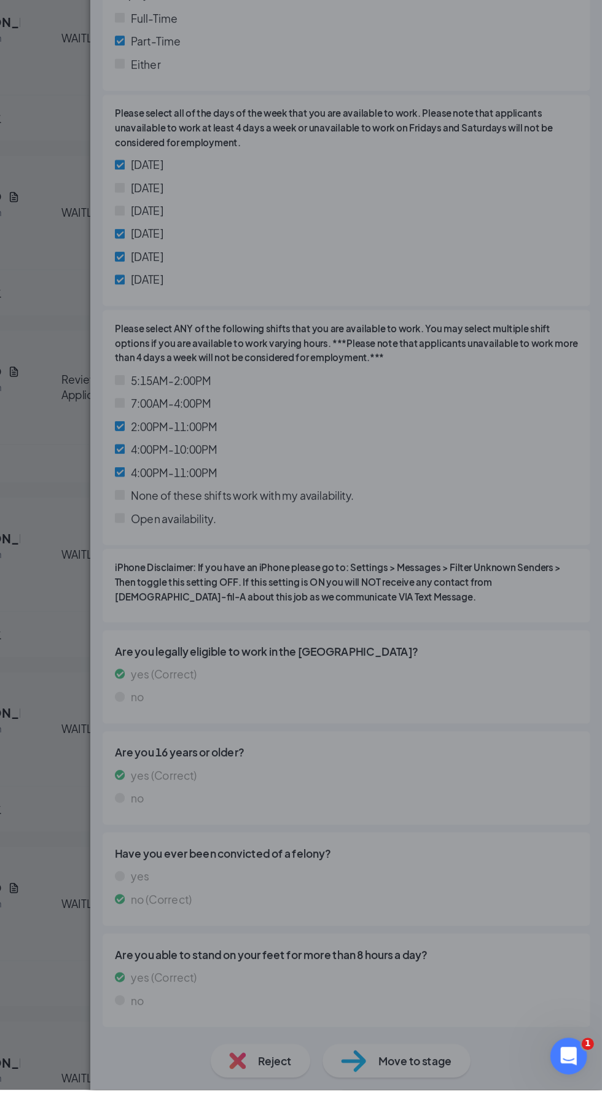
type input "Onsite Interview (next stage)"
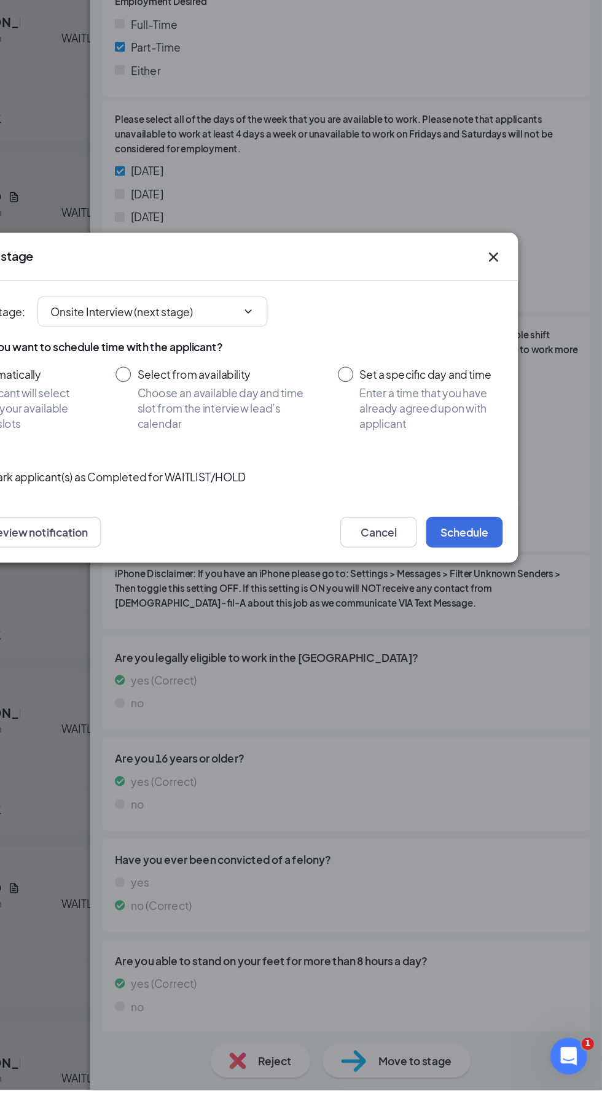
click at [277, 572] on input "Select from availability Choose an available day and time slot from the intervi…" at bounding box center [288, 556] width 153 height 52
radio input "true"
radio input "false"
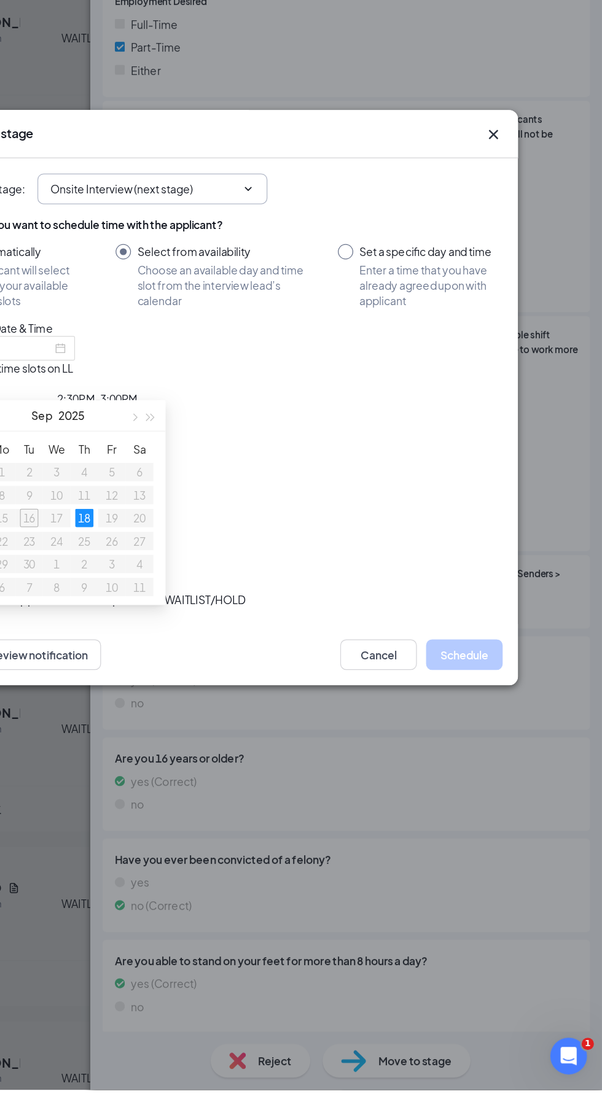
click at [300, 395] on input "Onsite Interview (next stage)" at bounding box center [234, 388] width 149 height 14
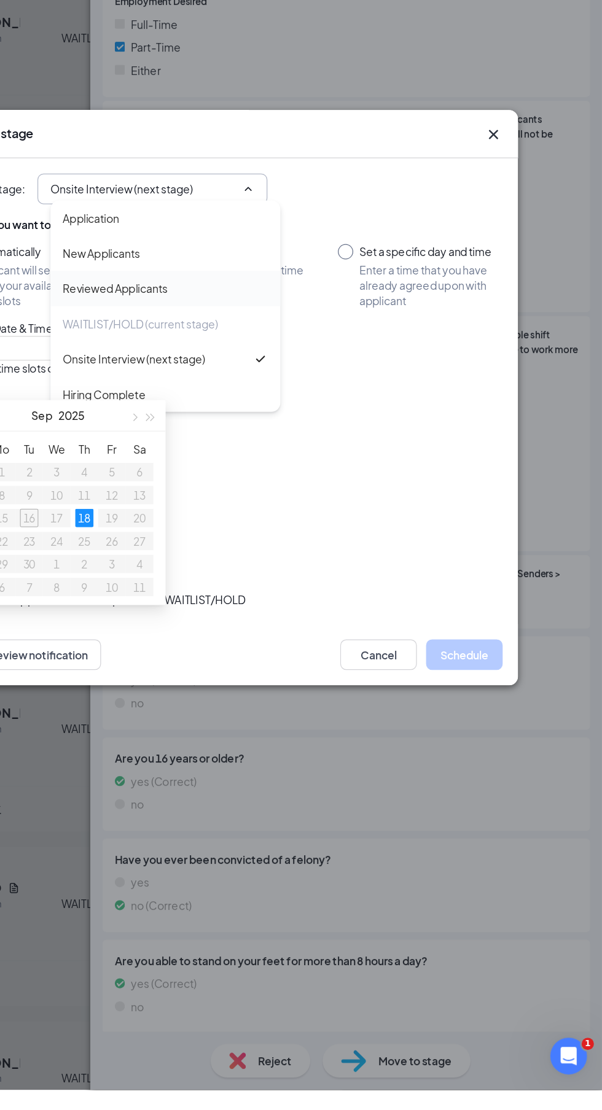
click at [281, 474] on div "Reviewed Applicants" at bounding box center [251, 468] width 165 height 14
type input "Reviewed Applicants"
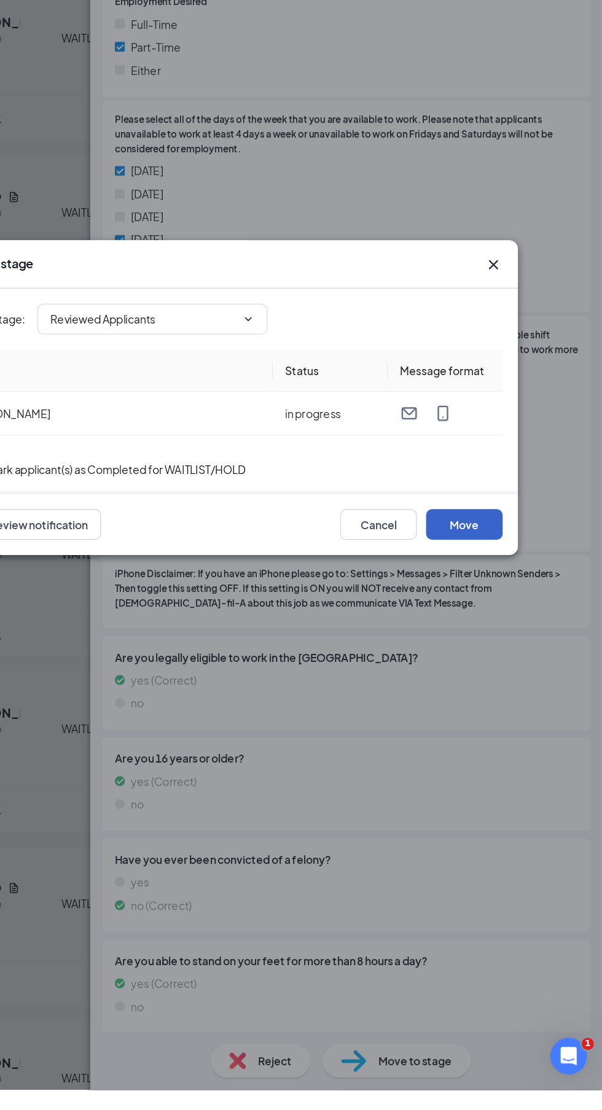
click at [507, 669] on button "Move" at bounding box center [490, 657] width 61 height 25
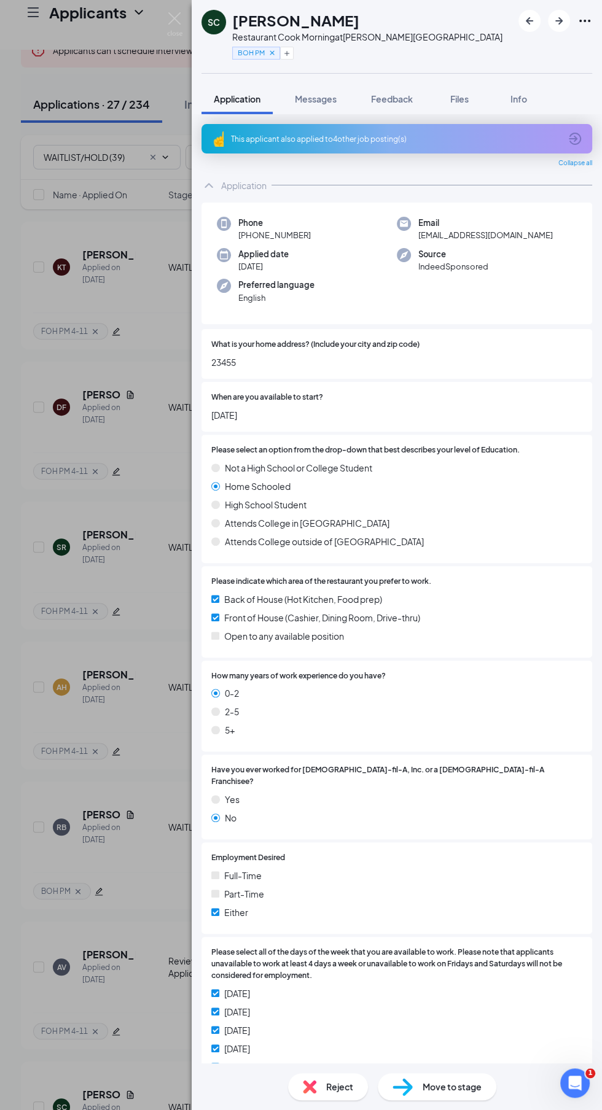
click at [271, 53] on icon "Cross" at bounding box center [271, 52] width 4 height 4
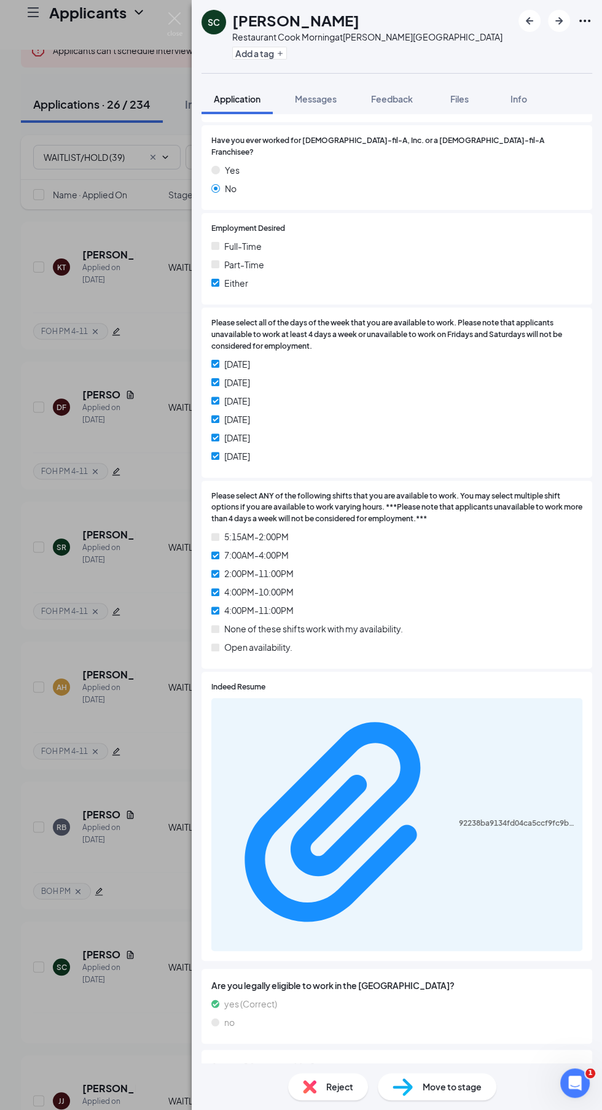
click at [454, 1100] on div "Move to stage" at bounding box center [437, 1086] width 118 height 27
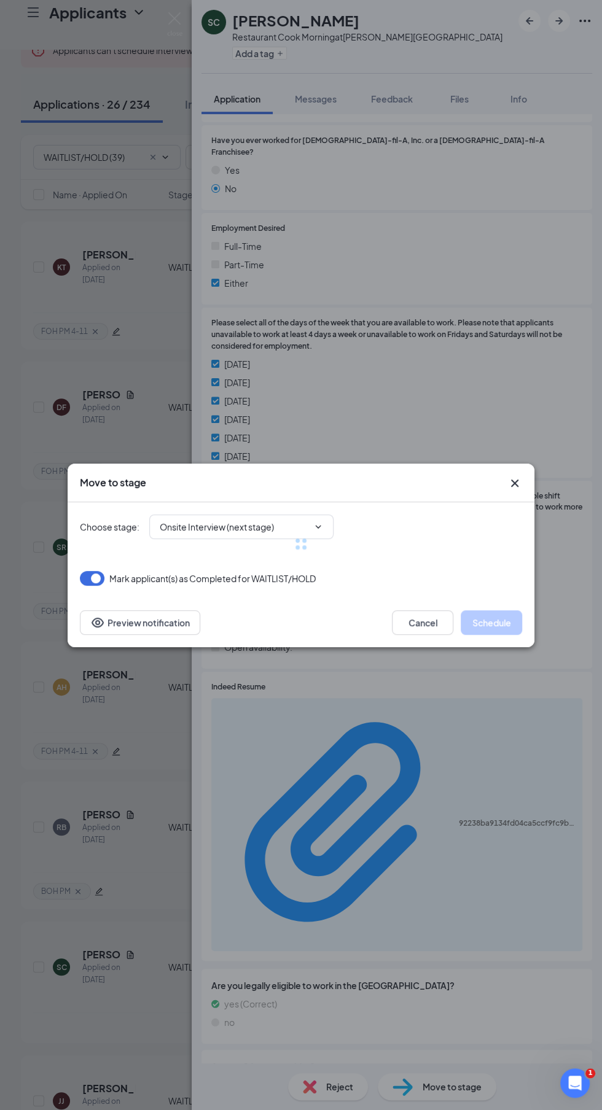
scroll to position [624, 0]
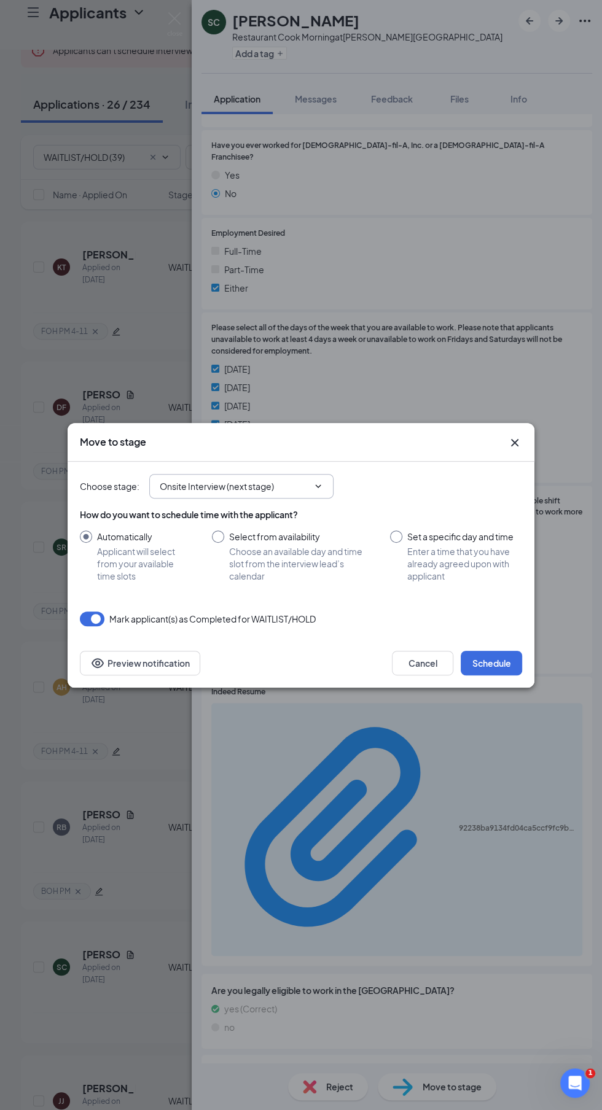
click at [302, 493] on input "Onsite Interview (next stage)" at bounding box center [234, 486] width 149 height 14
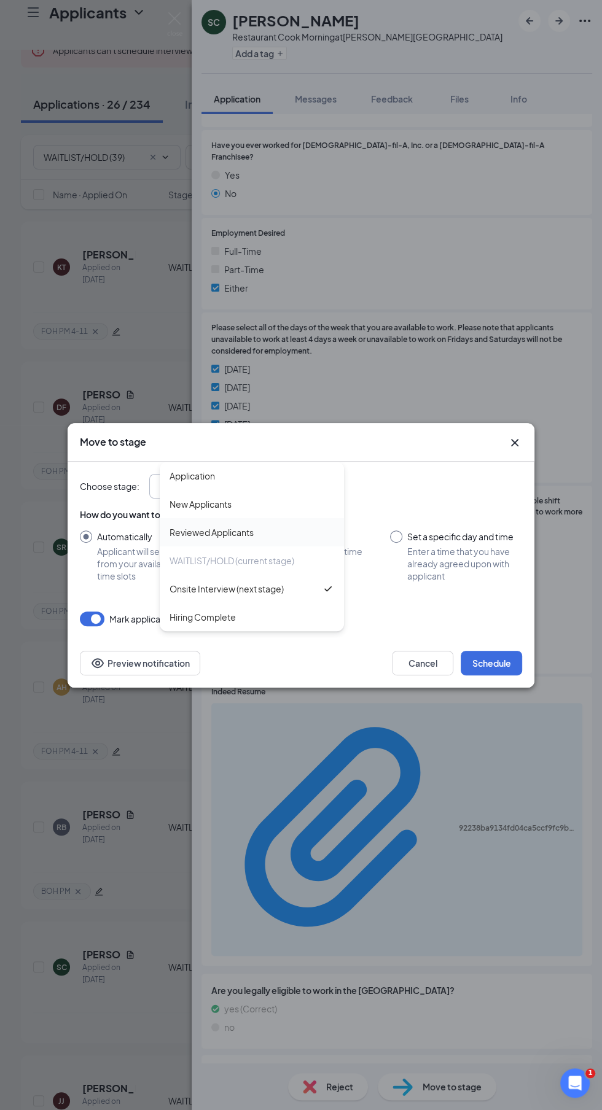
click at [276, 539] on div "Reviewed Applicants" at bounding box center [251, 532] width 165 height 14
type input "Reviewed Applicants"
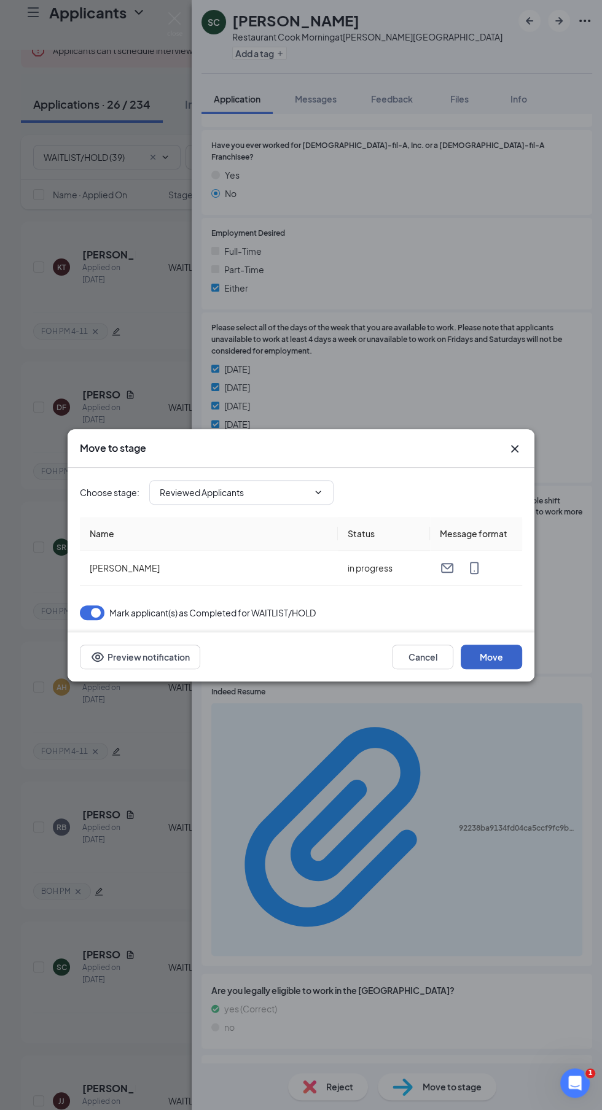
click at [492, 669] on button "Move" at bounding box center [490, 657] width 61 height 25
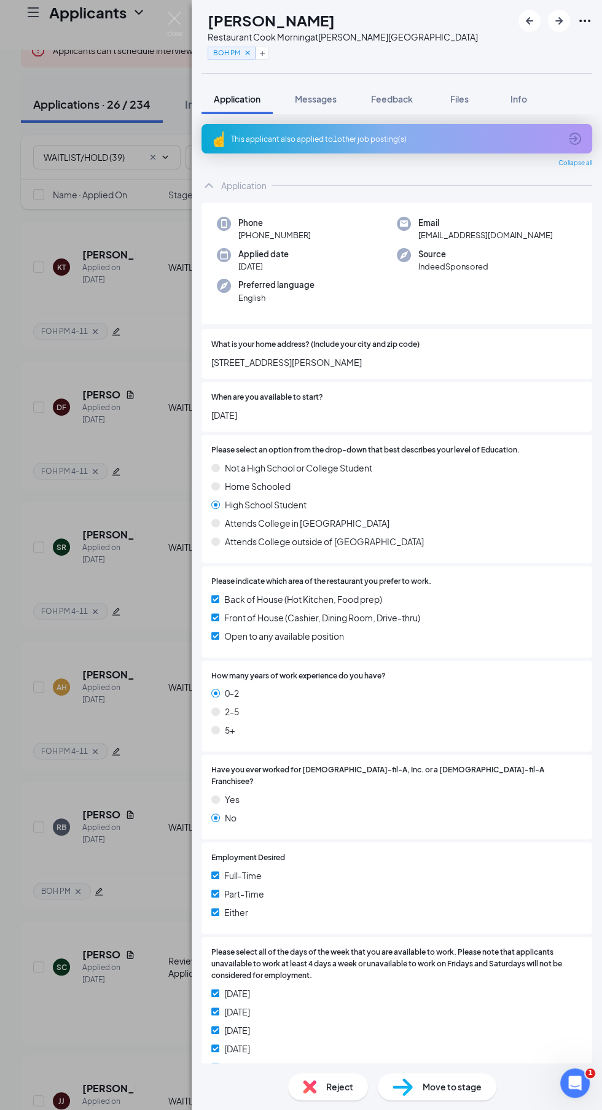
click at [249, 52] on icon "Cross" at bounding box center [247, 52] width 4 height 4
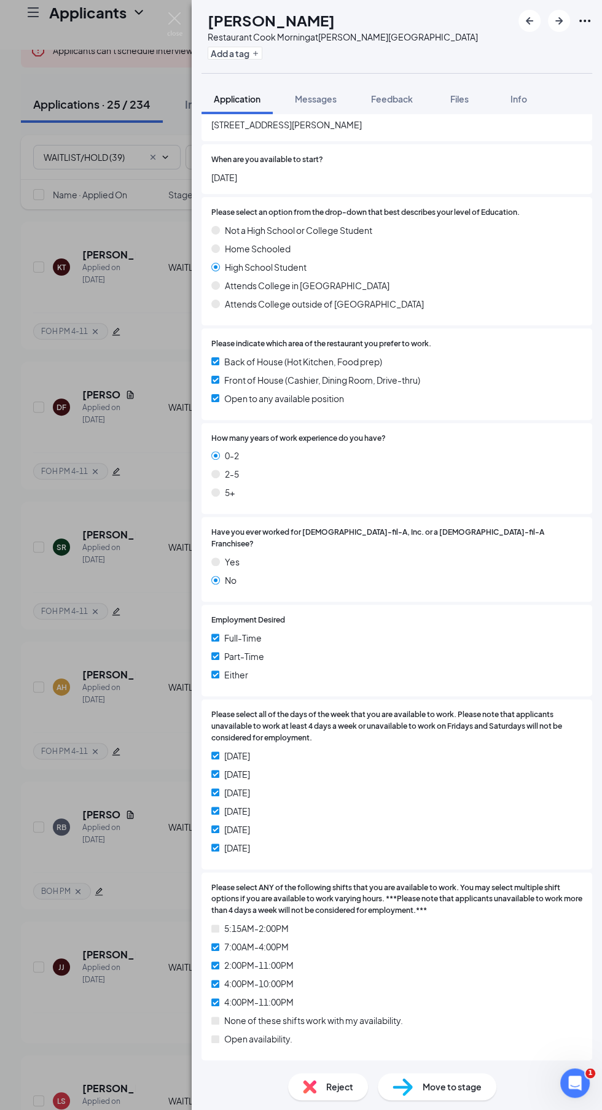
scroll to position [238, 0]
click at [463, 1093] on span "Move to stage" at bounding box center [451, 1087] width 59 height 14
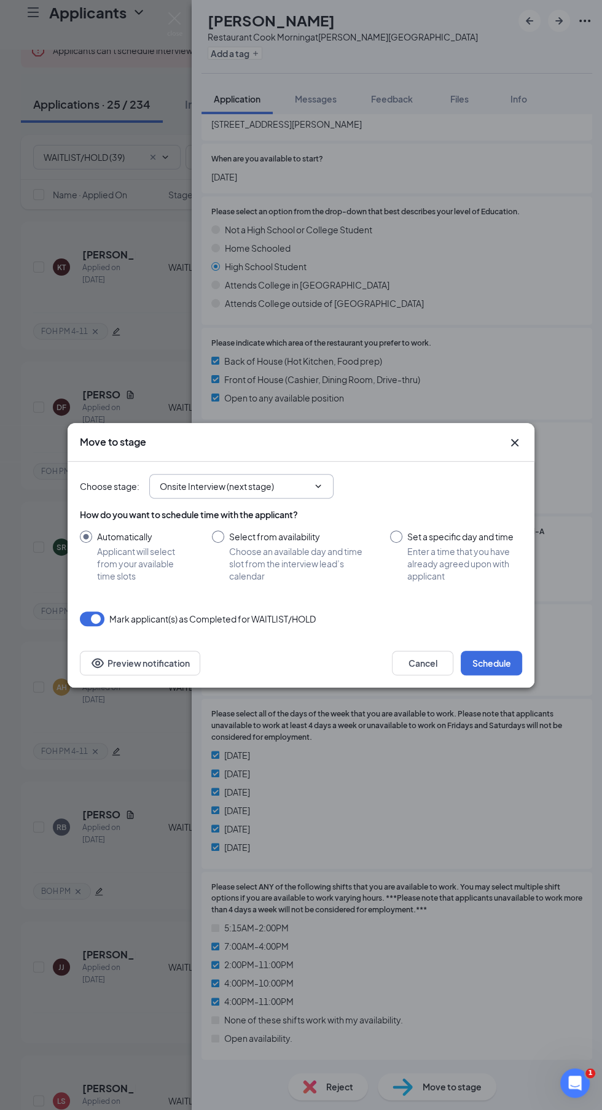
click at [179, 493] on input "Onsite Interview (next stage)" at bounding box center [234, 486] width 149 height 14
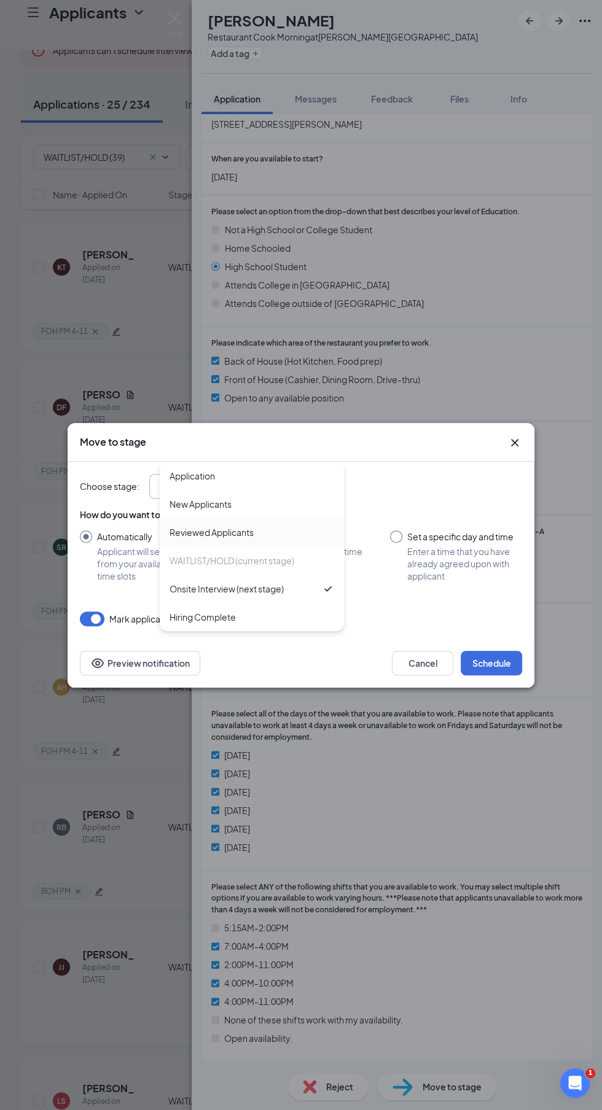
click at [170, 539] on div "Reviewed Applicants" at bounding box center [211, 532] width 84 height 14
type input "Reviewed Applicants"
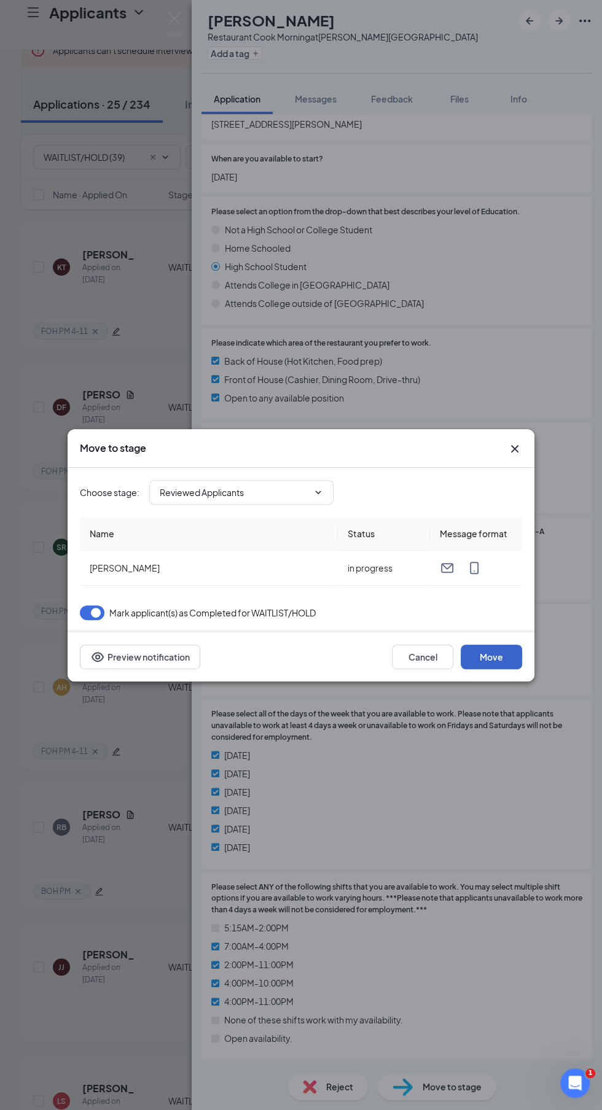
click at [515, 669] on button "Move" at bounding box center [490, 657] width 61 height 25
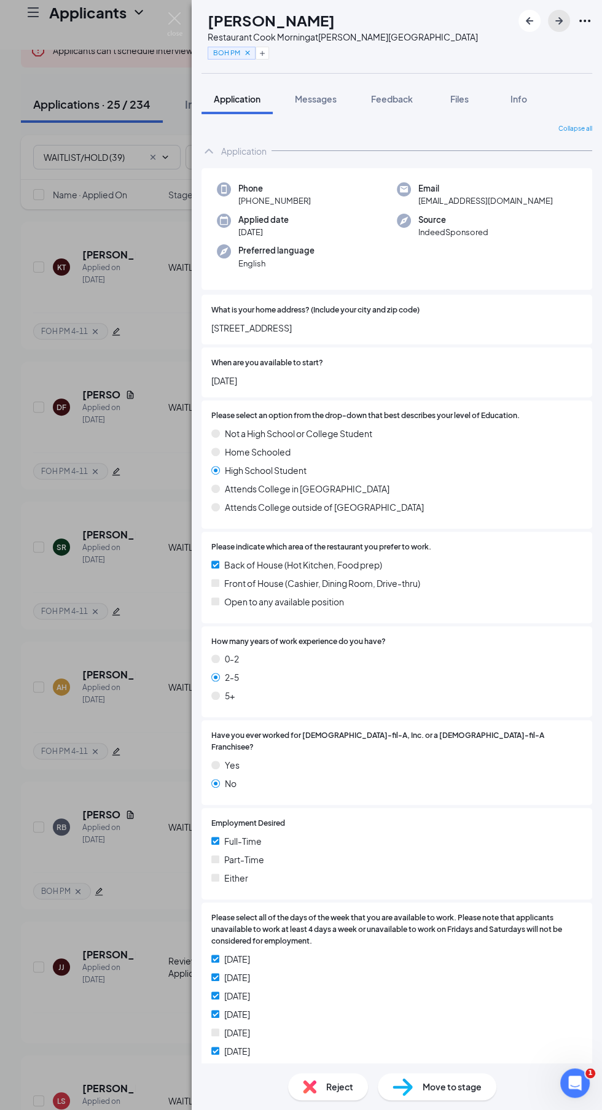
click at [559, 16] on icon "ArrowRight" at bounding box center [558, 21] width 15 height 15
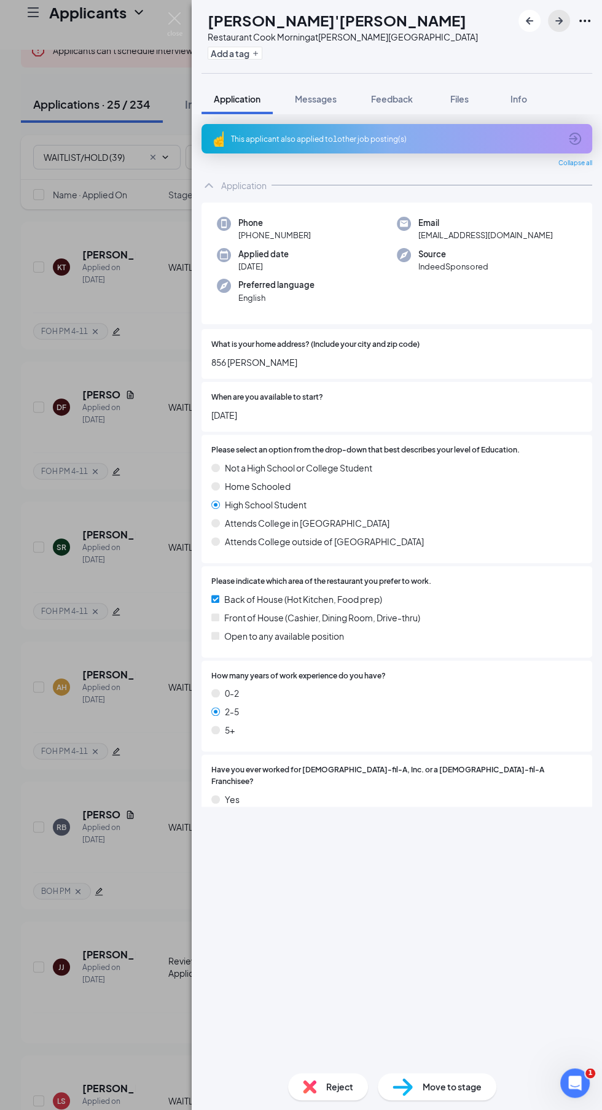
click at [560, 16] on icon "ArrowRight" at bounding box center [558, 21] width 15 height 15
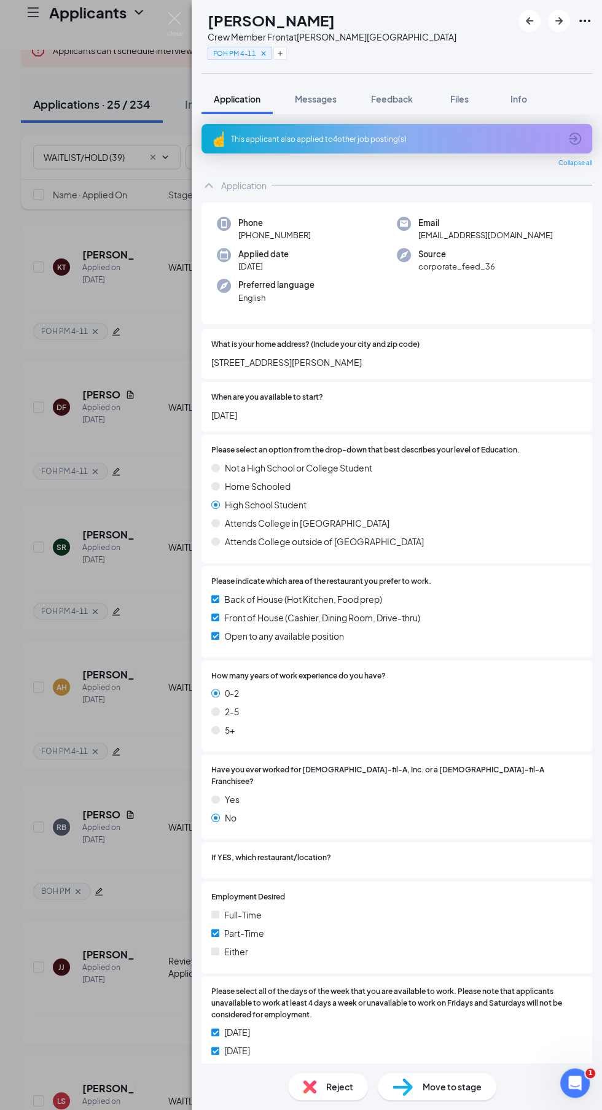
click at [265, 53] on icon "Cross" at bounding box center [263, 53] width 4 height 4
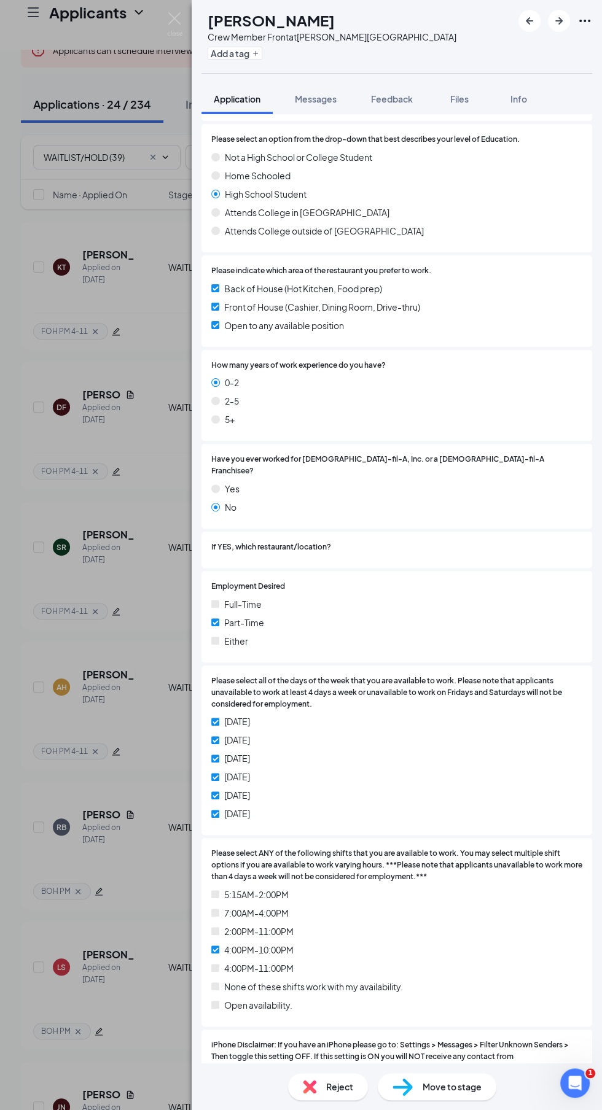
scroll to position [335, 0]
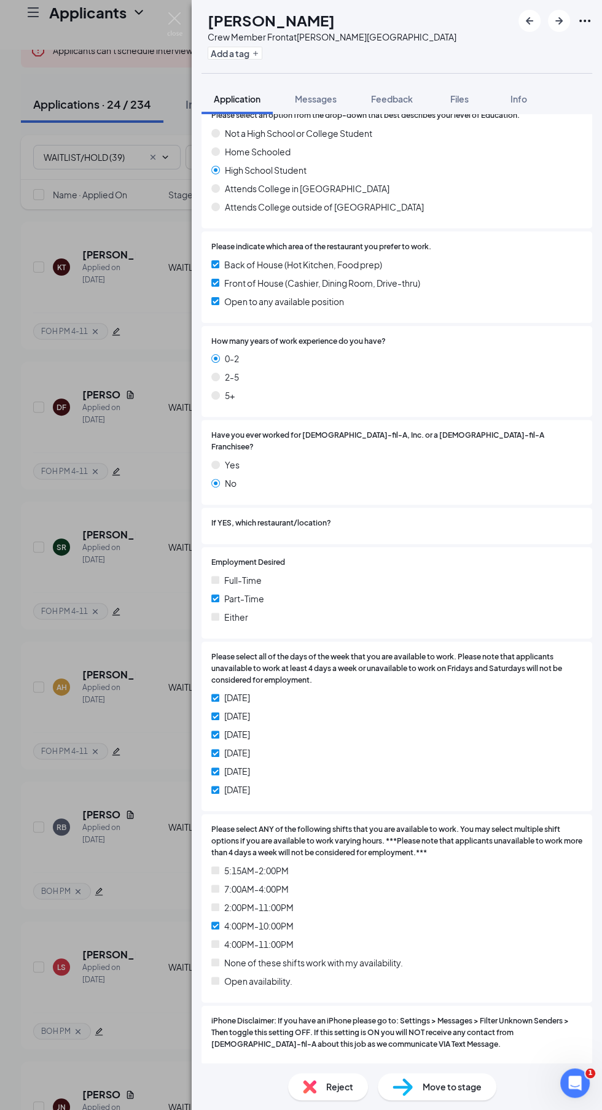
click at [450, 1093] on span "Move to stage" at bounding box center [451, 1087] width 59 height 14
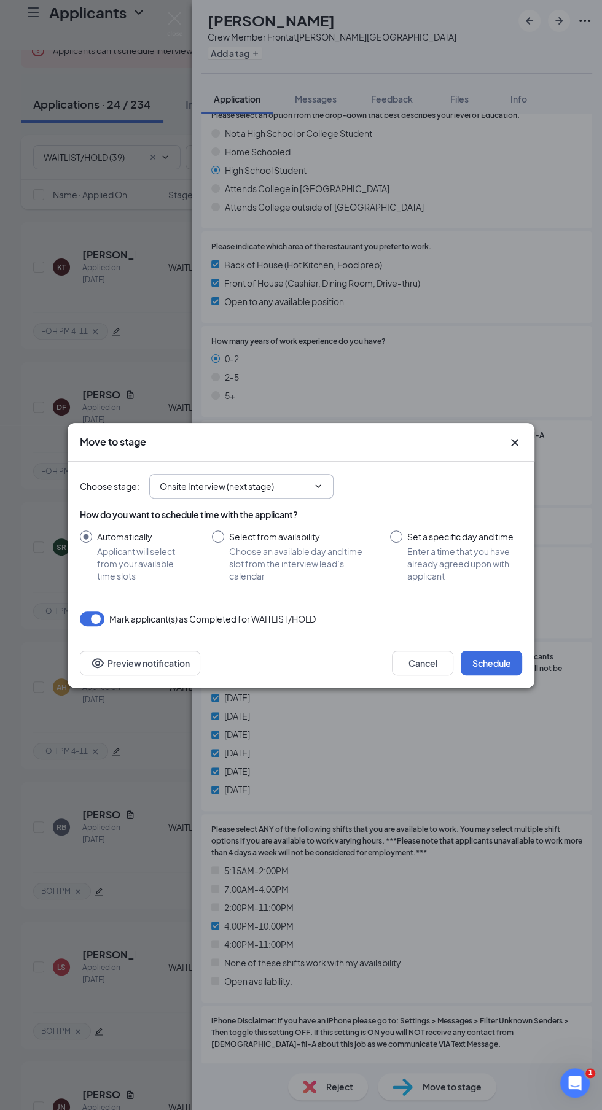
click at [167, 493] on input "Onsite Interview (next stage)" at bounding box center [234, 486] width 149 height 14
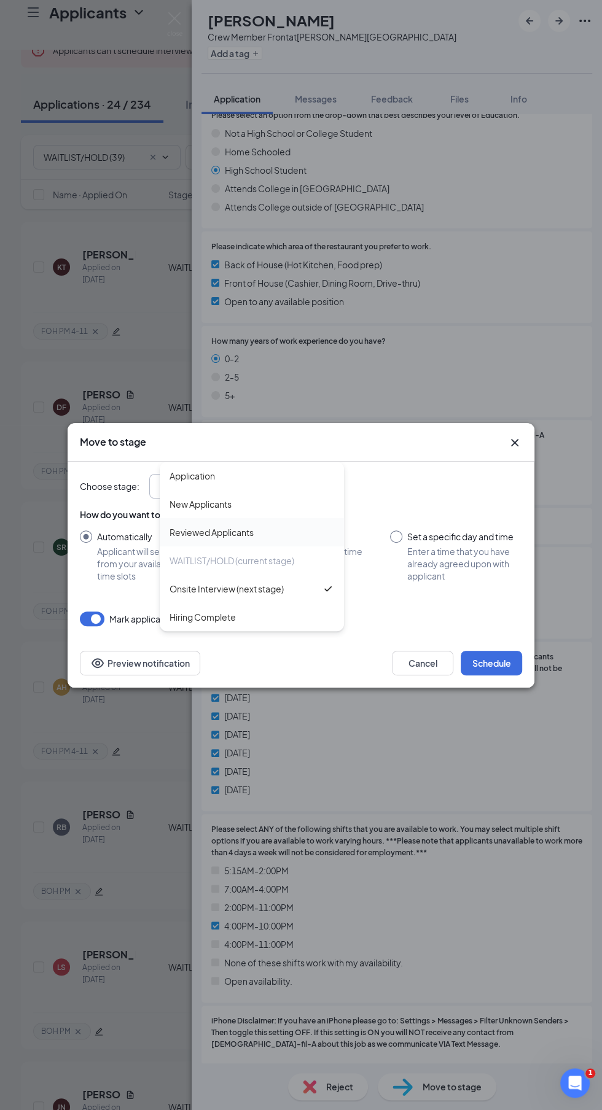
click at [177, 539] on div "Reviewed Applicants" at bounding box center [211, 532] width 84 height 14
type input "Reviewed Applicants"
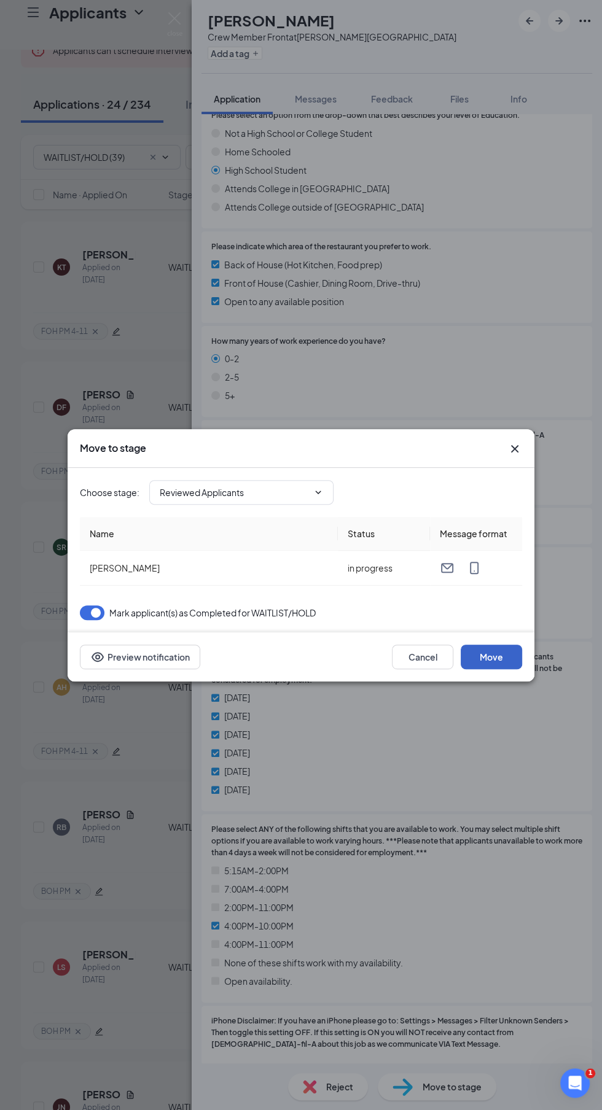
click at [500, 669] on button "Move" at bounding box center [490, 657] width 61 height 25
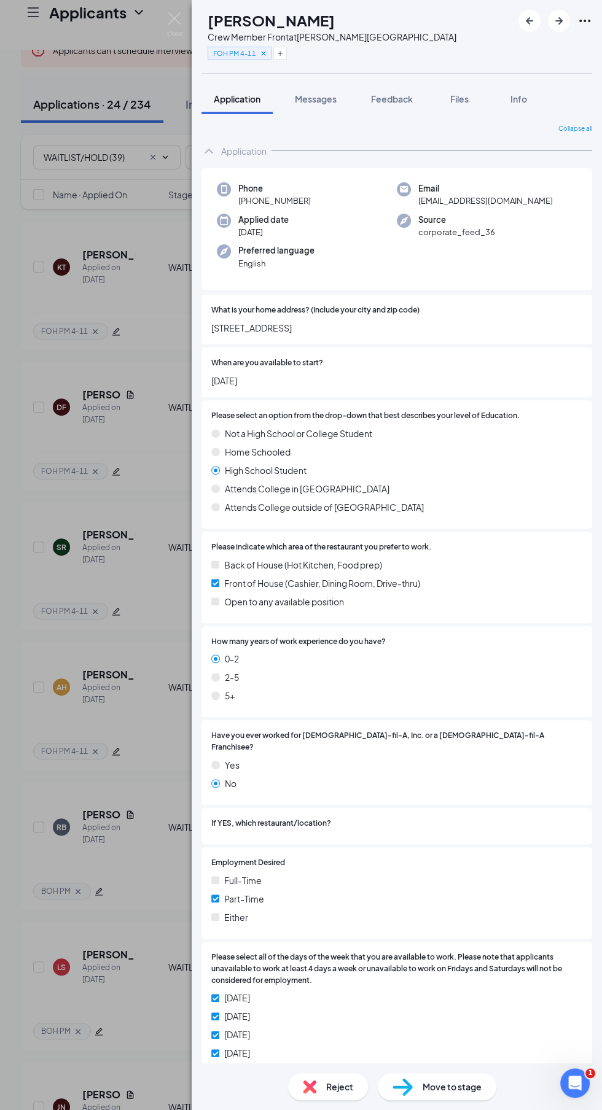
click at [268, 50] on icon "Cross" at bounding box center [263, 53] width 9 height 9
click at [451, 1093] on span "Move to stage" at bounding box center [451, 1087] width 59 height 14
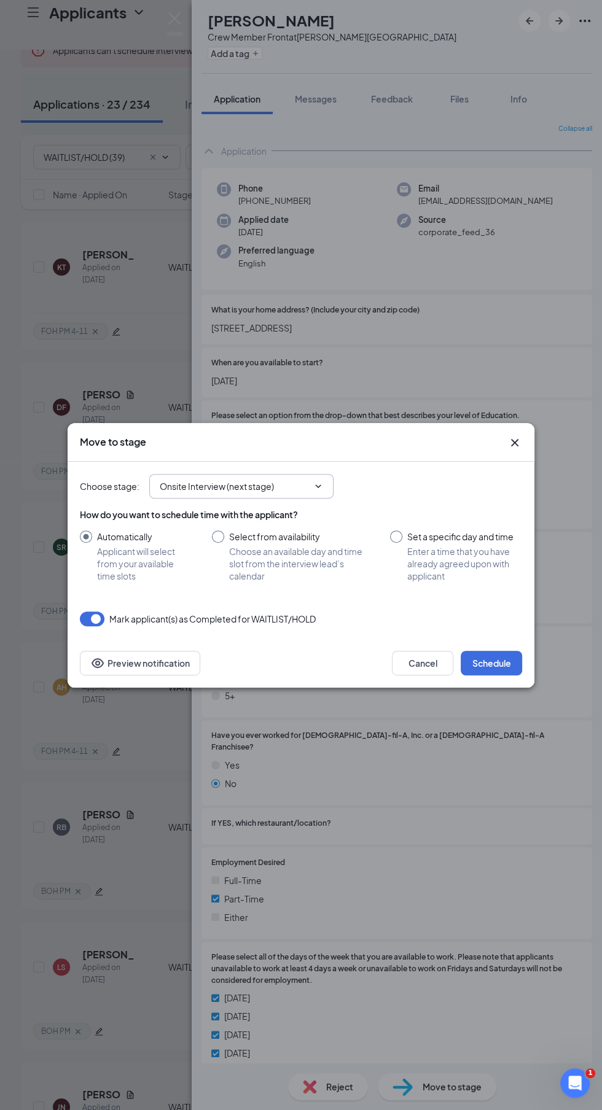
click at [182, 493] on input "Onsite Interview (next stage)" at bounding box center [234, 486] width 149 height 14
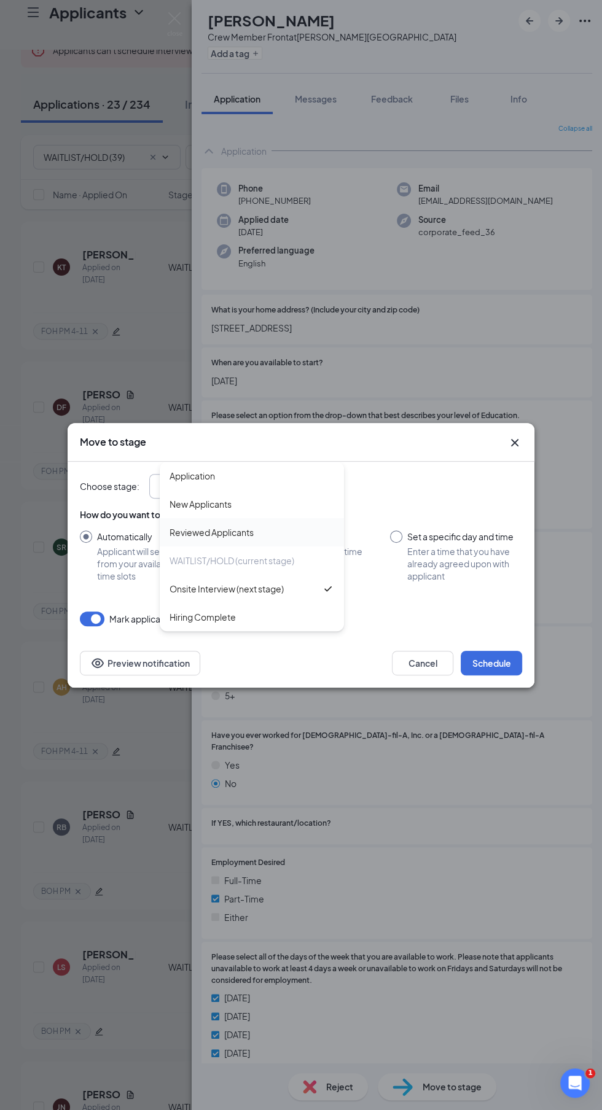
click at [176, 539] on div "Reviewed Applicants" at bounding box center [211, 532] width 84 height 14
type input "Reviewed Applicants"
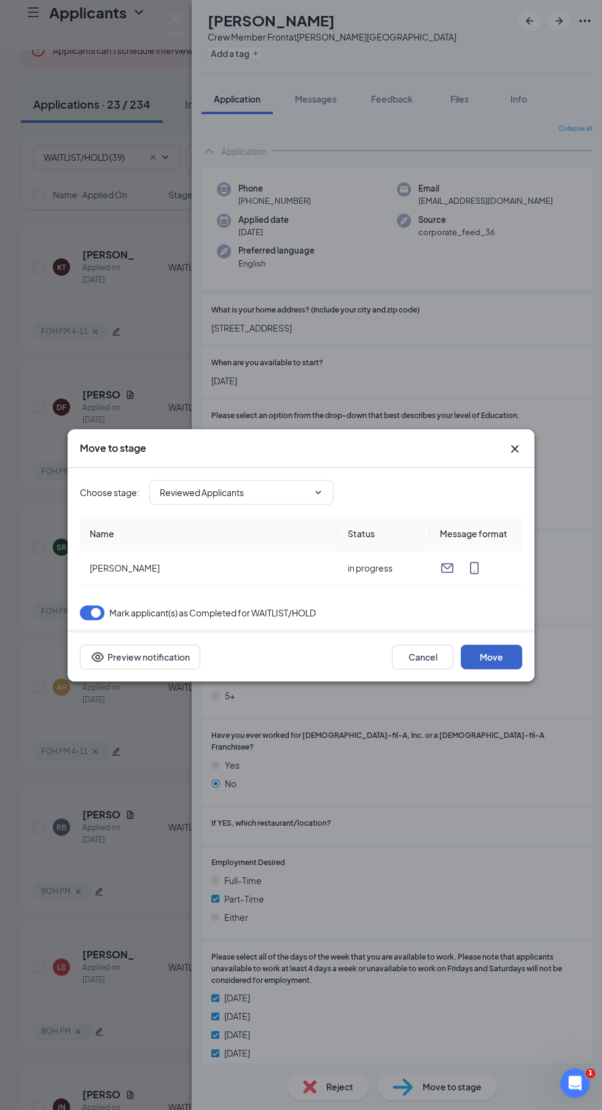
click at [513, 669] on button "Move" at bounding box center [490, 657] width 61 height 25
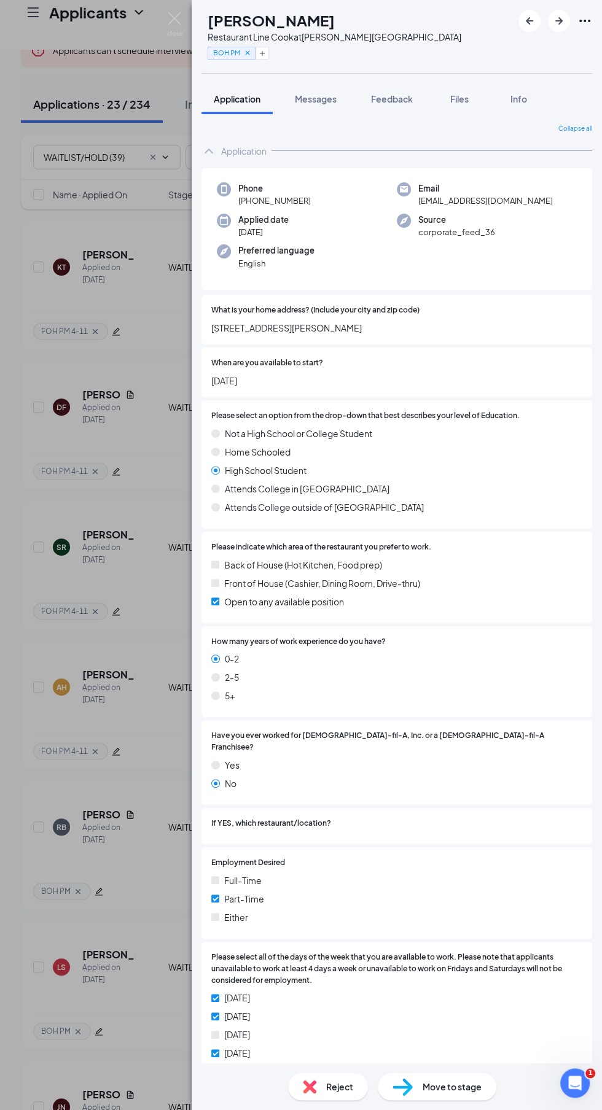
click at [252, 50] on icon "Cross" at bounding box center [247, 52] width 9 height 9
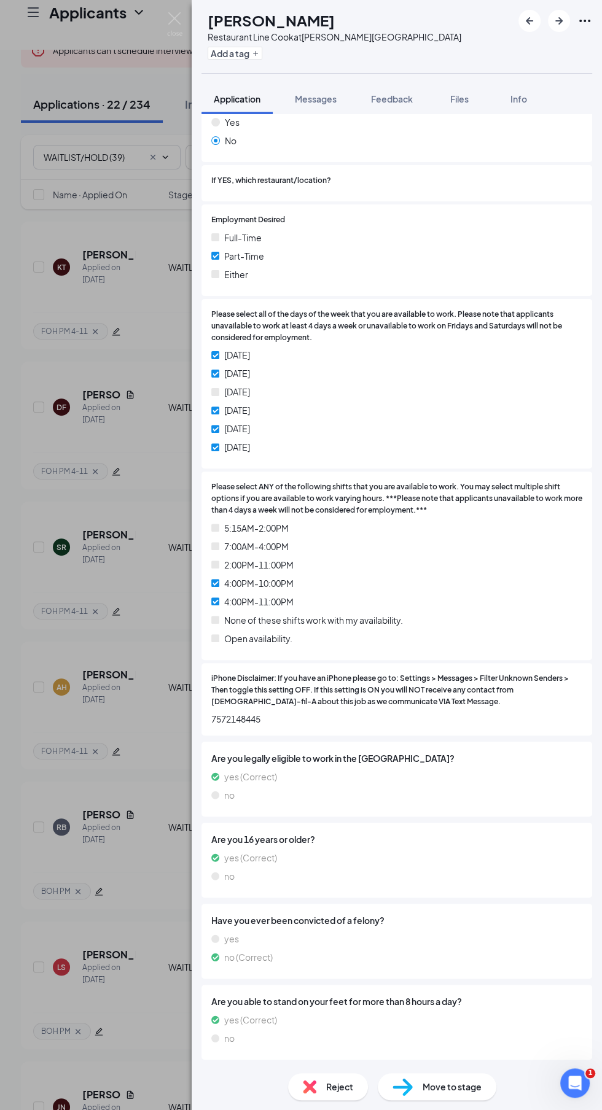
click at [443, 1093] on span "Move to stage" at bounding box center [451, 1087] width 59 height 14
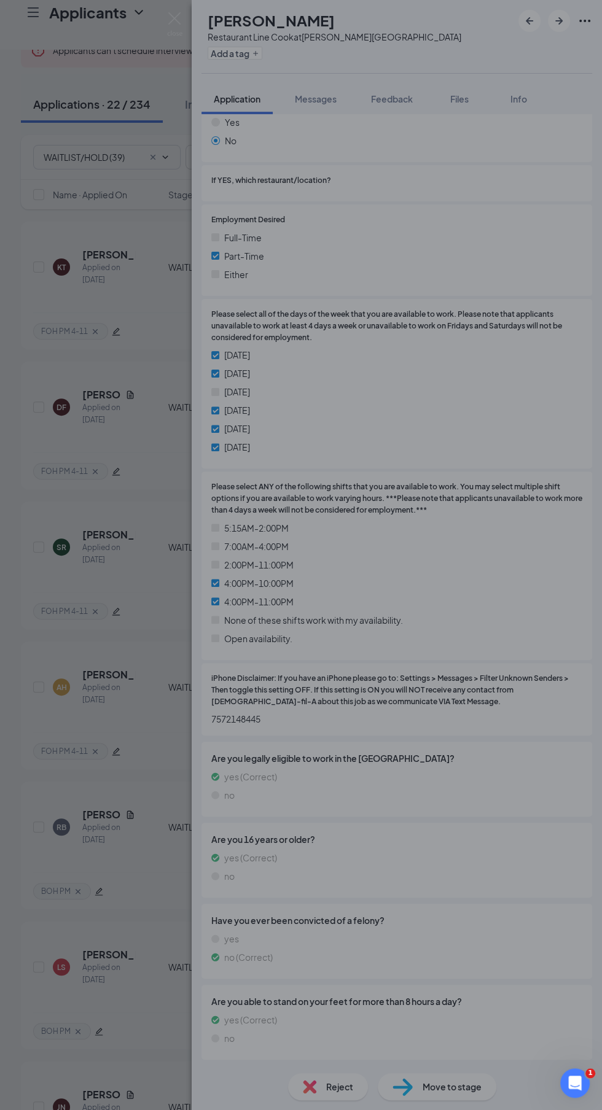
scroll to position [638, 0]
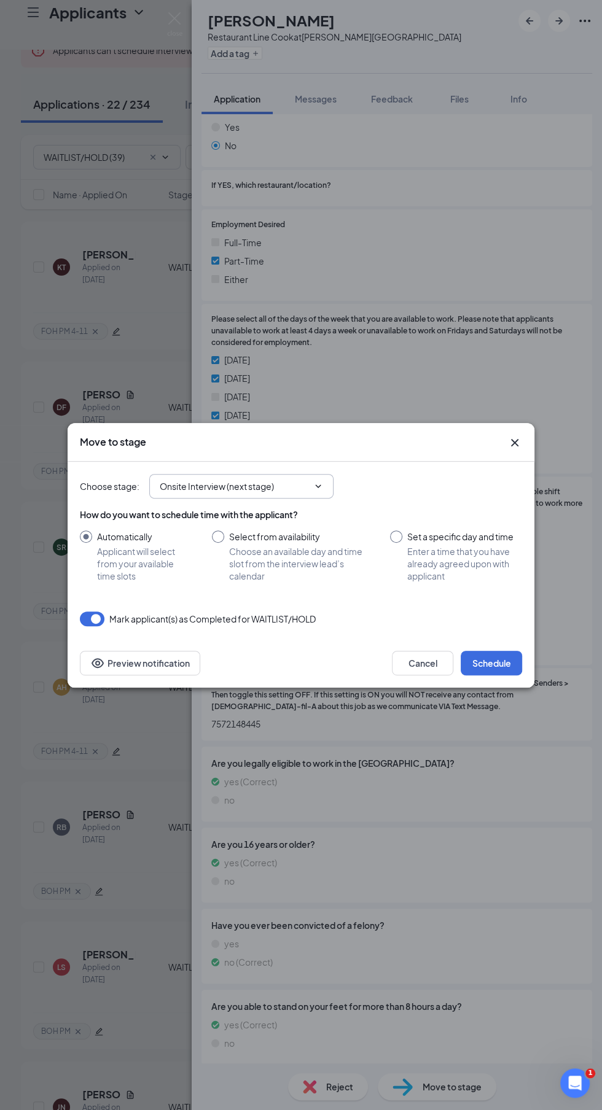
click at [189, 493] on input "Onsite Interview (next stage)" at bounding box center [234, 486] width 149 height 14
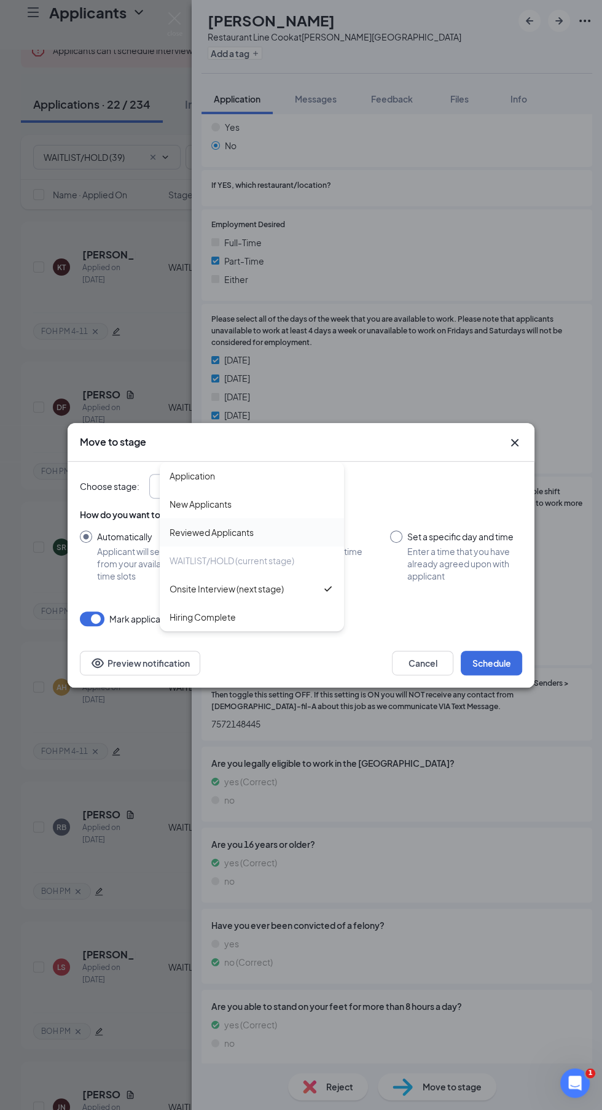
click at [182, 539] on div "Reviewed Applicants" at bounding box center [211, 532] width 84 height 14
type input "Reviewed Applicants"
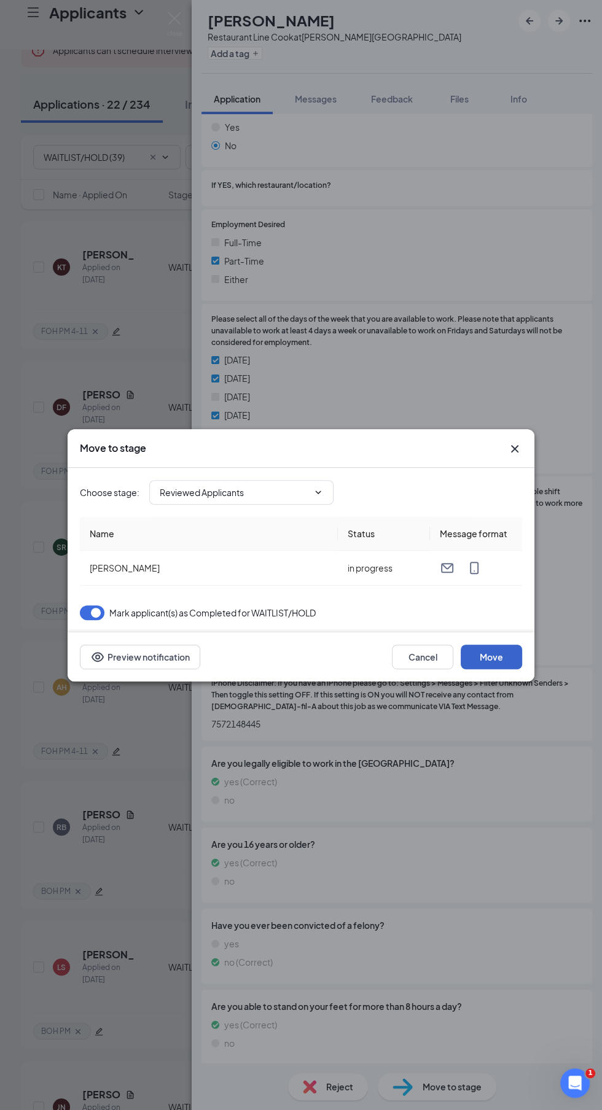
click at [500, 669] on button "Move" at bounding box center [490, 657] width 61 height 25
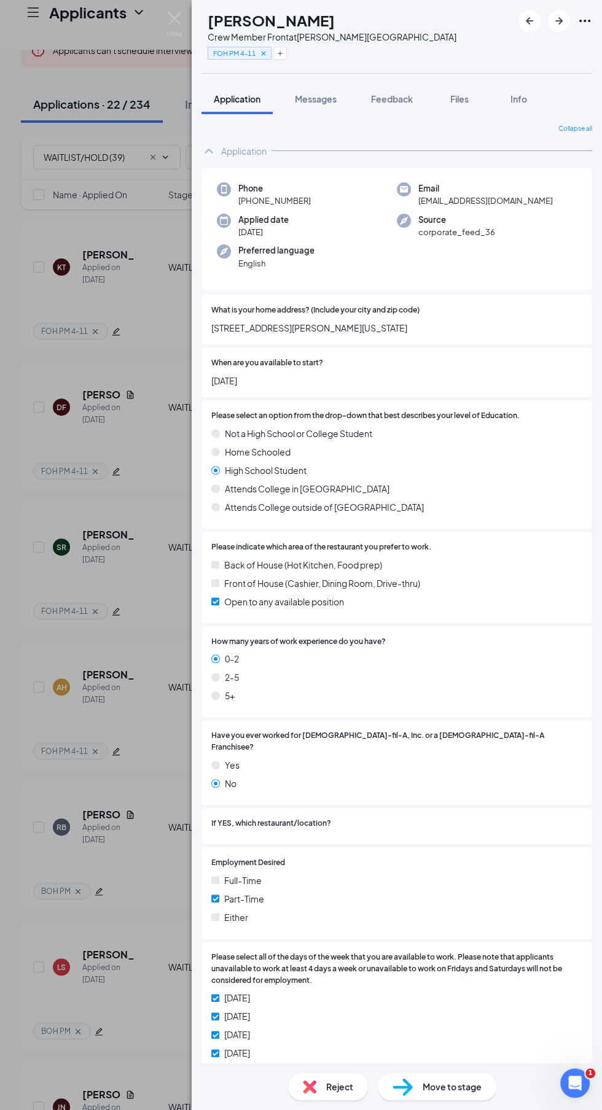
click at [268, 52] on icon "Cross" at bounding box center [263, 53] width 9 height 9
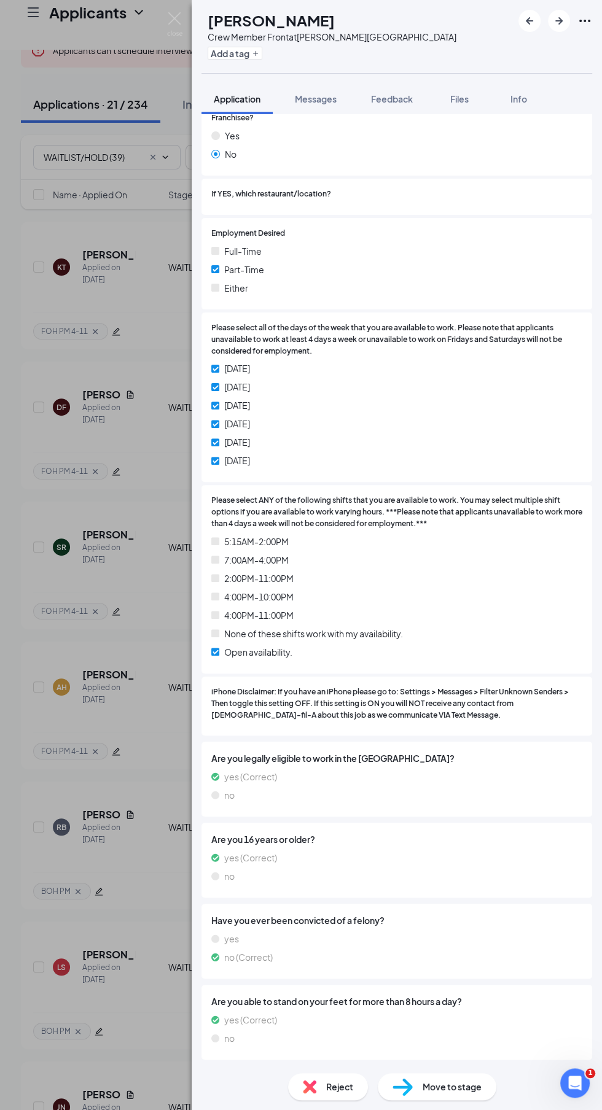
click at [460, 1100] on div "Move to stage" at bounding box center [437, 1086] width 118 height 27
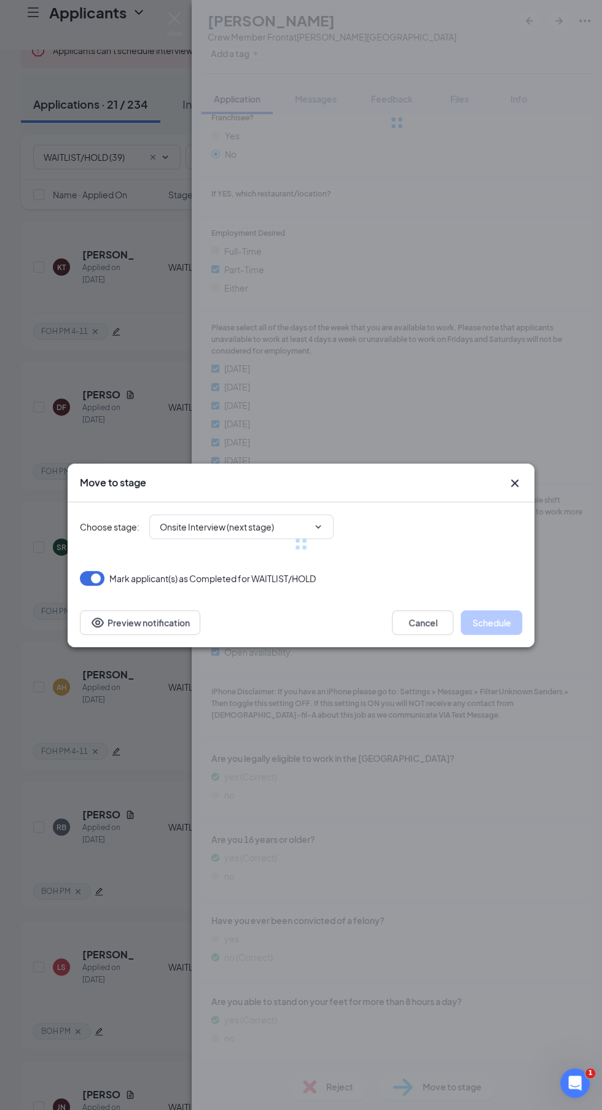
scroll to position [624, 0]
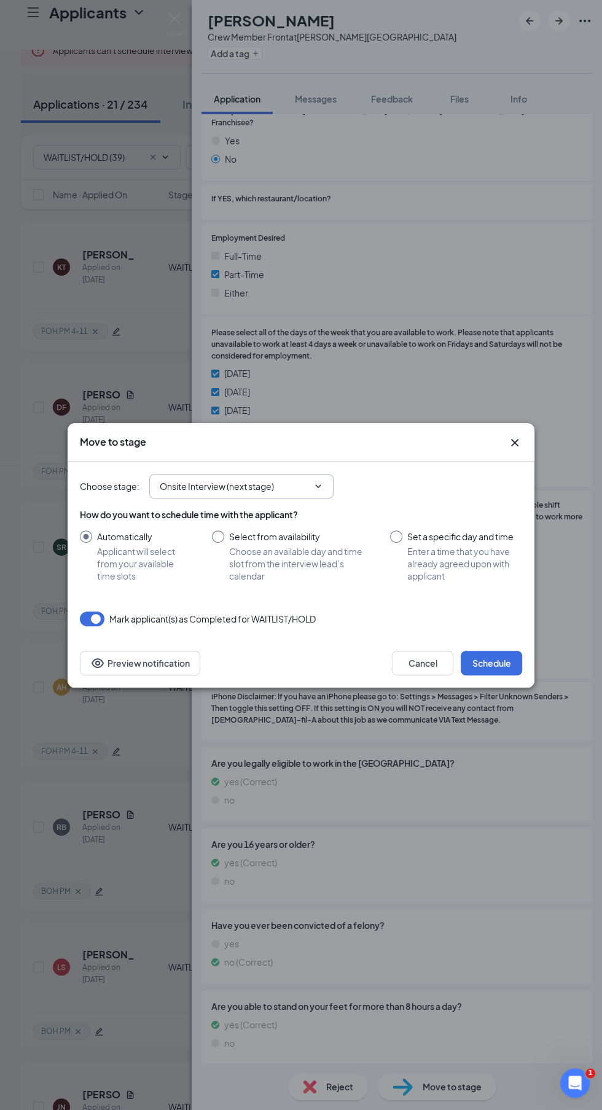
click at [187, 493] on input "Onsite Interview (next stage)" at bounding box center [234, 486] width 149 height 14
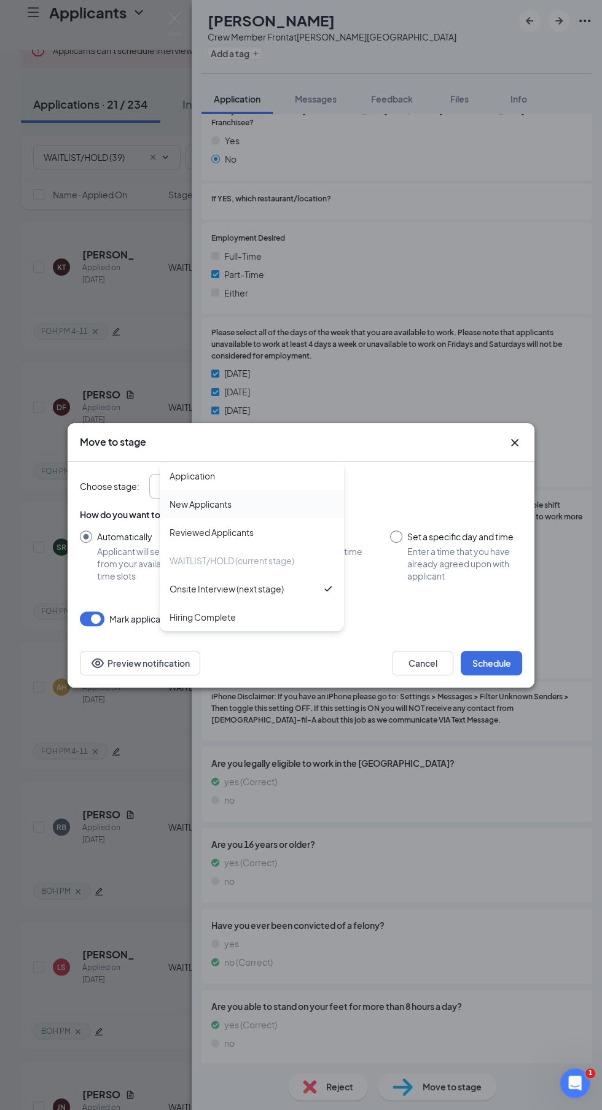
click at [176, 511] on div "New Applicants" at bounding box center [200, 504] width 62 height 14
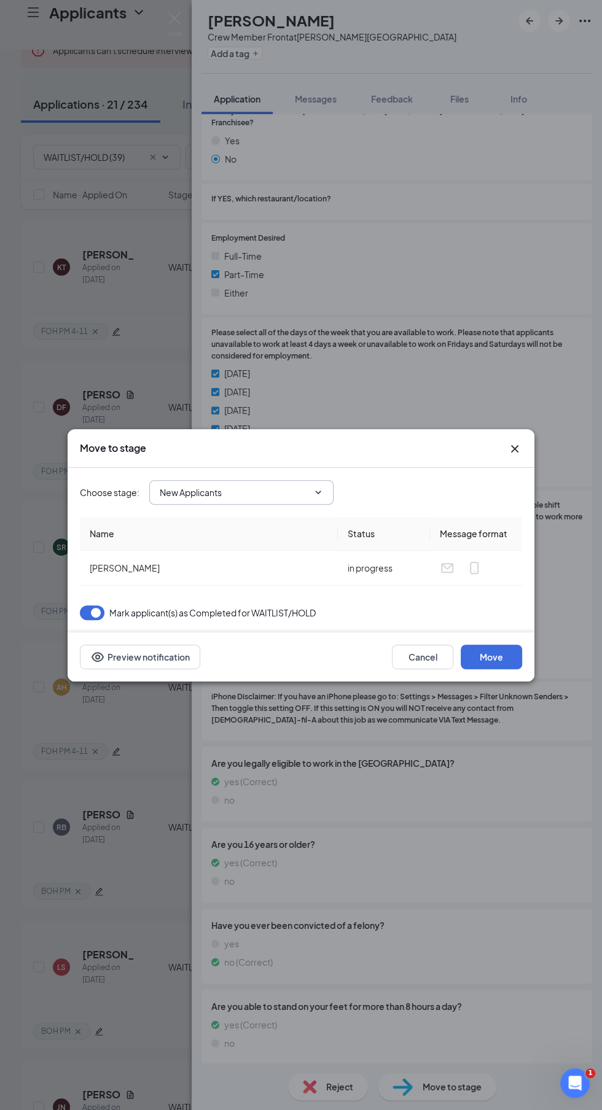
click at [177, 499] on input "New Applicants" at bounding box center [234, 493] width 149 height 14
click at [162, 552] on div "Reviewed Applicants" at bounding box center [252, 538] width 184 height 28
type input "Reviewed Applicants"
click at [520, 669] on button "Move" at bounding box center [490, 657] width 61 height 25
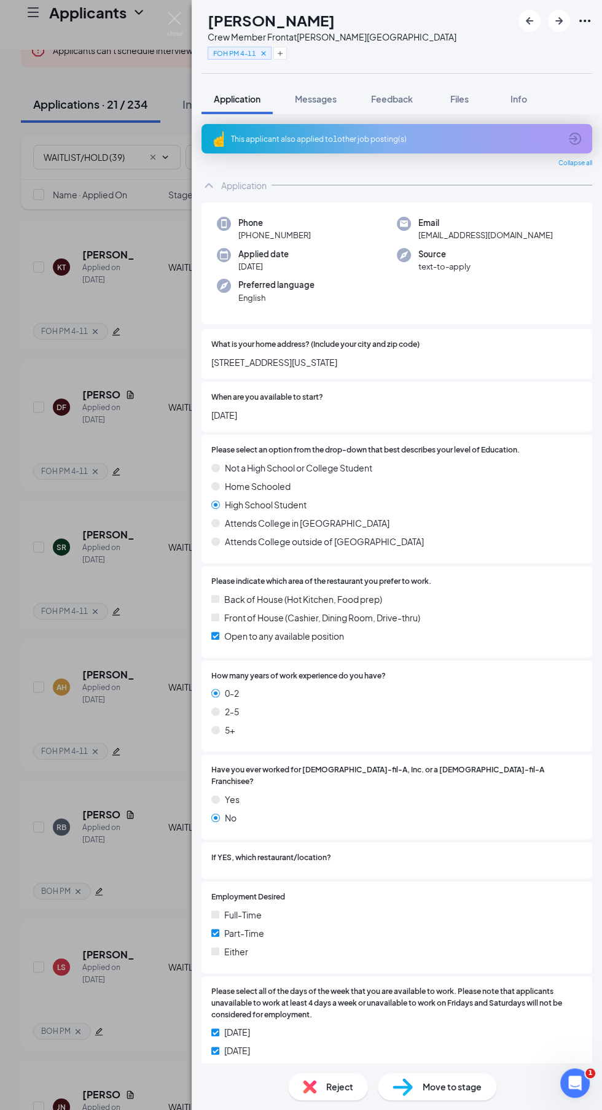
scroll to position [82, 0]
click at [15, 306] on div "LH [PERSON_NAME] Crew Member Front at [PERSON_NAME][GEOGRAPHIC_DATA] FOH PM 4-1…" at bounding box center [301, 555] width 602 height 1110
